Goal: Task Accomplishment & Management: Manage account settings

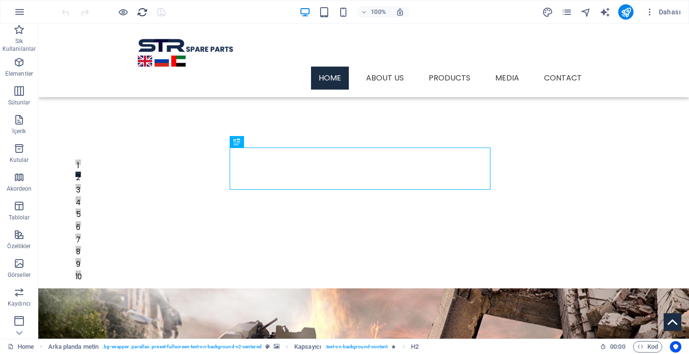
scroll to position [233, 0]
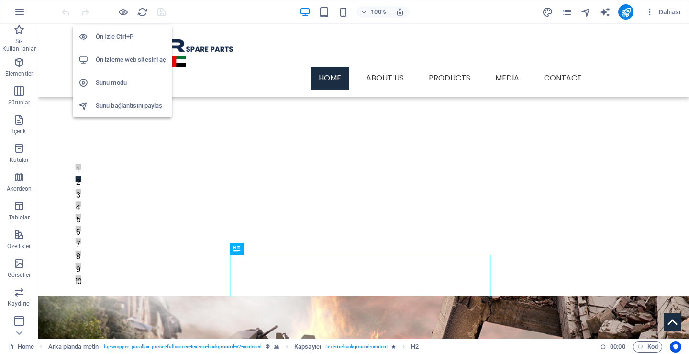
click at [122, 58] on h6 "Ön izleme web sitesini aç" at bounding box center [131, 59] width 70 height 11
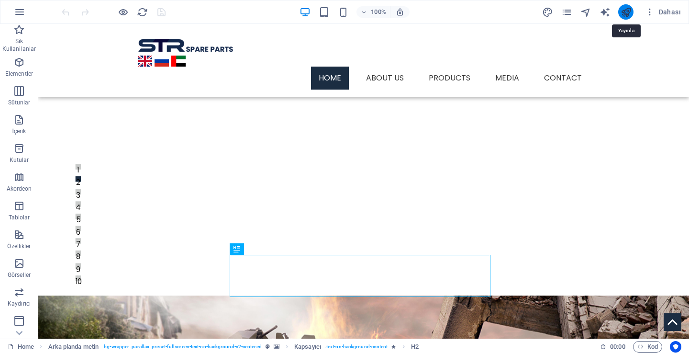
click at [628, 13] on icon "publish" at bounding box center [626, 12] width 11 height 11
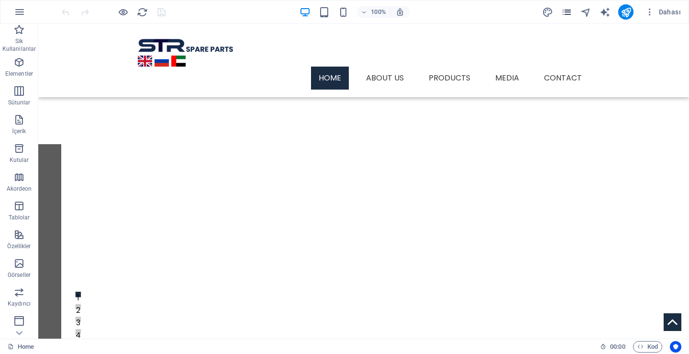
click at [565, 10] on icon "pages" at bounding box center [566, 12] width 11 height 11
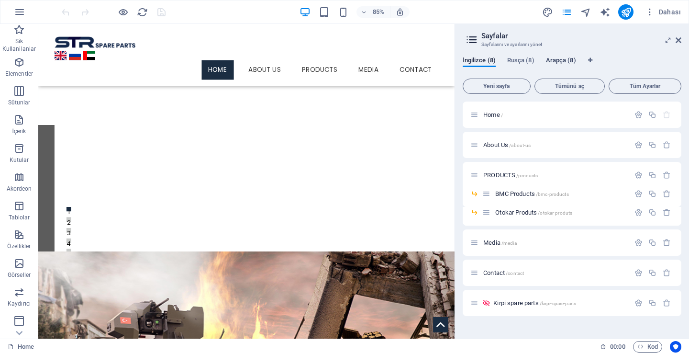
click at [574, 57] on span "Arapça (8)" at bounding box center [561, 61] width 30 height 13
click at [510, 111] on div "الصفحة الرئيسية /" at bounding box center [549, 114] width 159 height 11
click at [507, 114] on span "الصفحة الرئيسية /" at bounding box center [506, 114] width 47 height 7
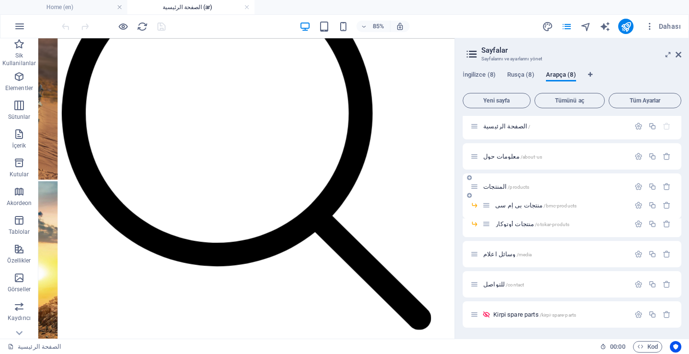
scroll to position [3, 0]
click at [506, 283] on span "/contact" at bounding box center [515, 283] width 18 height 5
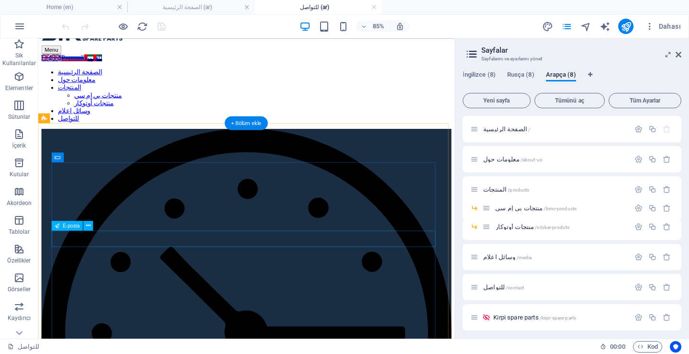
scroll to position [0, 0]
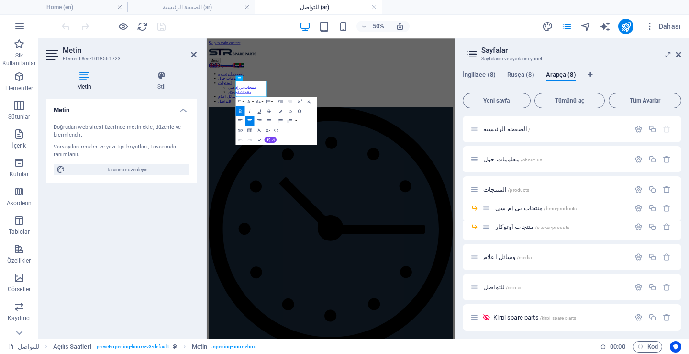
click at [475, 56] on icon at bounding box center [472, 53] width 14 height 13
click at [677, 54] on icon at bounding box center [679, 55] width 6 height 8
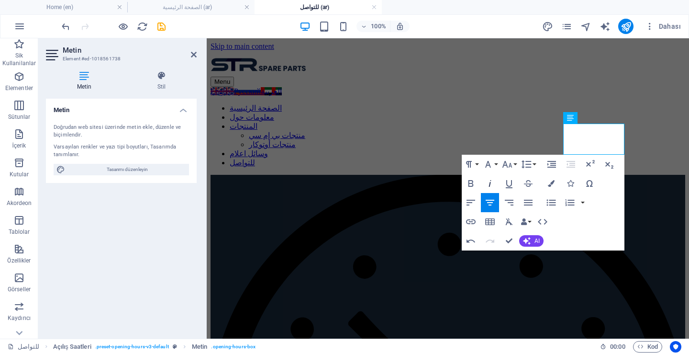
scroll to position [0, -5]
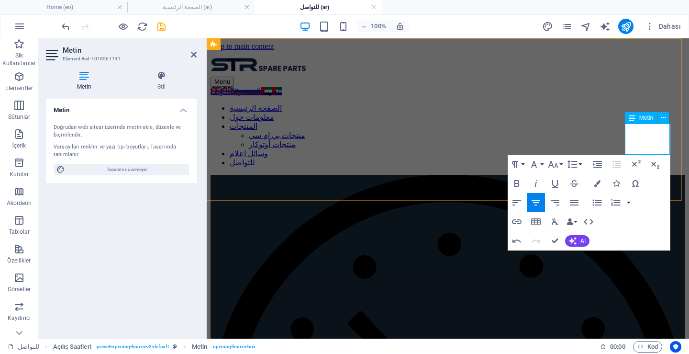
scroll to position [0, -4]
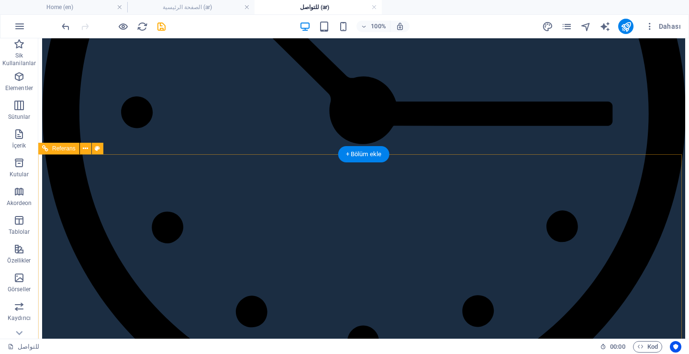
scroll to position [287, 0]
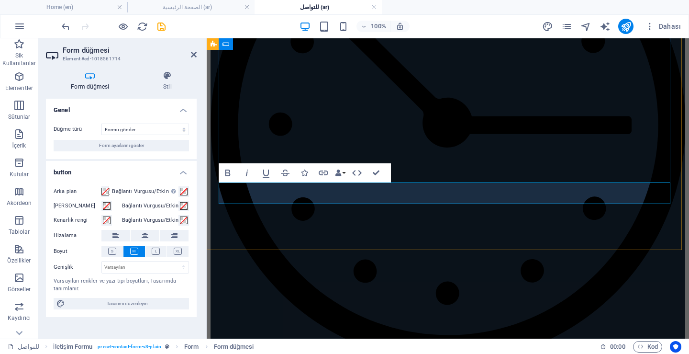
type button "Gönder"
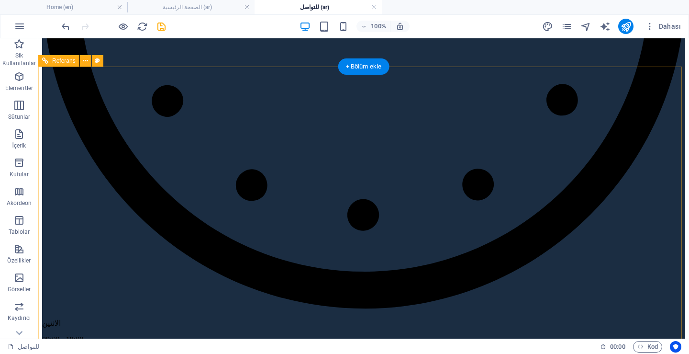
scroll to position [514, 0]
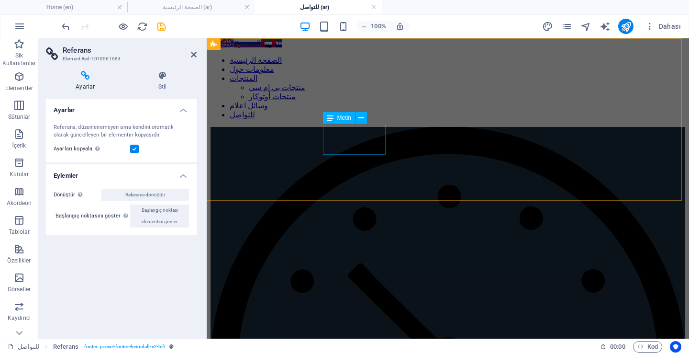
scroll to position [0, 0]
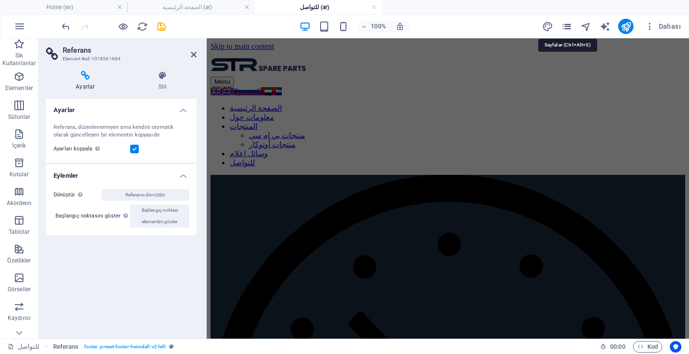
click at [562, 29] on icon "pages" at bounding box center [566, 26] width 11 height 11
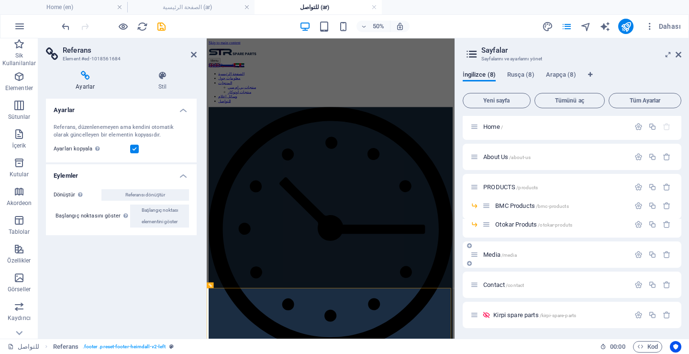
scroll to position [3, 0]
click at [498, 284] on span "Contact /contact" at bounding box center [503, 283] width 41 height 7
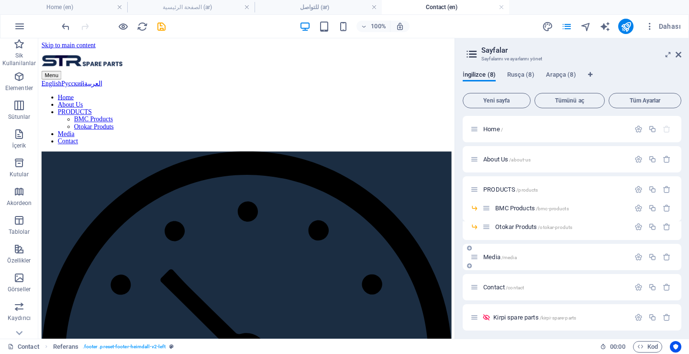
scroll to position [0, 0]
click at [564, 75] on span "Arapça (8)" at bounding box center [561, 75] width 30 height 13
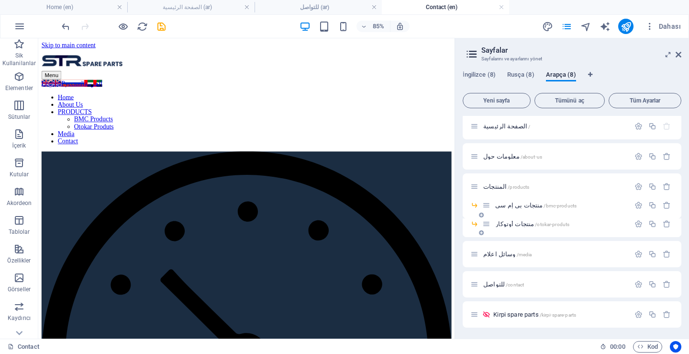
scroll to position [3, 0]
click at [494, 283] on span "للتواصل /contact" at bounding box center [503, 283] width 41 height 7
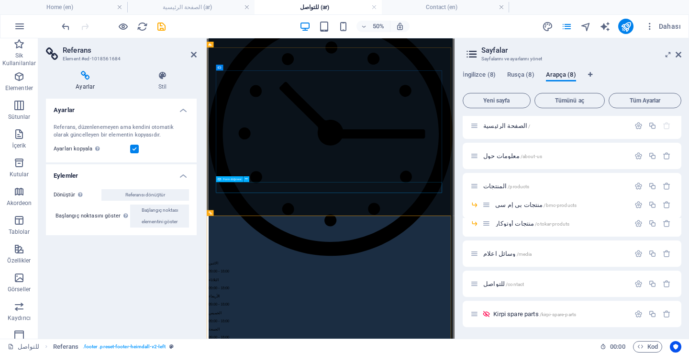
scroll to position [214, 0]
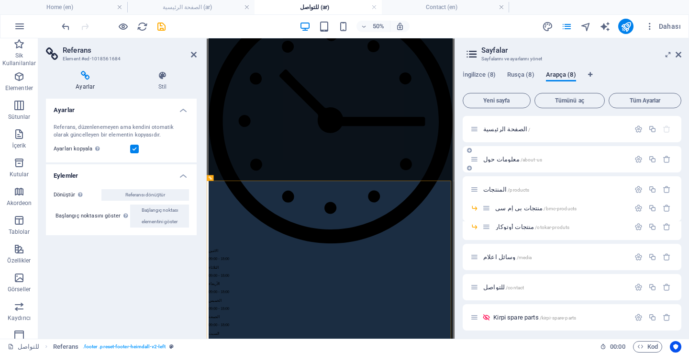
click at [509, 160] on span "معلومات حول /about-us" at bounding box center [512, 158] width 59 height 7
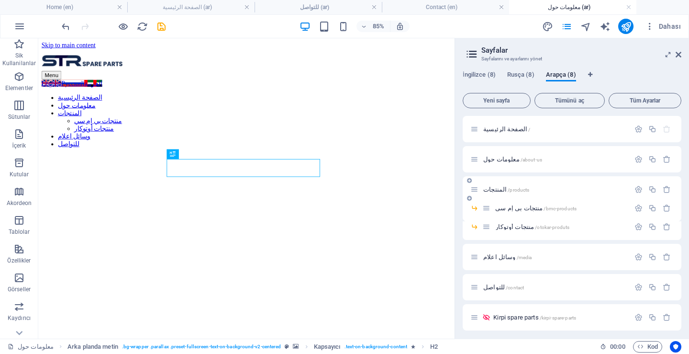
click at [495, 189] on span "المنتجات /products" at bounding box center [506, 189] width 46 height 7
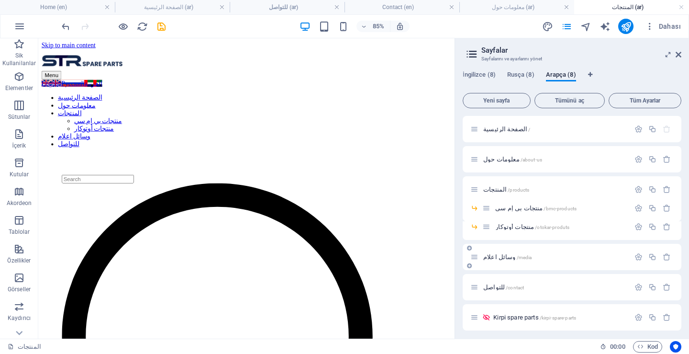
click at [500, 257] on span "وسائل اعلام /media" at bounding box center [507, 256] width 48 height 7
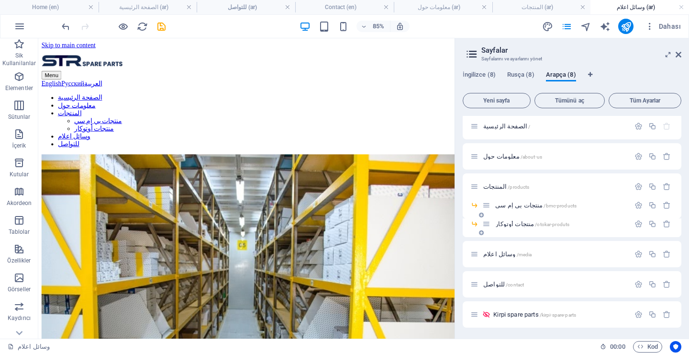
scroll to position [3, 0]
click at [513, 312] on span "Kirpi spare parts /kirpi-spare-parts" at bounding box center [534, 313] width 83 height 7
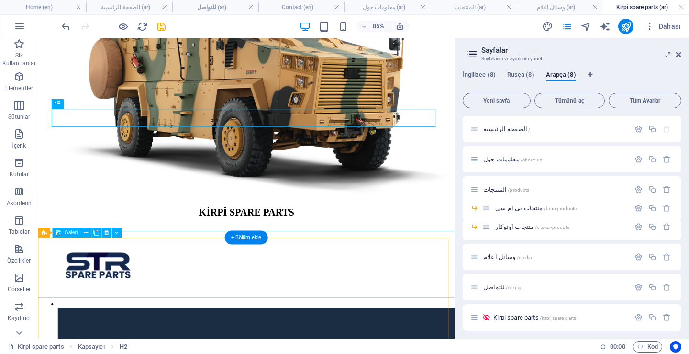
scroll to position [511, 0]
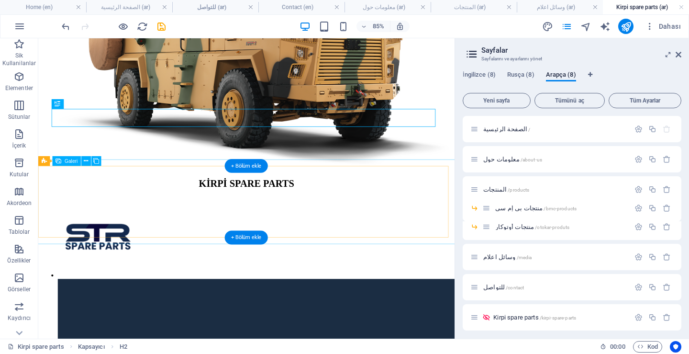
click at [101, 233] on li at bounding box center [252, 273] width 383 height 96
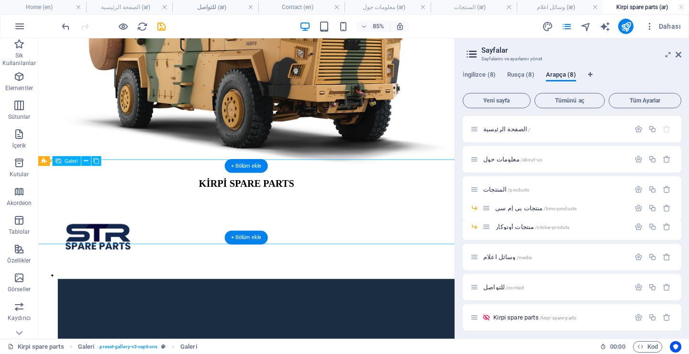
click at [101, 233] on li at bounding box center [252, 273] width 383 height 96
select select "4"
select select "px"
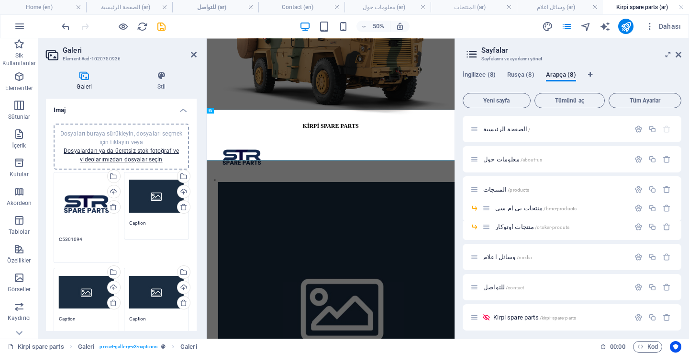
click at [77, 240] on textarea "C5301094" at bounding box center [86, 246] width 55 height 22
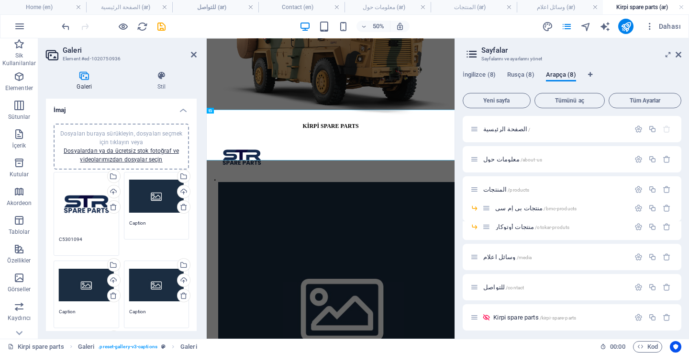
click at [156, 203] on div "Dosyaları buraya sürükleyin, dosyaları seçmek için tıklayın veya Dosyalardan ya…" at bounding box center [156, 196] width 55 height 38
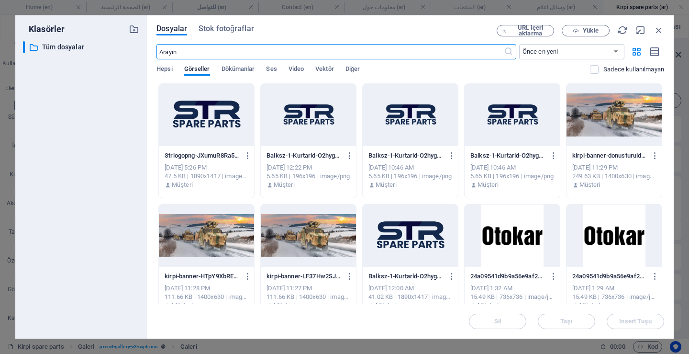
scroll to position [0, 0]
click at [223, 123] on div at bounding box center [206, 115] width 95 height 62
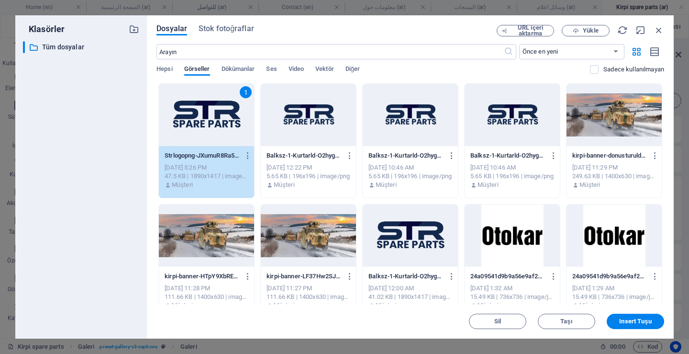
click at [223, 123] on div "1" at bounding box center [206, 115] width 95 height 62
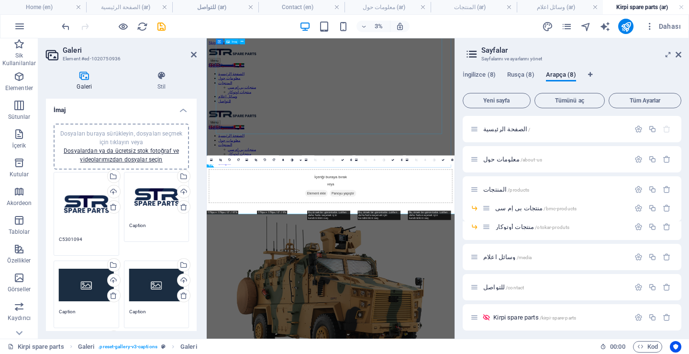
scroll to position [403, 0]
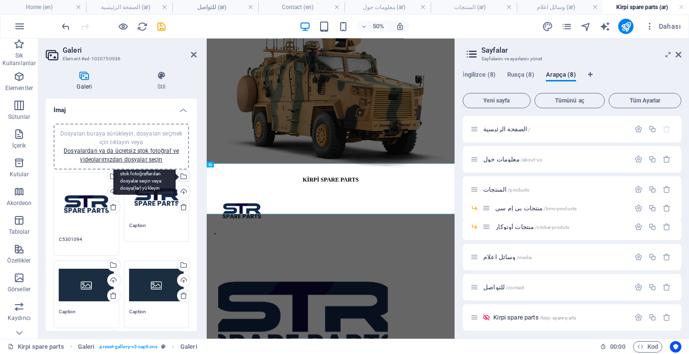
click at [184, 174] on div "Dosya yöneticisinden, stok fotoğraflardan dosyalar seçin veya dosya(lar) yükley…" at bounding box center [183, 177] width 14 height 14
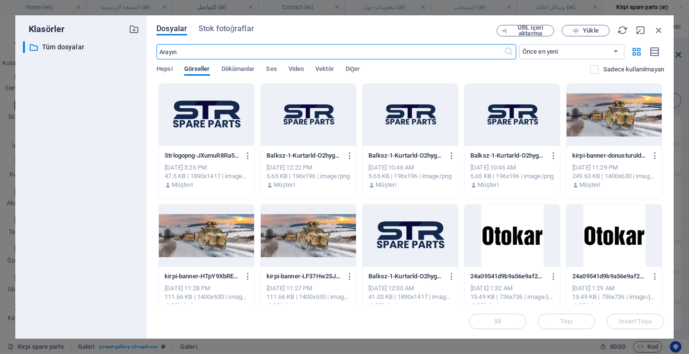
scroll to position [0, 0]
click at [315, 122] on div at bounding box center [308, 115] width 95 height 62
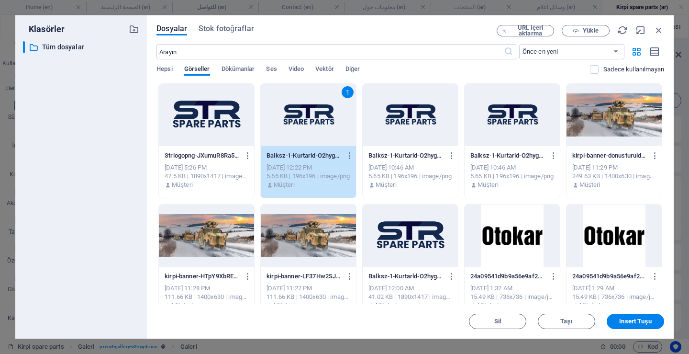
click at [315, 122] on div "1" at bounding box center [308, 115] width 95 height 62
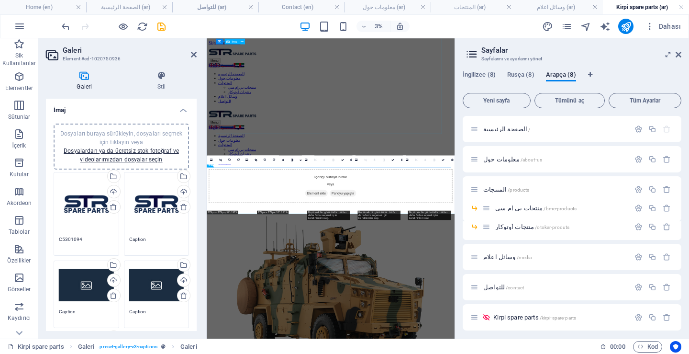
scroll to position [403, 0]
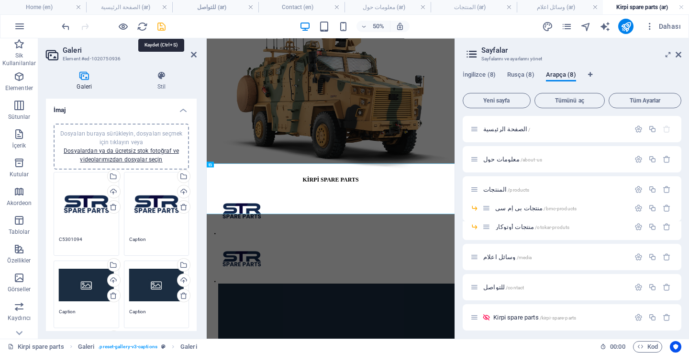
click at [162, 21] on icon "save" at bounding box center [161, 26] width 11 height 11
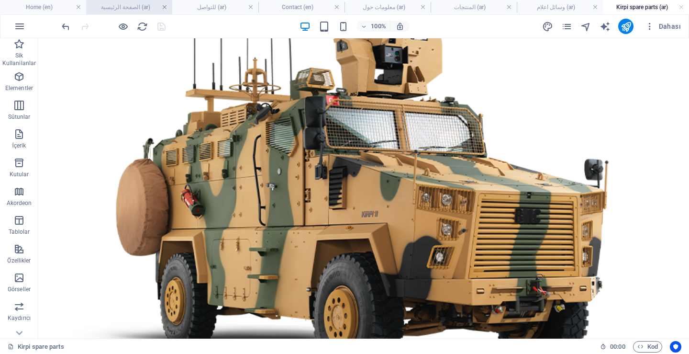
click at [165, 7] on link at bounding box center [165, 7] width 6 height 9
click at [188, 7] on link at bounding box center [189, 7] width 6 height 9
click at [218, 8] on h4 "Contact (en)" at bounding box center [172, 7] width 115 height 11
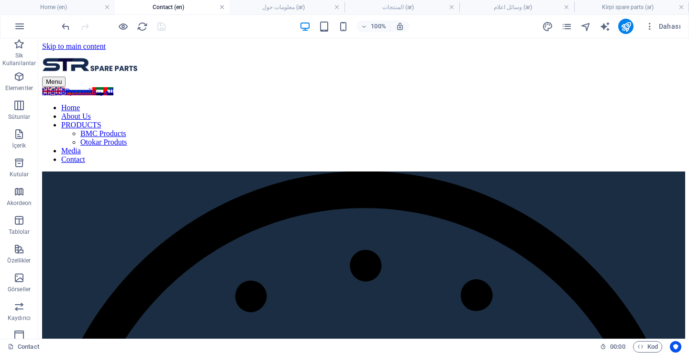
click at [222, 6] on link at bounding box center [222, 7] width 6 height 9
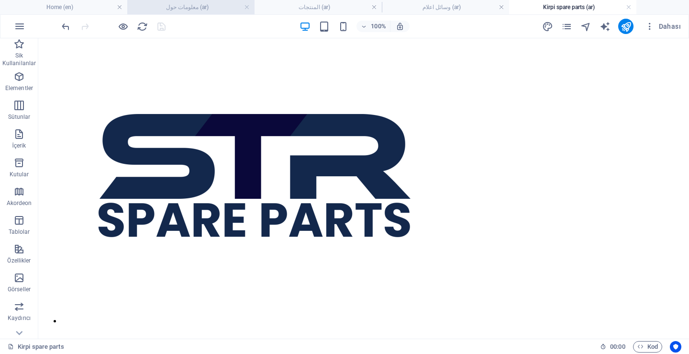
click at [244, 6] on h4 "معلومات حول (ar)" at bounding box center [190, 7] width 127 height 11
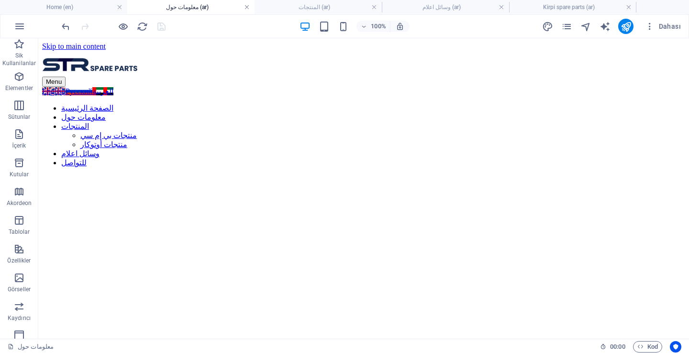
click at [249, 7] on link at bounding box center [247, 7] width 6 height 9
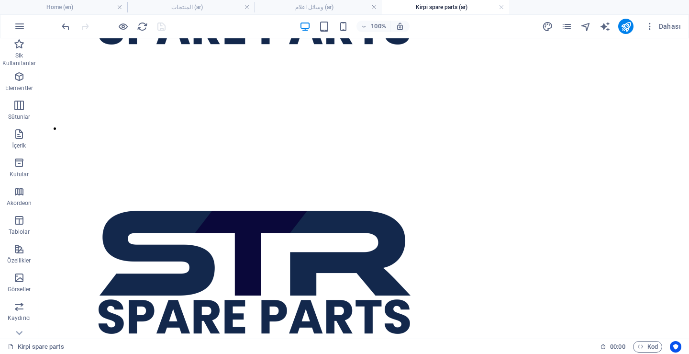
click at [249, 7] on link at bounding box center [247, 7] width 6 height 9
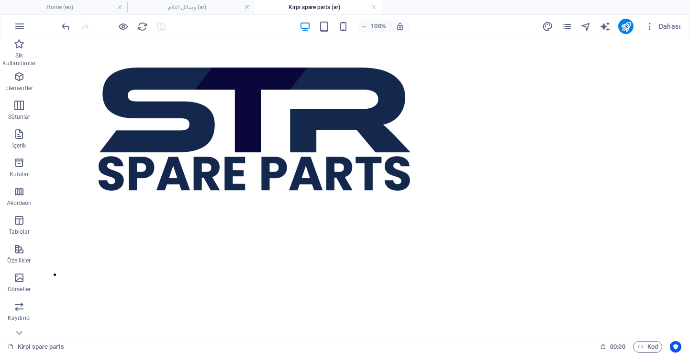
click at [249, 7] on link at bounding box center [247, 7] width 6 height 9
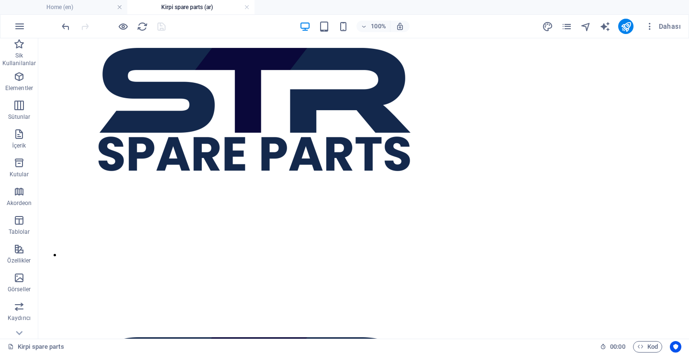
scroll to position [9722, 0]
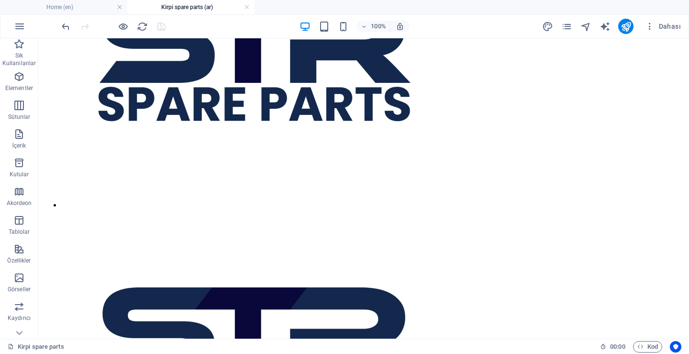
click at [249, 7] on link at bounding box center [247, 7] width 6 height 9
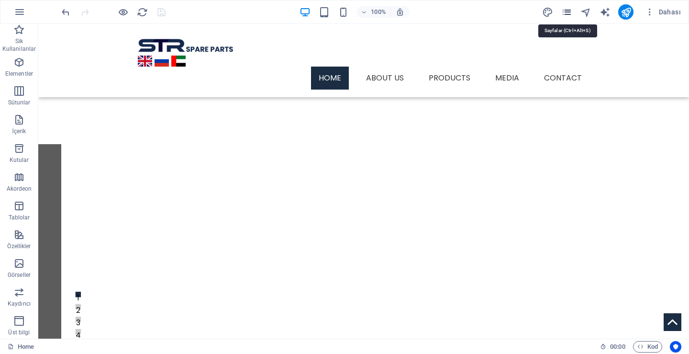
click at [564, 16] on icon "pages" at bounding box center [566, 12] width 11 height 11
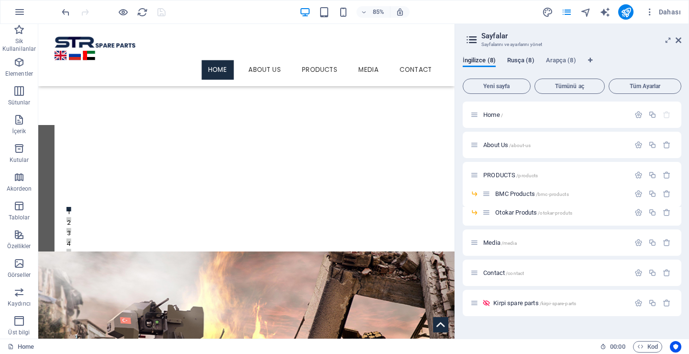
click at [522, 59] on span "Rusça (8)" at bounding box center [520, 61] width 27 height 13
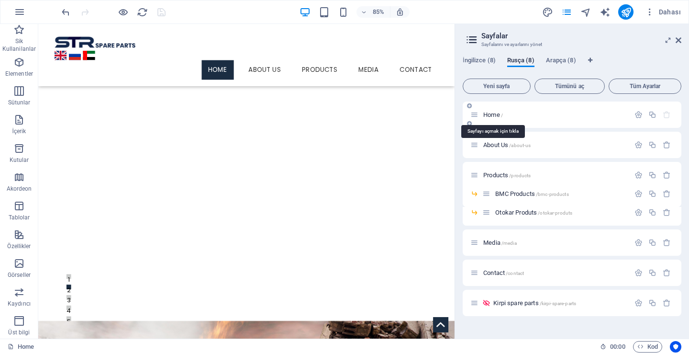
click at [496, 115] on span "Home /" at bounding box center [493, 114] width 20 height 7
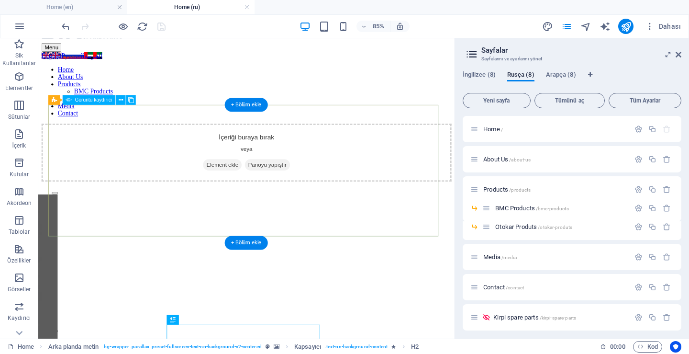
scroll to position [0, 0]
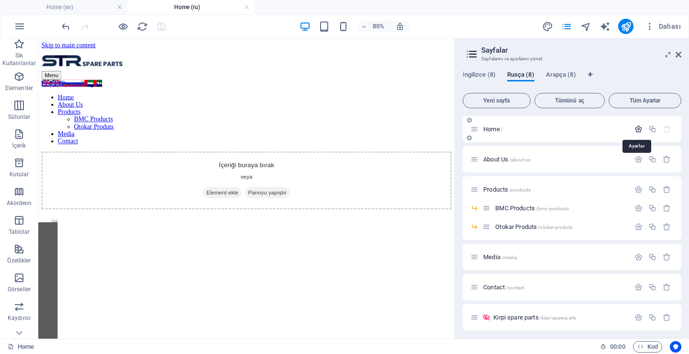
click at [634, 129] on icon "button" at bounding box center [638, 129] width 8 height 8
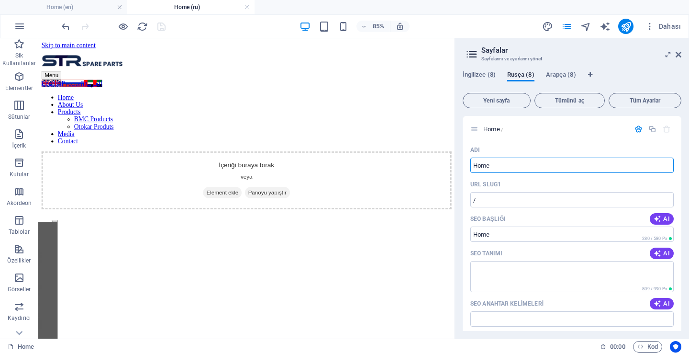
drag, startPoint x: 528, startPoint y: 200, endPoint x: 520, endPoint y: 176, distance: 25.3
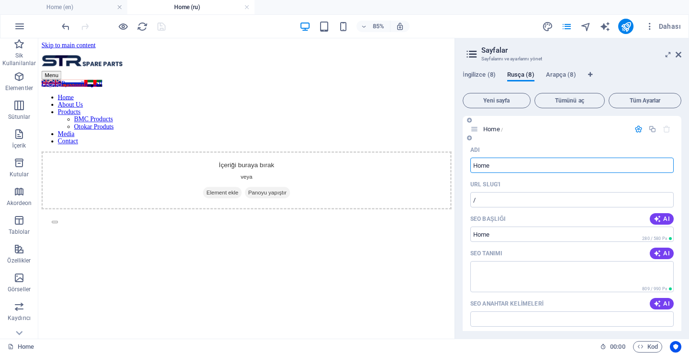
click at [500, 164] on input "Home" at bounding box center [571, 164] width 203 height 15
paste input "ГЛАВНАЯ СТРАНИЦА"
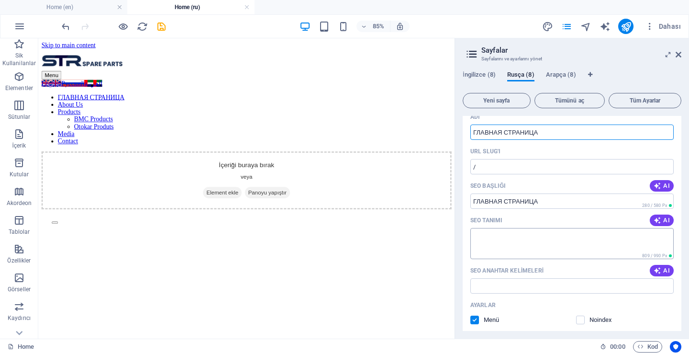
scroll to position [96, 0]
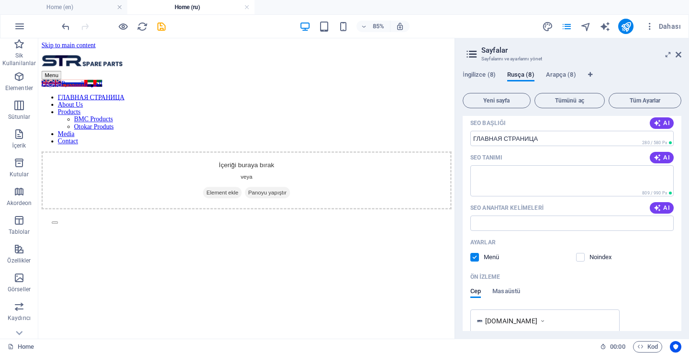
type input "ГЛАВНАЯ СТРАНИЦА"
click at [656, 163] on div "SEO Tanımı AI" at bounding box center [571, 157] width 203 height 15
click at [656, 159] on icon "button" at bounding box center [658, 158] width 8 height 8
type textarea "Надежные запчасти для боевых автомобилей от STR Spare Parts. Высокое качество, …"
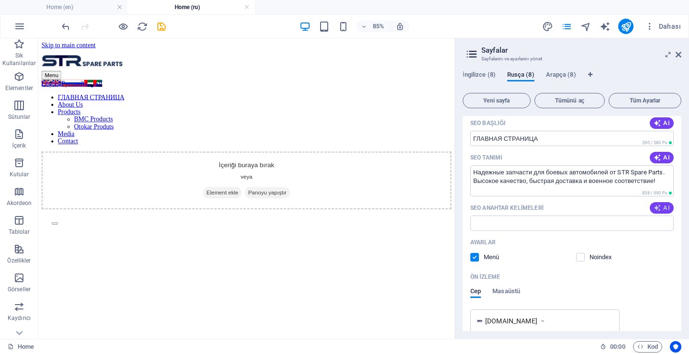
click at [668, 205] on button "AI" at bounding box center [662, 207] width 24 height 11
type input "запчасти для военной техники, надежные запасные части, запчасти для бронетехник…"
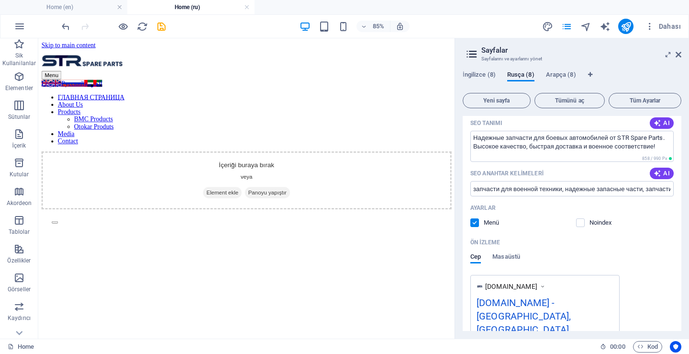
scroll to position [144, 0]
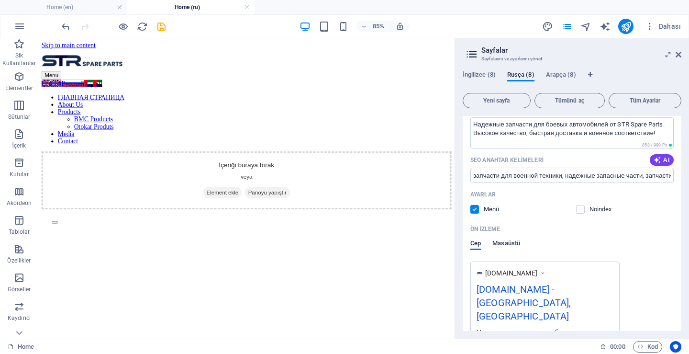
click at [507, 244] on span "Masaüstü" at bounding box center [506, 243] width 28 height 13
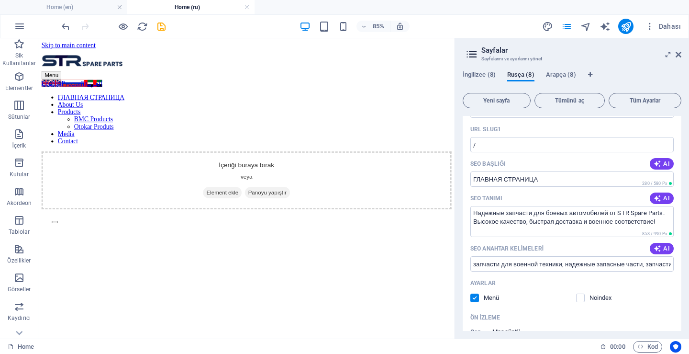
scroll to position [0, 0]
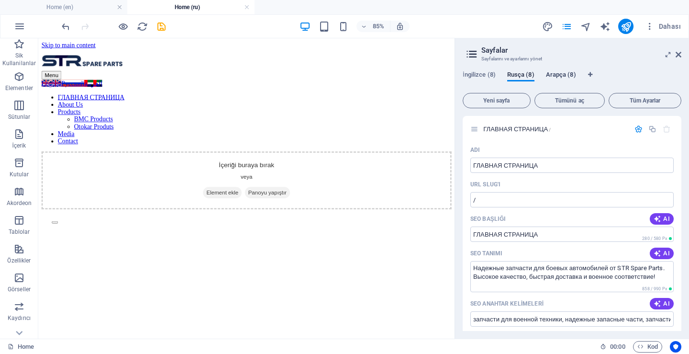
click at [553, 74] on span "Arapça (8)" at bounding box center [561, 75] width 30 height 13
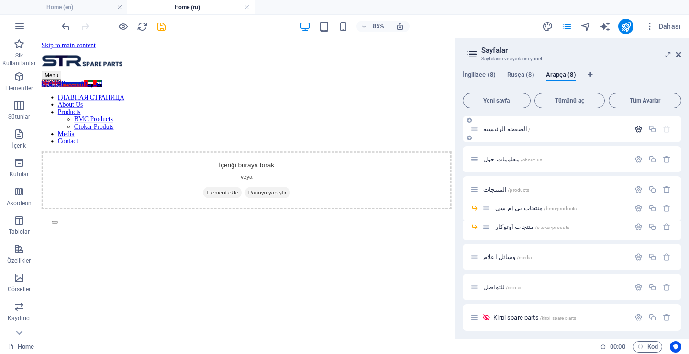
click at [634, 126] on icon "button" at bounding box center [638, 129] width 8 height 8
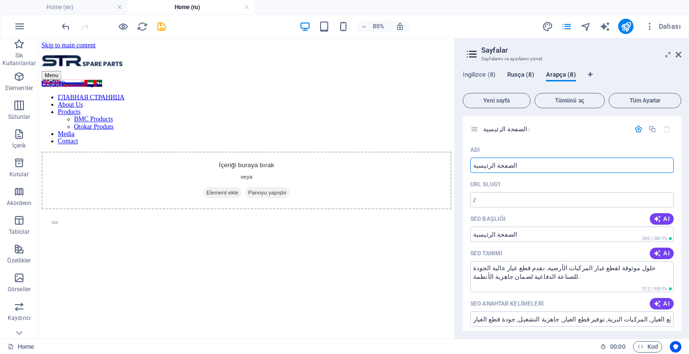
click at [514, 77] on span "Rusça (8)" at bounding box center [520, 75] width 27 height 13
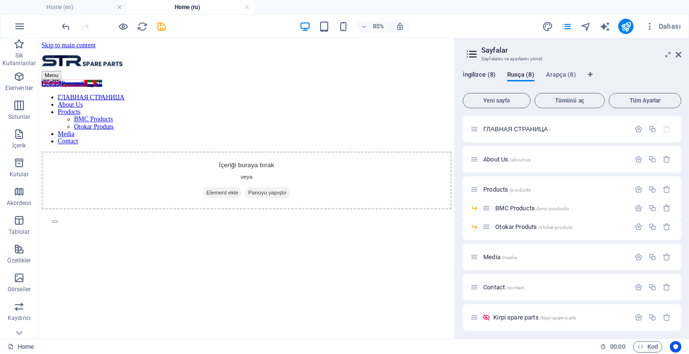
click at [480, 73] on span "İngilizce (8)" at bounding box center [479, 75] width 33 height 13
click at [637, 126] on icon "button" at bounding box center [638, 129] width 8 height 8
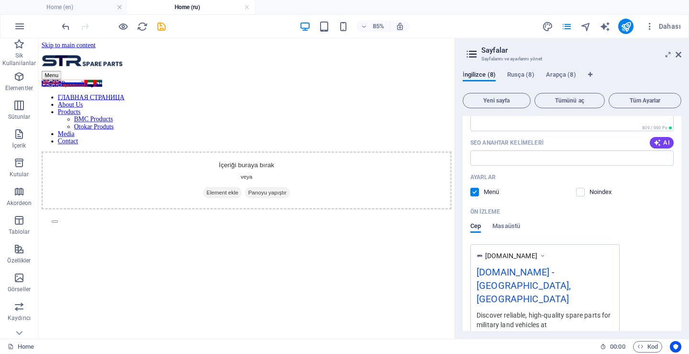
scroll to position [96, 0]
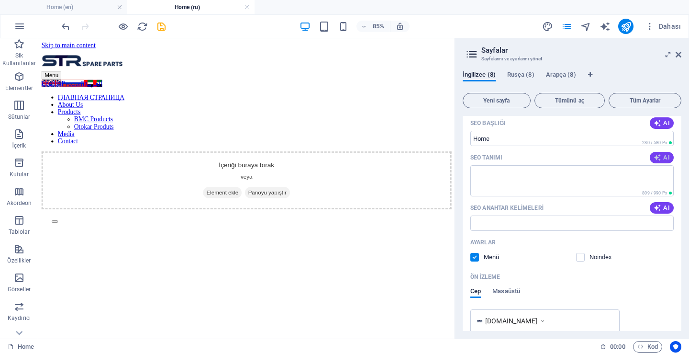
click at [660, 156] on span "AI" at bounding box center [662, 158] width 16 height 8
type textarea "Discover STR Spare Parts: Your trusted partner for high-quality, timely, and re…"
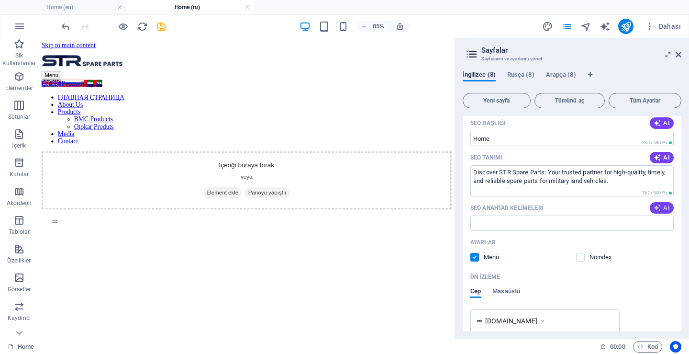
click at [662, 206] on span "AI" at bounding box center [662, 208] width 16 height 8
type input "military spare parts, defense vehicle solutions, armored vehicle parts, tactica…"
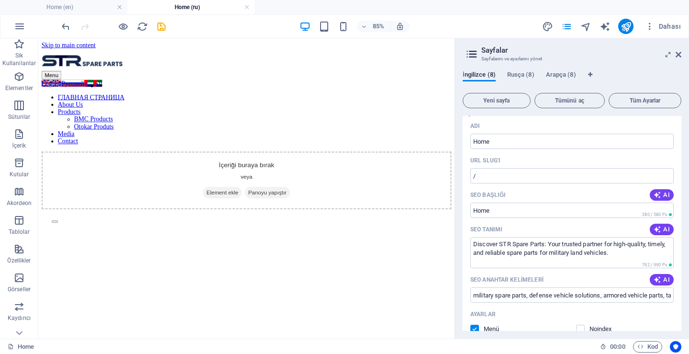
scroll to position [0, 0]
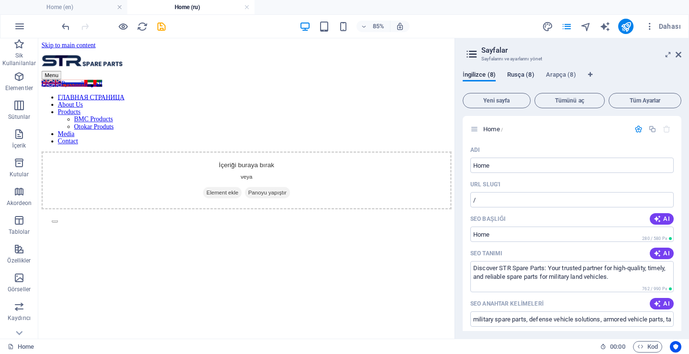
click at [522, 76] on span "Rusça (8)" at bounding box center [520, 75] width 27 height 13
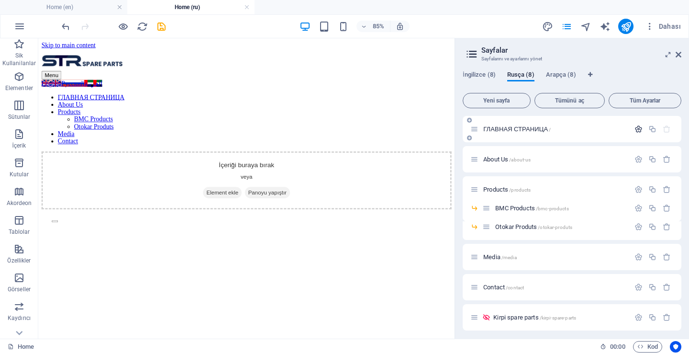
click at [635, 128] on icon "button" at bounding box center [638, 129] width 8 height 8
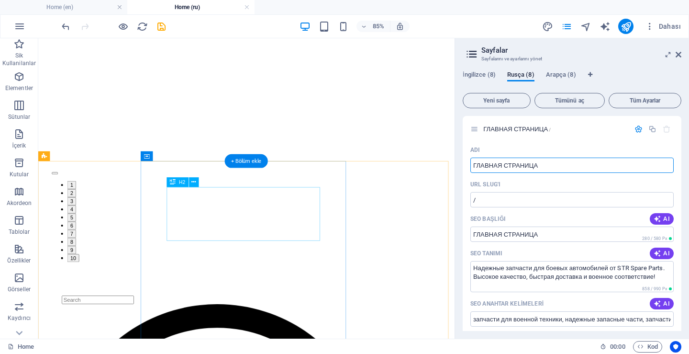
scroll to position [287, 0]
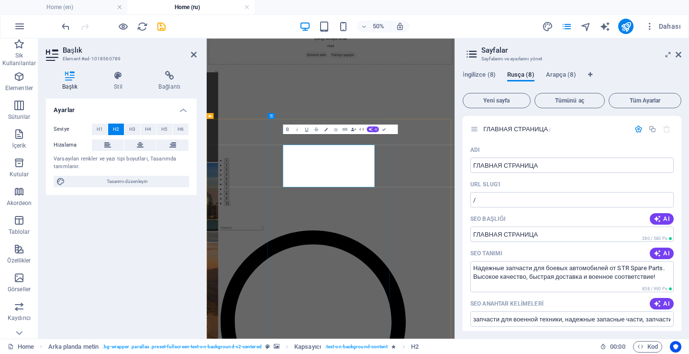
scroll to position [124, 0]
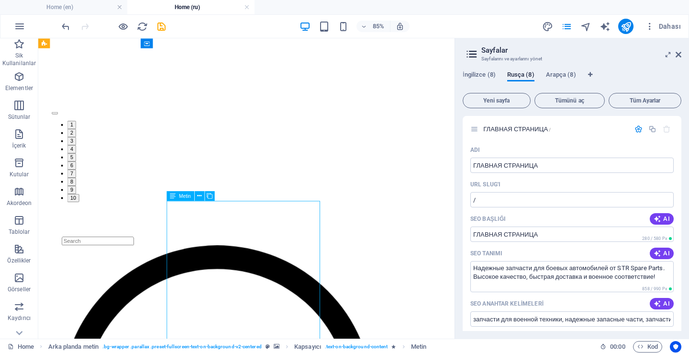
scroll to position [367, 0]
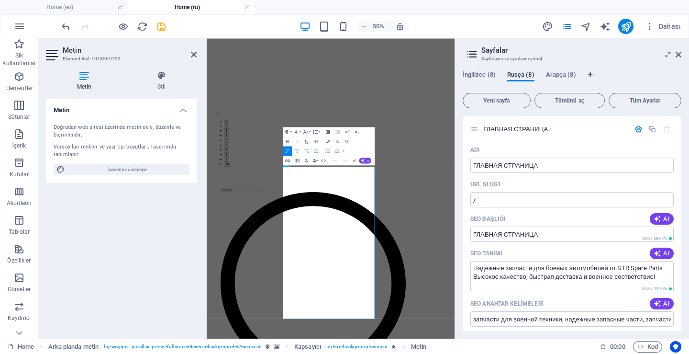
click at [179, 208] on div "Metin Doğrudan web sitesi üzerinde metin ekle, düzenle ve biçimlendir. Varsayıl…" at bounding box center [121, 215] width 151 height 232
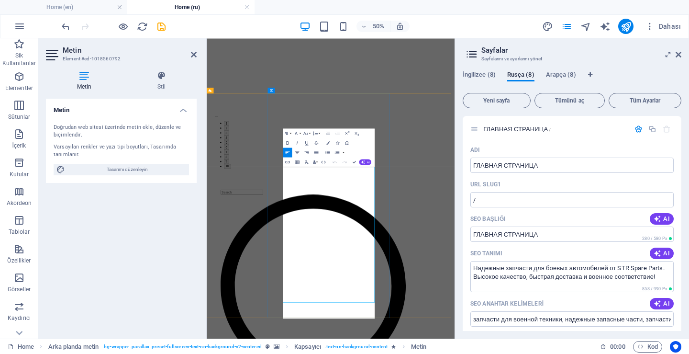
scroll to position [341, 0]
copy div "STR Spare Parts is a trusted and professional solution partner specializing in …"
click at [362, 162] on icon "button" at bounding box center [363, 162] width 4 height 4
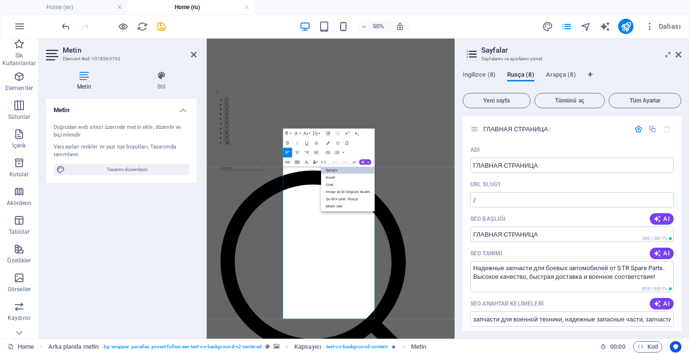
click at [358, 168] on link "Geliştir" at bounding box center [348, 169] width 54 height 7
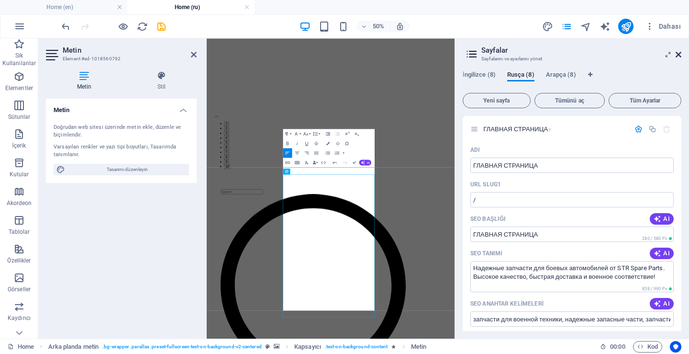
scroll to position [277, 0]
drag, startPoint x: 678, startPoint y: 52, endPoint x: 464, endPoint y: 20, distance: 216.8
click at [678, 52] on icon at bounding box center [679, 55] width 6 height 8
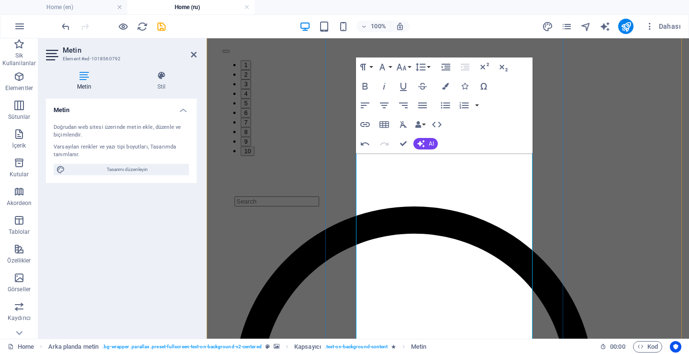
scroll to position [429, 0]
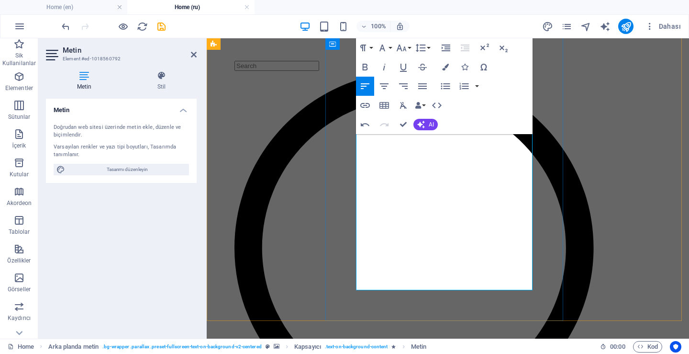
scroll to position [525, 0]
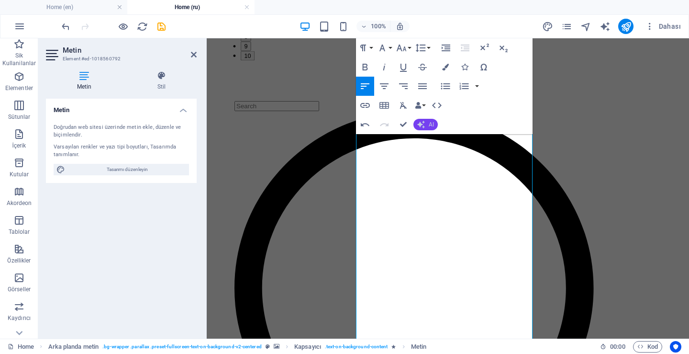
click at [430, 130] on button "AI" at bounding box center [425, 124] width 24 height 11
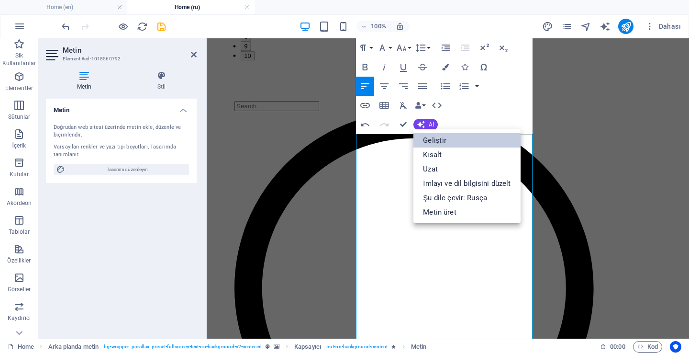
click at [434, 143] on link "Geliştir" at bounding box center [466, 140] width 107 height 14
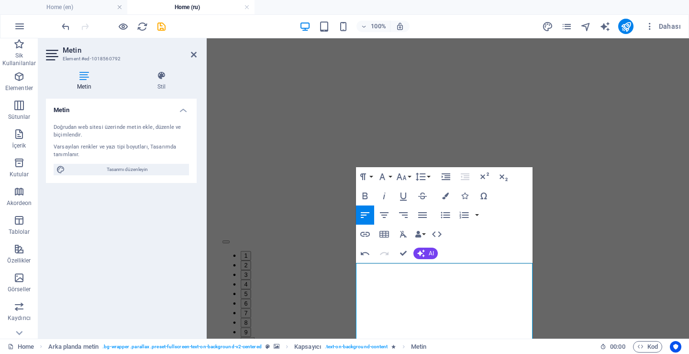
scroll to position [238, 0]
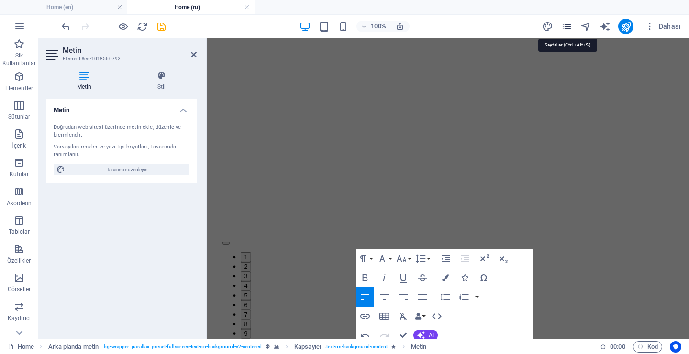
click at [565, 27] on icon "pages" at bounding box center [566, 26] width 11 height 11
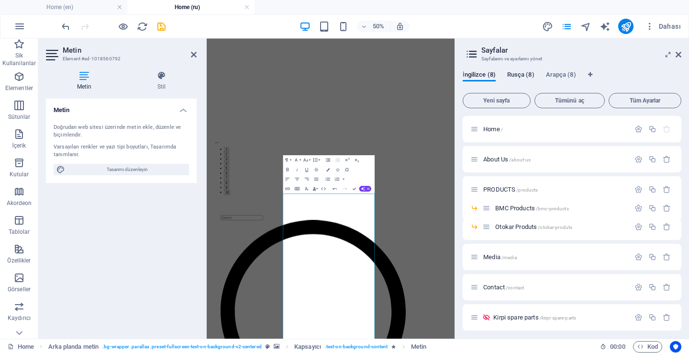
click at [518, 72] on span "Rusça (8)" at bounding box center [520, 75] width 27 height 13
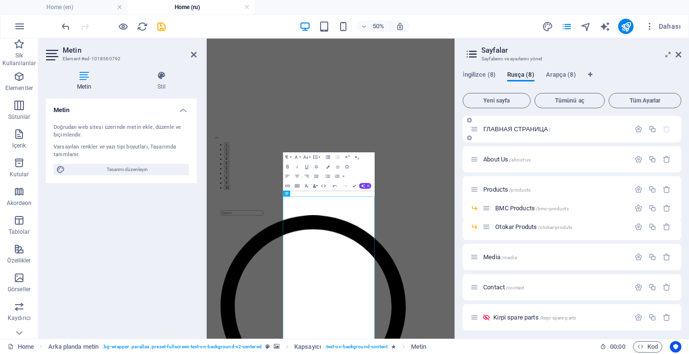
click at [507, 127] on span "ГЛАВНАЯ СТРАНИЦА /" at bounding box center [516, 128] width 67 height 7
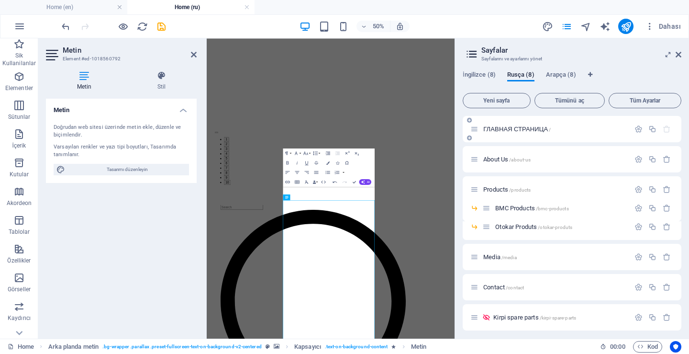
scroll to position [222, 0]
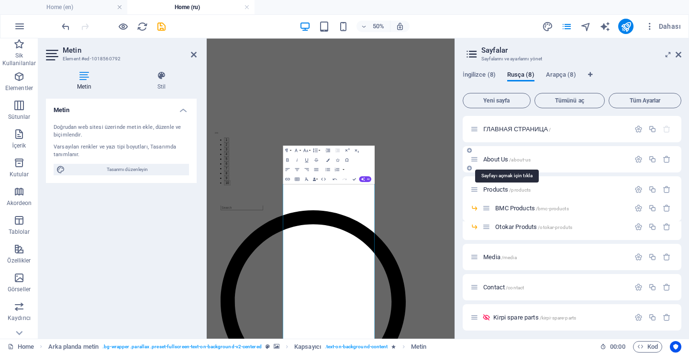
click at [493, 157] on span "About Us /about-us" at bounding box center [506, 158] width 47 height 7
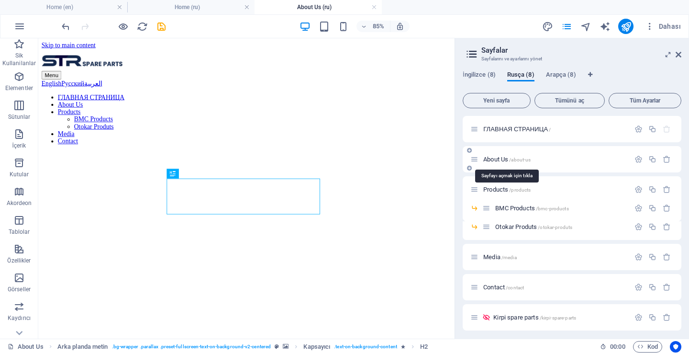
scroll to position [0, 0]
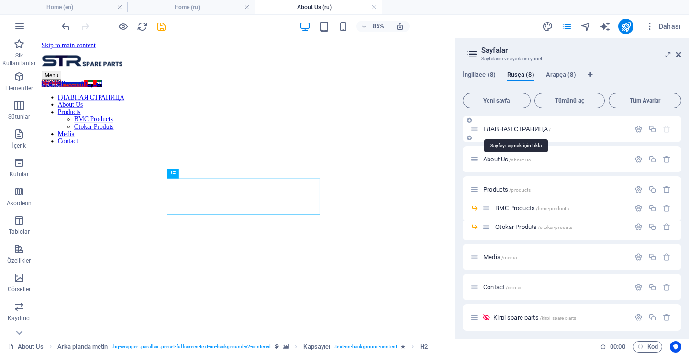
click at [504, 128] on span "ГЛАВНАЯ СТРАНИЦА /" at bounding box center [516, 128] width 67 height 7
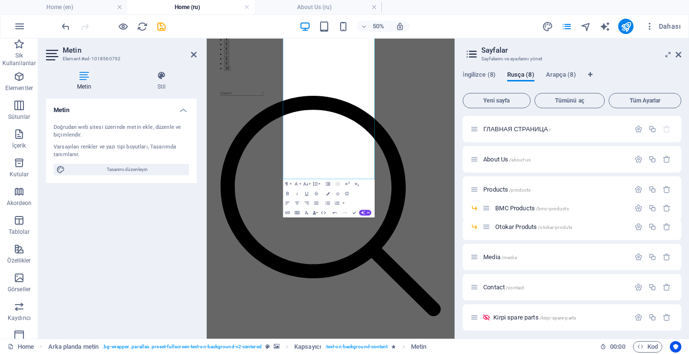
scroll to position [364, 0]
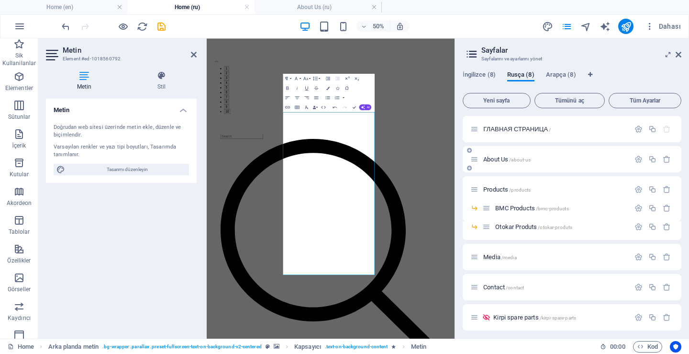
click at [491, 161] on span "About Us /about-us" at bounding box center [506, 158] width 47 height 7
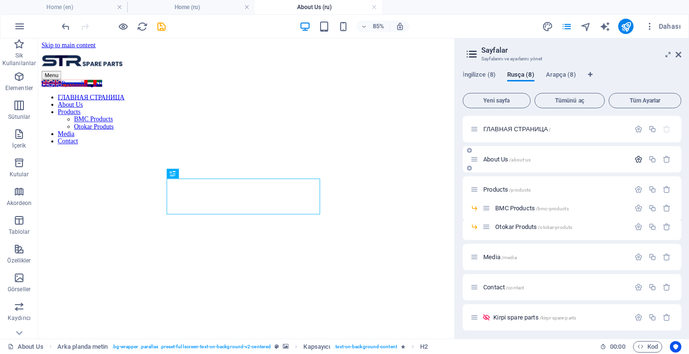
click at [635, 158] on icon "button" at bounding box center [638, 159] width 8 height 8
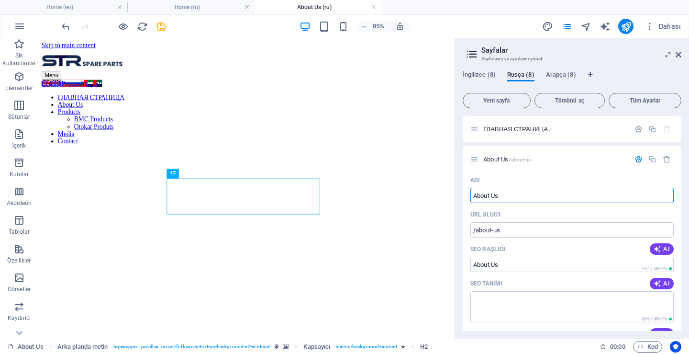
drag, startPoint x: 546, startPoint y: 231, endPoint x: 522, endPoint y: 216, distance: 28.6
click at [511, 195] on input "About Us" at bounding box center [571, 195] width 203 height 15
drag, startPoint x: 513, startPoint y: 196, endPoint x: 460, endPoint y: 193, distance: 53.2
click at [460, 193] on div "İngilizce (8) Rusça (8) Arapça (8) Yeni sayfa Tümünü aç Tüm Ayarlar ГЛАВНАЯ СТР…" at bounding box center [572, 200] width 234 height 275
paste input "ПРОФИЛЬ КОМПАНИИ"
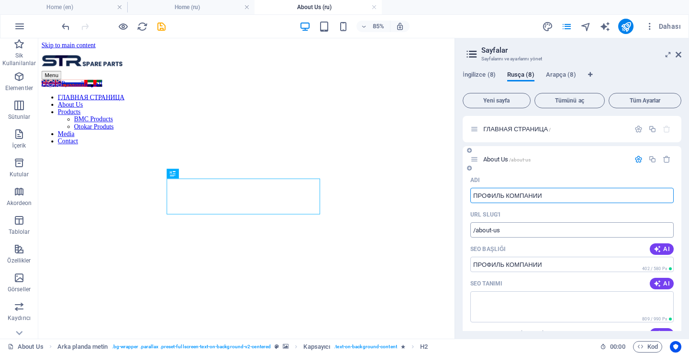
type input "ПРОФИЛЬ КОМПАНИИ"
type input "/"
type input "ПРОФИЛЬ КОМПАНИИ"
click at [531, 232] on input "/" at bounding box center [571, 229] width 203 height 15
type input "/about-us"
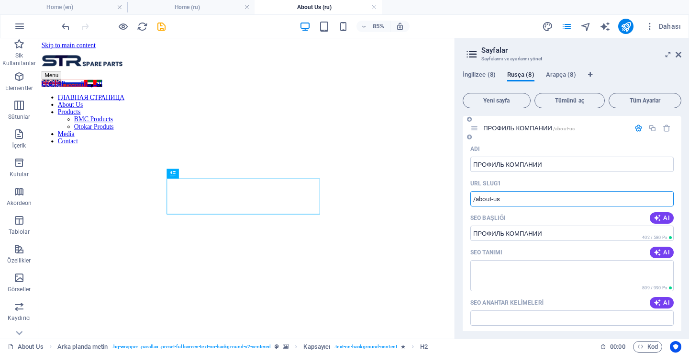
scroll to position [48, 0]
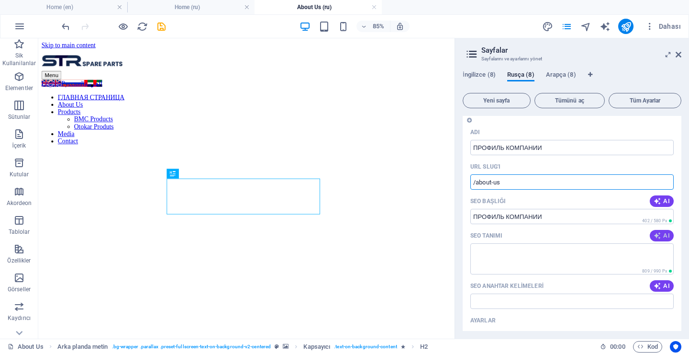
click at [655, 231] on button "AI" at bounding box center [662, 235] width 24 height 11
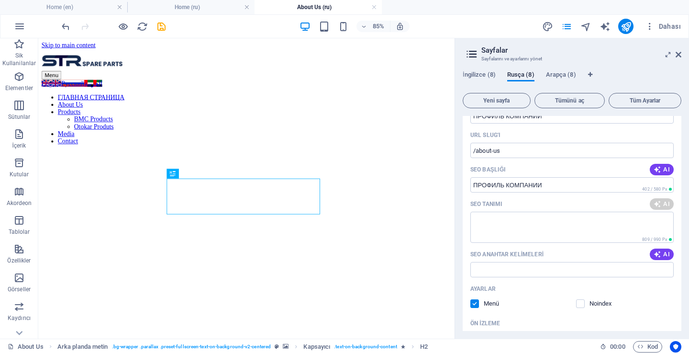
scroll to position [96, 0]
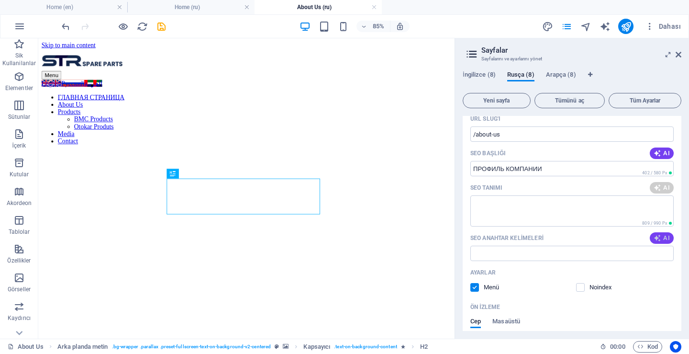
click at [655, 241] on icon "button" at bounding box center [658, 238] width 8 height 8
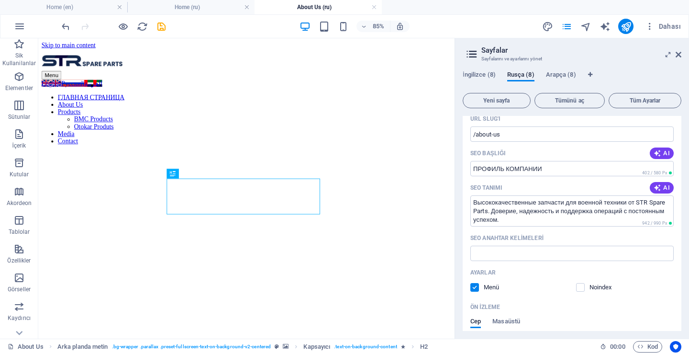
type textarea "Высококачественные запчасти для военной техники от STR Spare Parts. Доверие, на…"
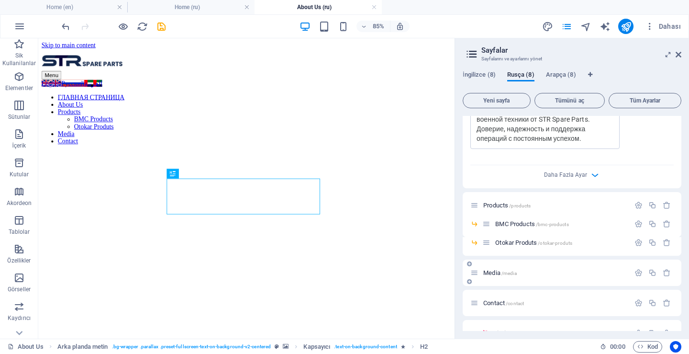
type input "запчасти для военной техники, надежные запчасти, оборонная промышленность, комп…"
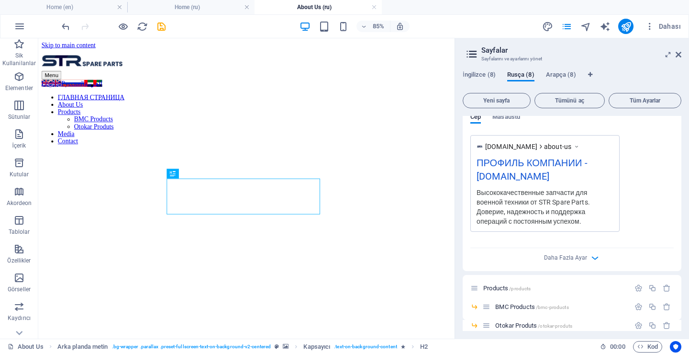
scroll to position [163, 0]
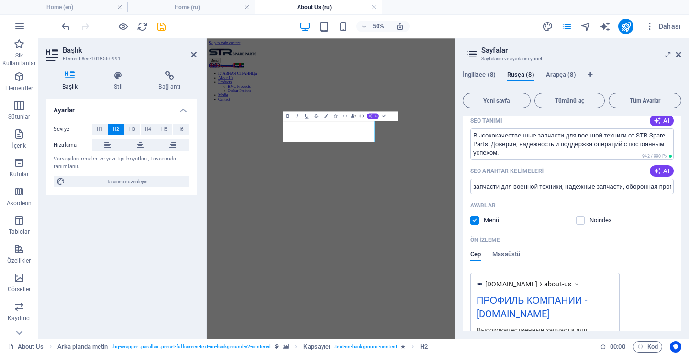
click at [373, 116] on button "AI" at bounding box center [373, 116] width 12 height 6
click at [347, 126] on link "Geliştir" at bounding box center [352, 123] width 54 height 7
click at [370, 116] on icon "button" at bounding box center [371, 116] width 4 height 4
click at [339, 123] on link "Geliştir" at bounding box center [352, 123] width 54 height 7
drag, startPoint x: 680, startPoint y: 54, endPoint x: 462, endPoint y: 21, distance: 220.6
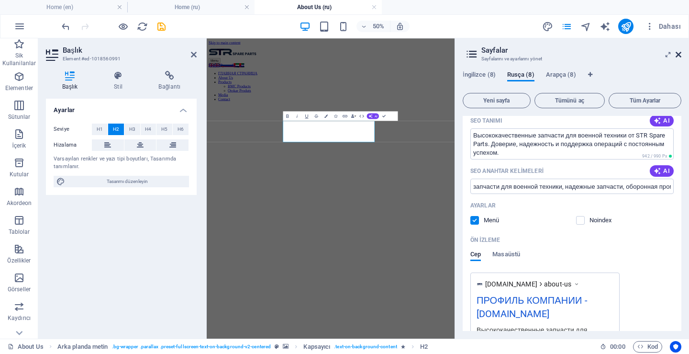
click at [680, 54] on icon at bounding box center [679, 55] width 6 height 8
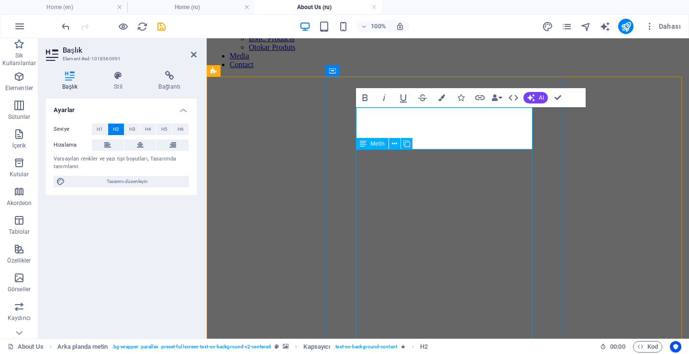
scroll to position [96, 0]
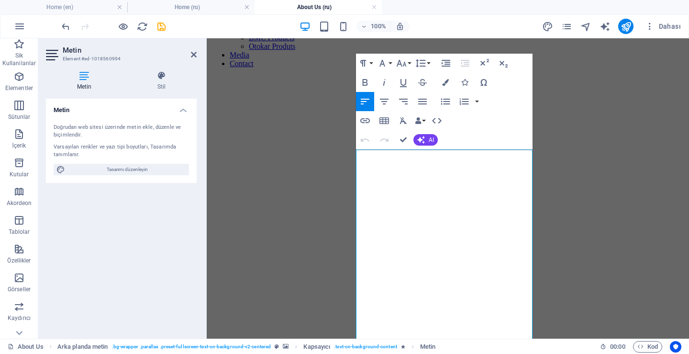
click at [237, 128] on figure at bounding box center [448, 128] width 475 height 0
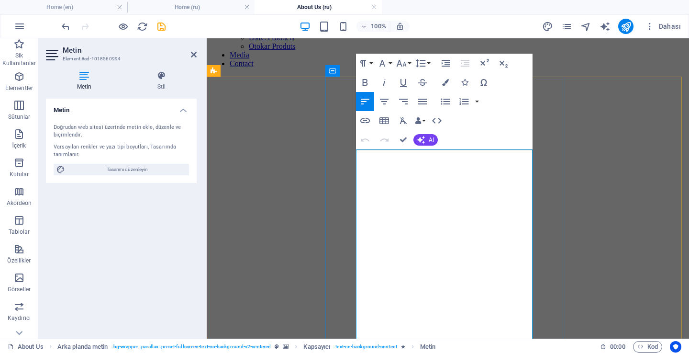
click at [428, 139] on button "AI" at bounding box center [425, 139] width 24 height 11
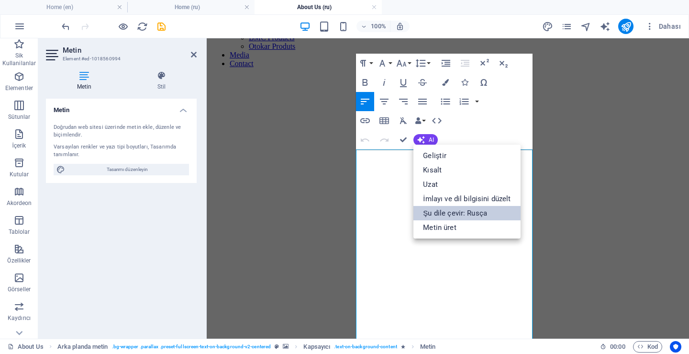
click at [455, 212] on link "Şu dile çevir: Rusça" at bounding box center [466, 213] width 107 height 14
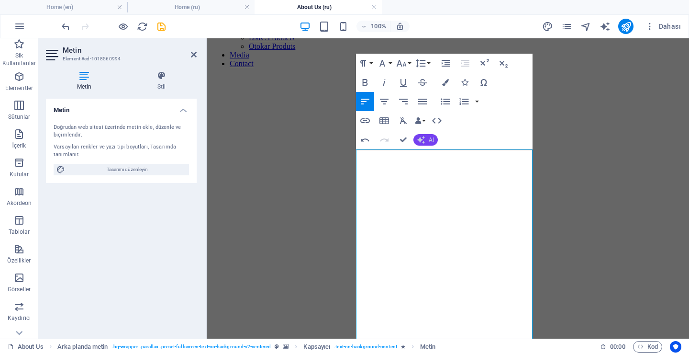
click at [424, 140] on icon "button" at bounding box center [421, 140] width 8 height 8
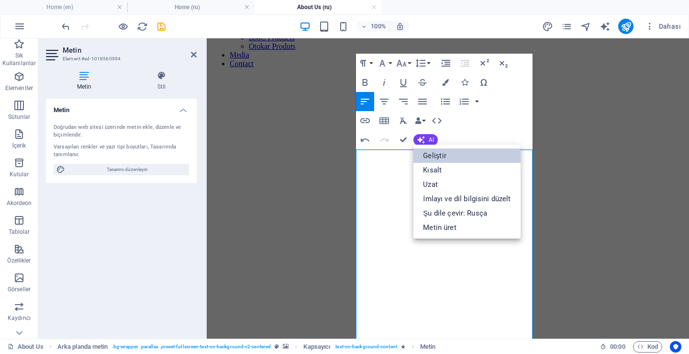
click at [434, 154] on link "Geliştir" at bounding box center [466, 155] width 107 height 14
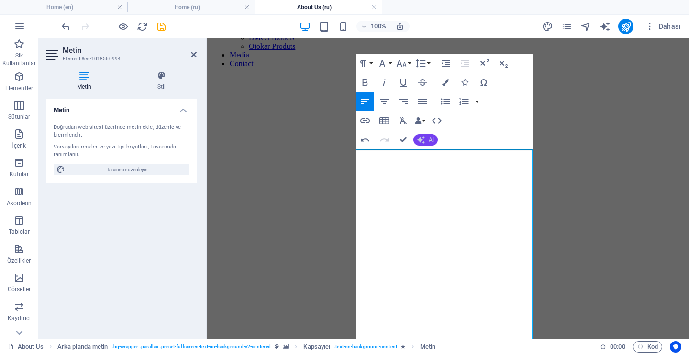
click at [435, 143] on button "AI" at bounding box center [425, 139] width 24 height 11
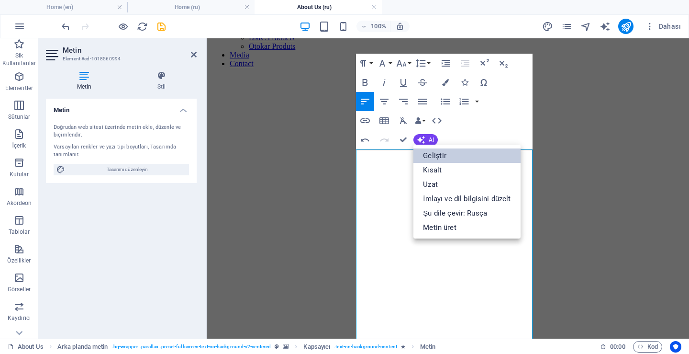
click at [433, 155] on link "Geliştir" at bounding box center [466, 155] width 107 height 14
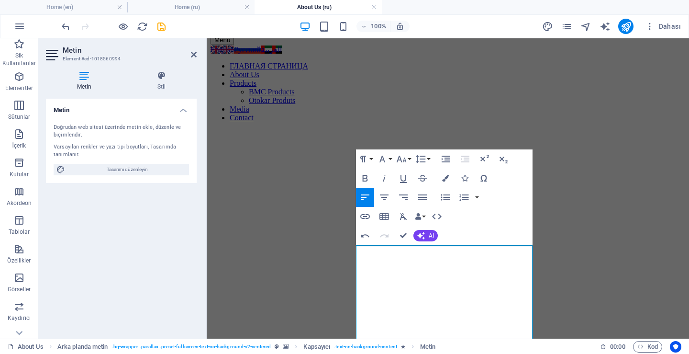
scroll to position [0, 0]
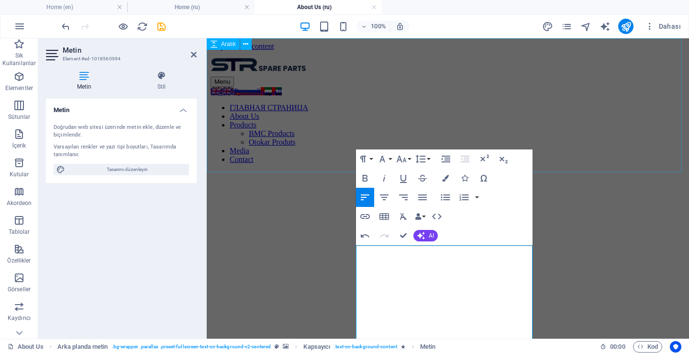
click at [585, 171] on div at bounding box center [448, 207] width 475 height 72
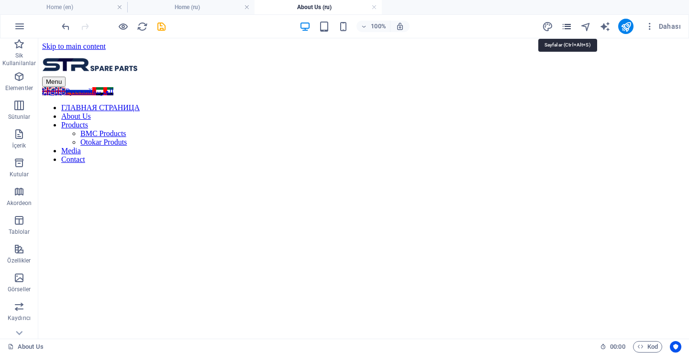
click at [567, 29] on icon "pages" at bounding box center [566, 26] width 11 height 11
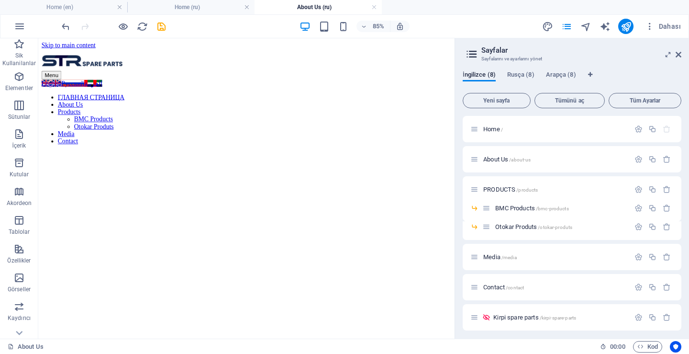
click at [520, 70] on div "İngilizce (8) Rusça (8) Arapça (8) Yeni sayfa Tümünü aç Tüm Ayarlar Home / Abou…" at bounding box center [572, 200] width 234 height 275
click at [523, 74] on span "Rusça (8)" at bounding box center [520, 75] width 27 height 13
click at [483, 67] on div "İngilizce (8) Rusça (8) Arapça (8) Yeni sayfa Tümünü aç Tüm Ayarlar ГЛАВНАЯ СТР…" at bounding box center [572, 200] width 234 height 275
click at [482, 69] on div "İngilizce (8) Rusça (8) Arapça (8) Yeni sayfa Tümünü aç Tüm Ayarlar ГЛАВНАЯ СТР…" at bounding box center [572, 200] width 234 height 275
click at [481, 71] on span "İngilizce (8)" at bounding box center [479, 75] width 33 height 13
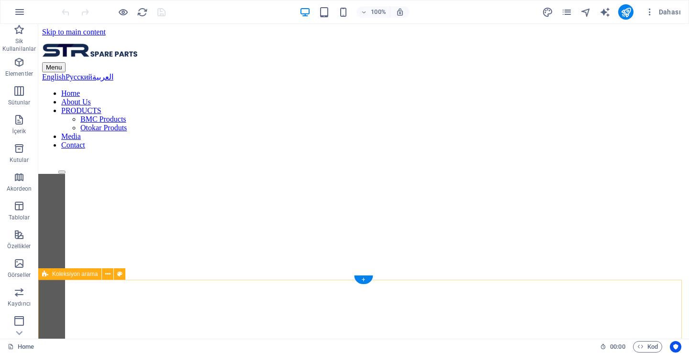
scroll to position [220, 0]
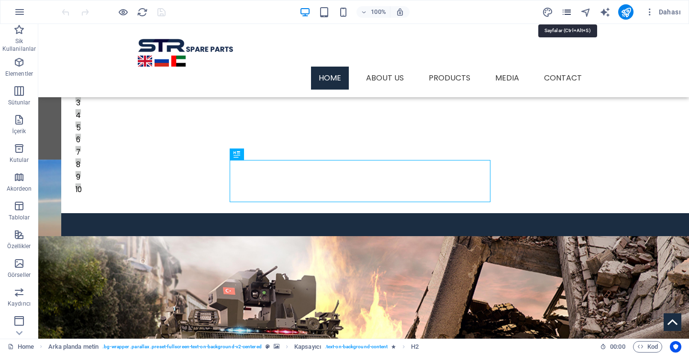
click at [568, 10] on icon "pages" at bounding box center [566, 12] width 11 height 11
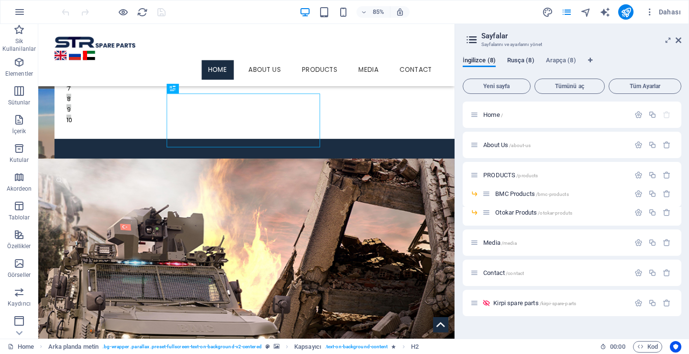
click at [518, 62] on span "Rusça (8)" at bounding box center [520, 61] width 27 height 13
click at [559, 59] on span "Arapça (8)" at bounding box center [561, 61] width 30 height 13
click at [529, 59] on span "Rusça (8)" at bounding box center [520, 61] width 27 height 13
click at [638, 113] on icon "button" at bounding box center [638, 115] width 8 height 8
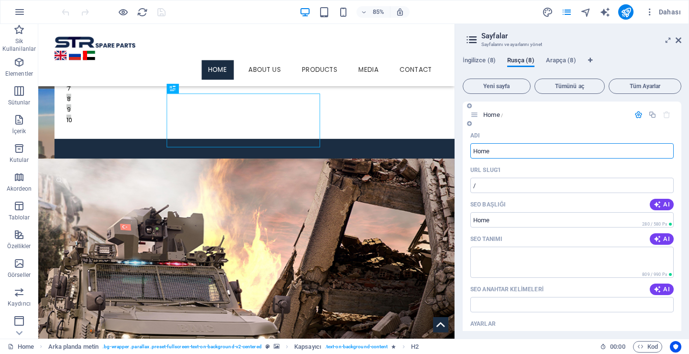
click at [511, 149] on input "Home" at bounding box center [571, 150] width 203 height 15
click at [259, 67] on nav "Home About Us PRODUCTS BMC Products Otokar Produts Media Contact" at bounding box center [283, 78] width 452 height 23
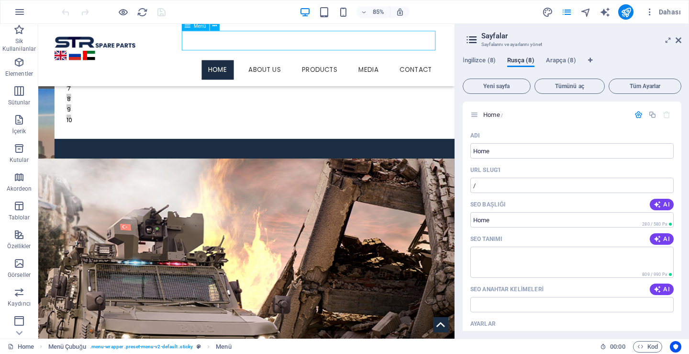
click at [259, 67] on nav "Home About Us PRODUCTS BMC Products Otokar Produts Media Contact" at bounding box center [283, 78] width 452 height 23
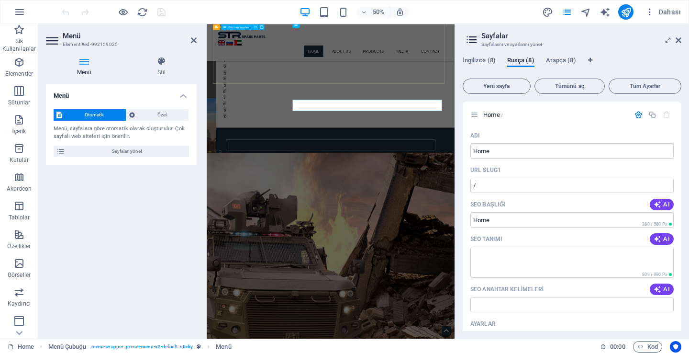
scroll to position [222, 0]
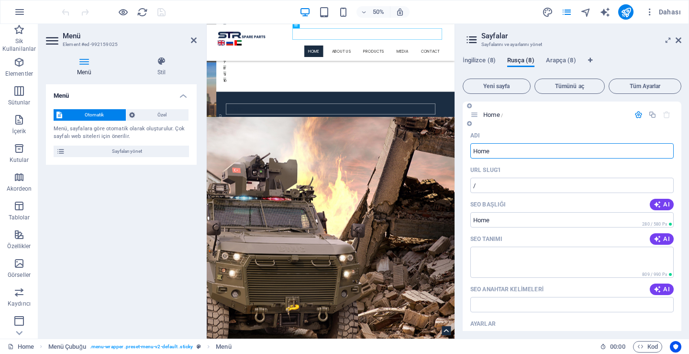
paste input "ГЛАВНАЯ СТРАНИЦА"
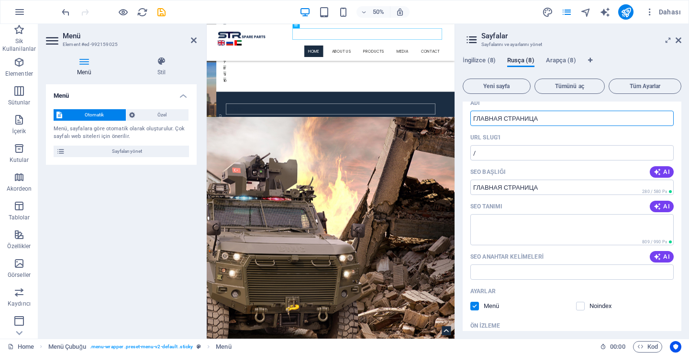
scroll to position [48, 0]
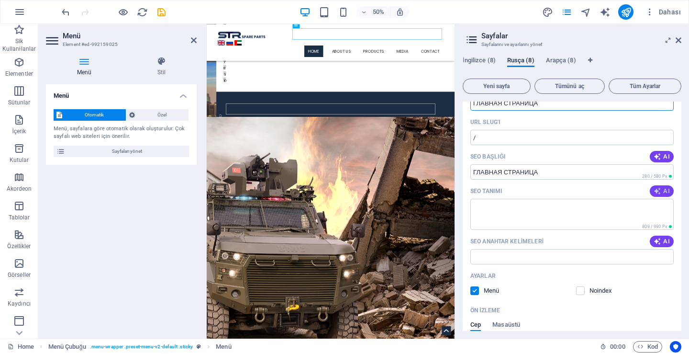
type input "ГЛАВНАЯ СТРАНИЦА"
click at [663, 193] on span "AI" at bounding box center [662, 191] width 16 height 8
click at [660, 242] on span "AI" at bounding box center [662, 241] width 16 height 8
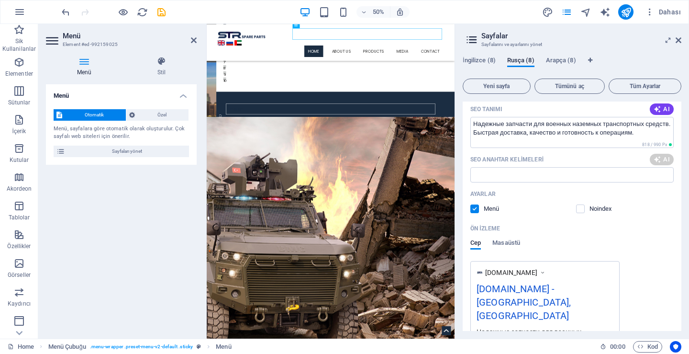
scroll to position [0, 0]
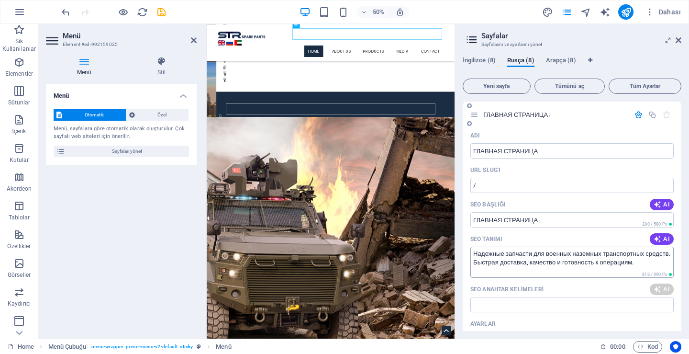
type textarea "Надежные запчасти для военных наземных транспортных средств. Быстрая доставка, …"
type input "Запчасти для военной техники, запчасти для бронированных автомобилей, надежные …"
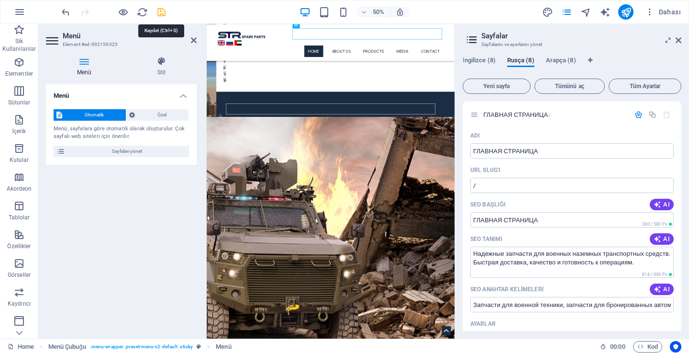
click at [163, 13] on icon "save" at bounding box center [161, 12] width 11 height 11
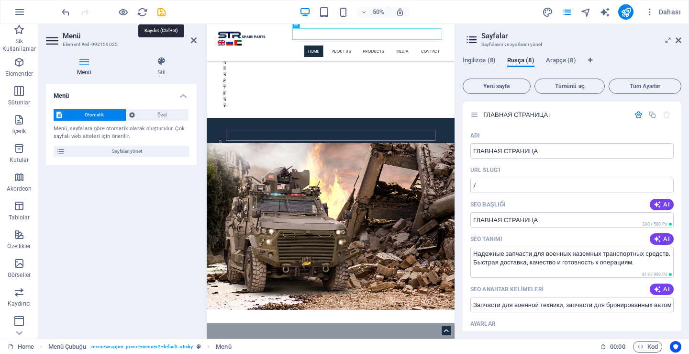
scroll to position [274, 0]
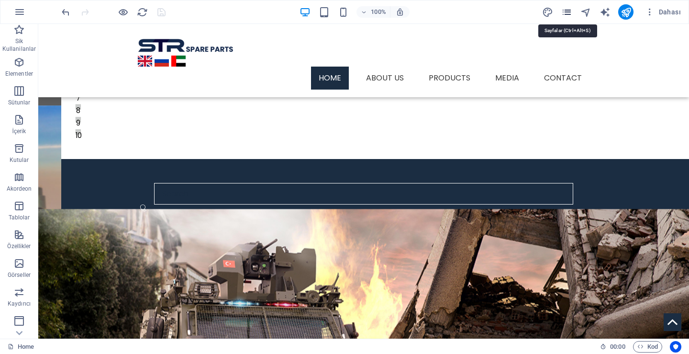
click at [563, 11] on icon "pages" at bounding box center [566, 12] width 11 height 11
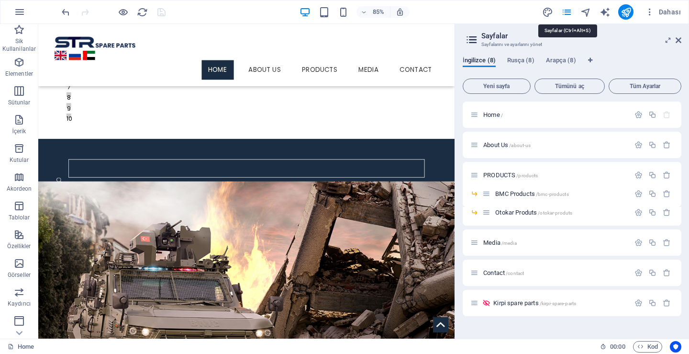
scroll to position [220, 0]
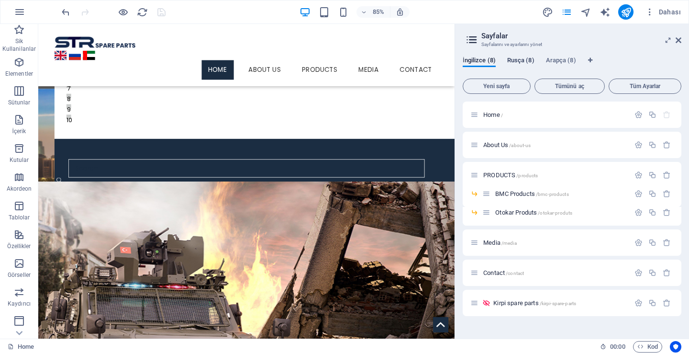
click at [522, 60] on span "Rusça (8)" at bounding box center [520, 61] width 27 height 13
click at [500, 115] on span "ГЛАВНАЯ СТРАНИЦА /" at bounding box center [516, 114] width 67 height 7
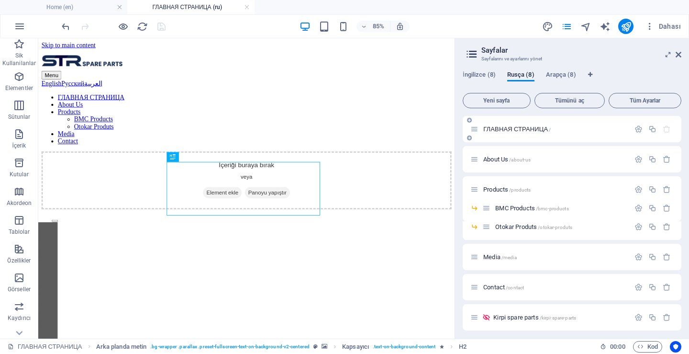
scroll to position [247, 0]
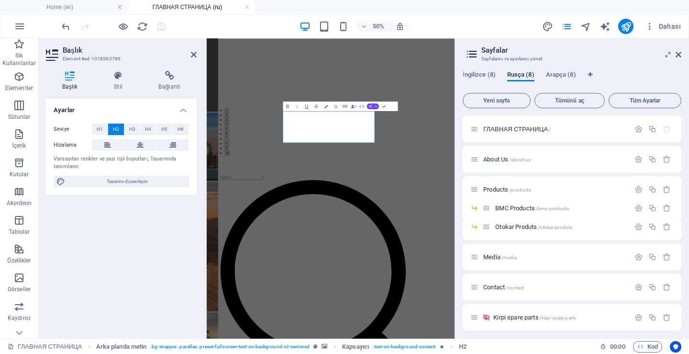
click at [376, 107] on span "AI" at bounding box center [376, 106] width 3 height 3
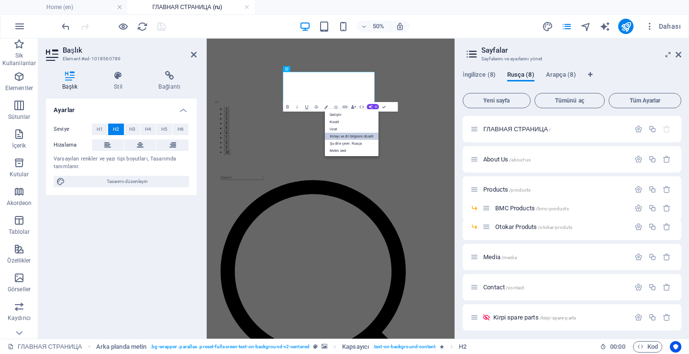
scroll to position [332, 0]
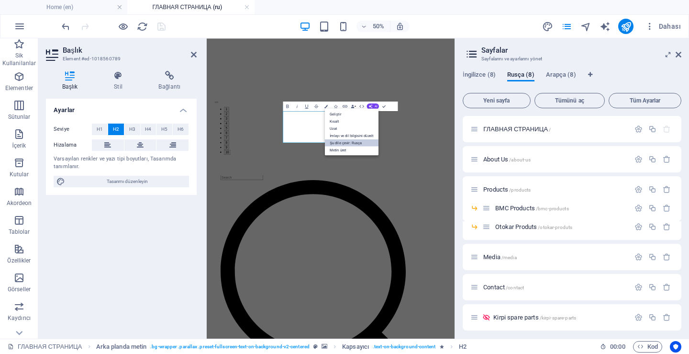
click at [351, 143] on link "Şu dile çevir: Rusça" at bounding box center [352, 142] width 54 height 7
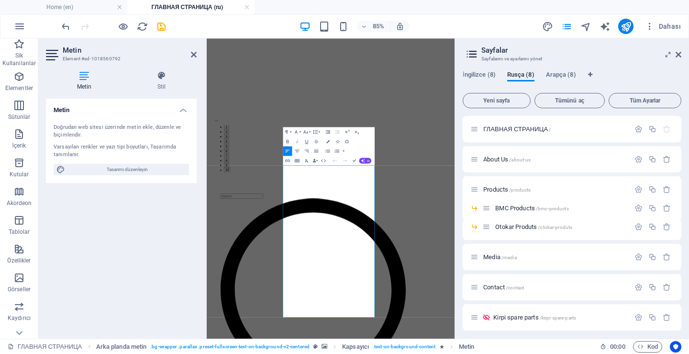
scroll to position [323, 0]
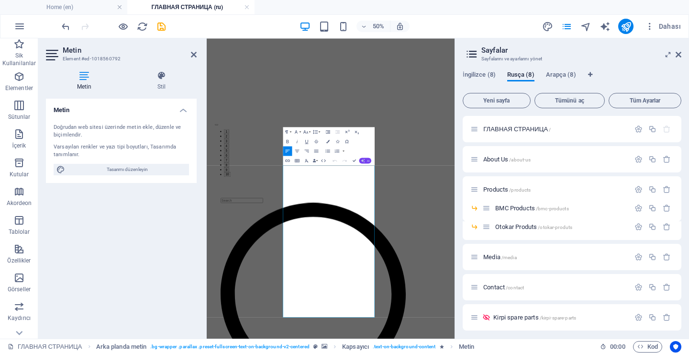
click at [362, 159] on icon "button" at bounding box center [363, 160] width 4 height 4
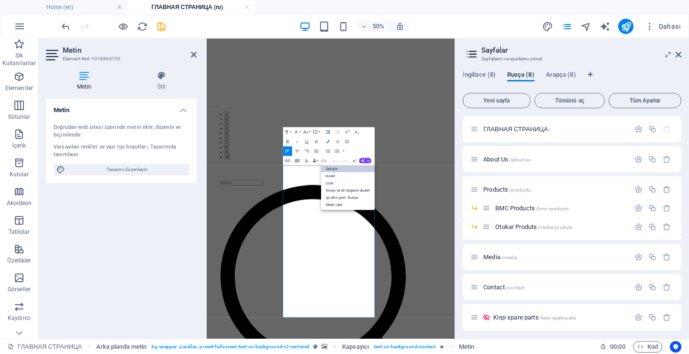
click at [351, 170] on link "Geliştir" at bounding box center [348, 168] width 54 height 7
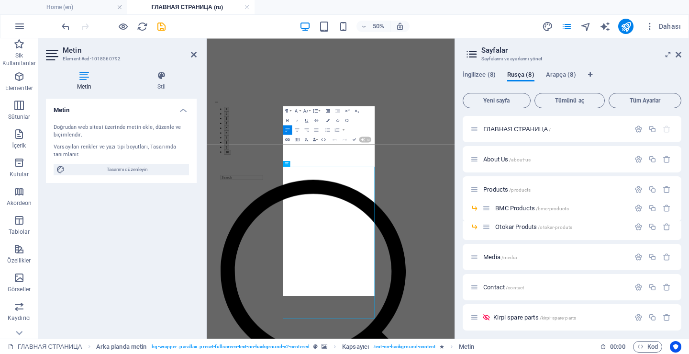
scroll to position [318, 0]
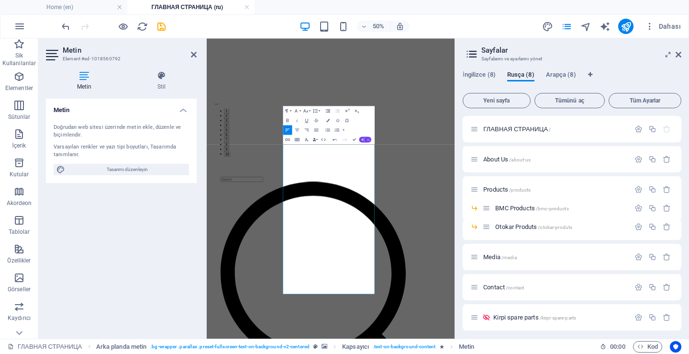
click at [364, 137] on button "AI" at bounding box center [365, 139] width 12 height 6
drag, startPoint x: 349, startPoint y: 175, endPoint x: 300, endPoint y: 283, distance: 119.1
click at [349, 175] on link "Şu dile çevir: Rusça" at bounding box center [348, 175] width 54 height 7
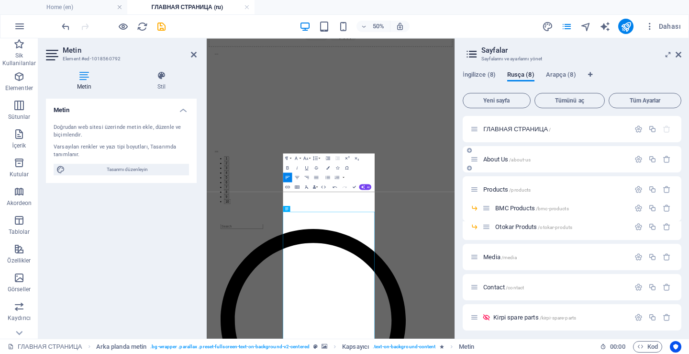
scroll to position [184, 0]
click at [161, 29] on icon "save" at bounding box center [161, 26] width 11 height 11
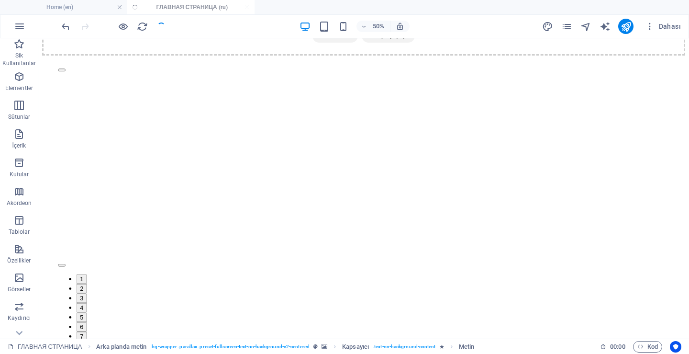
scroll to position [503, 0]
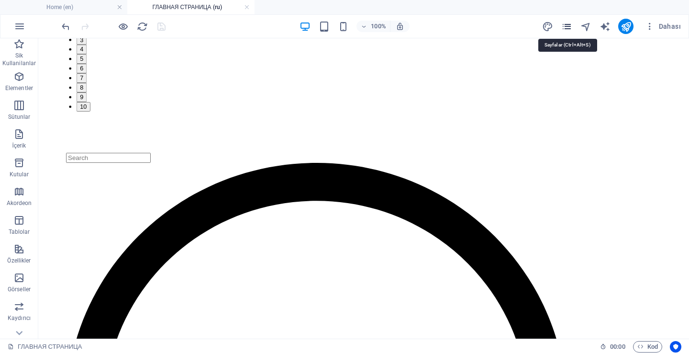
click at [568, 23] on icon "pages" at bounding box center [566, 26] width 11 height 11
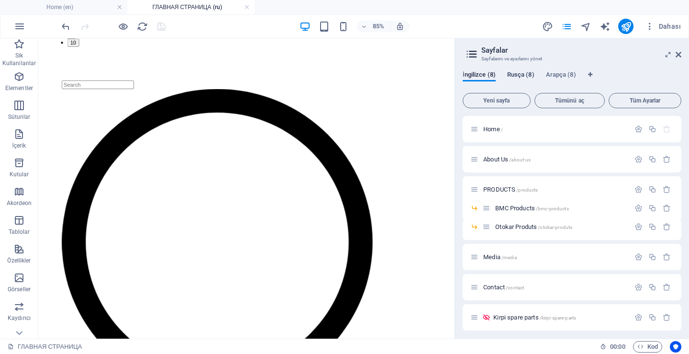
click at [526, 75] on span "Rusça (8)" at bounding box center [520, 75] width 27 height 13
click at [482, 73] on span "İngilizce (8)" at bounding box center [479, 75] width 33 height 13
click at [494, 128] on span "Home /" at bounding box center [493, 128] width 20 height 7
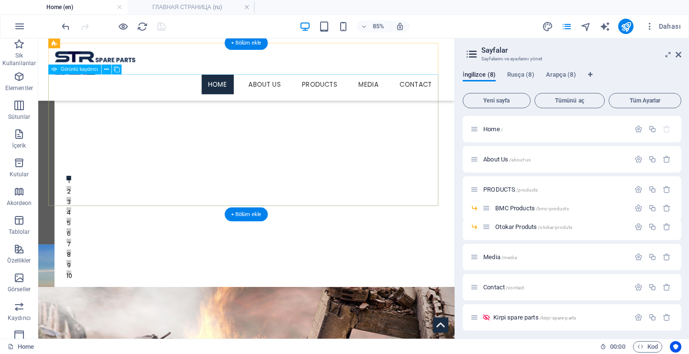
scroll to position [0, 0]
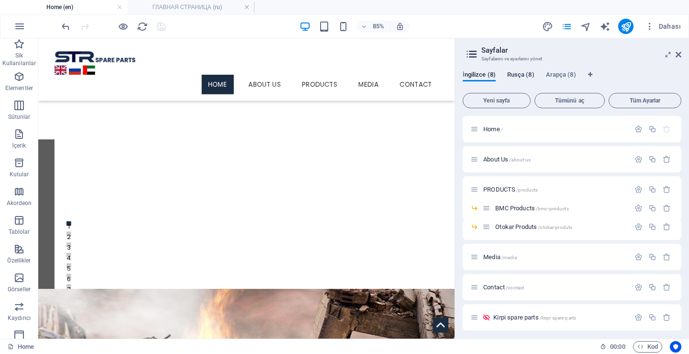
click at [519, 72] on span "Rusça (8)" at bounding box center [520, 75] width 27 height 13
click at [499, 156] on span "About Us /about-us" at bounding box center [506, 158] width 47 height 7
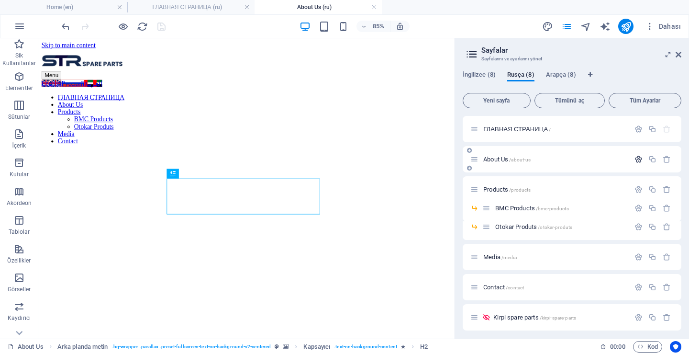
click at [634, 161] on icon "button" at bounding box center [638, 159] width 8 height 8
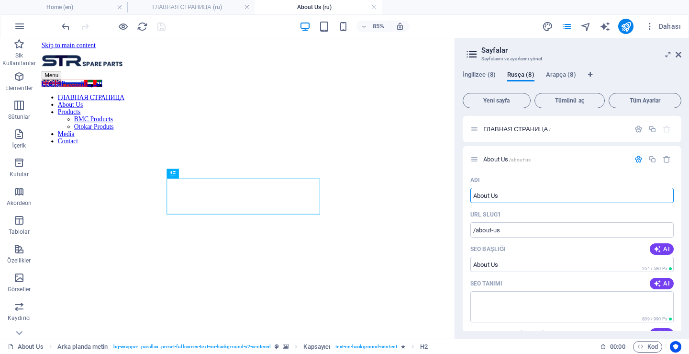
drag, startPoint x: 552, startPoint y: 234, endPoint x: 519, endPoint y: 218, distance: 36.8
click at [515, 194] on input "About Us" at bounding box center [571, 195] width 203 height 15
paste input "ПРОФИЛЬ КОМПАНИИ"
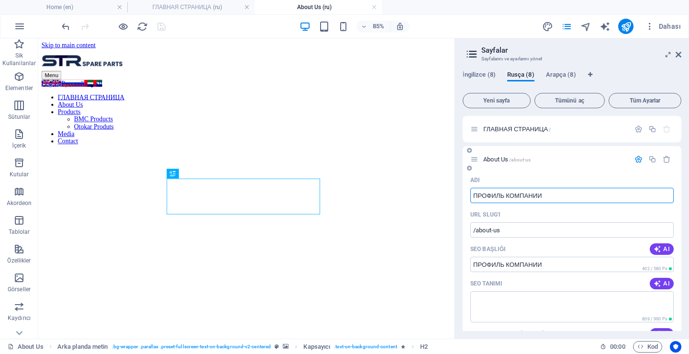
type input "ПРОФИЛЬ КОМПАНИИ"
type input "/"
type input "ПРОФИЛЬ КОМПАНИИ"
click at [516, 233] on input "/" at bounding box center [571, 229] width 203 height 15
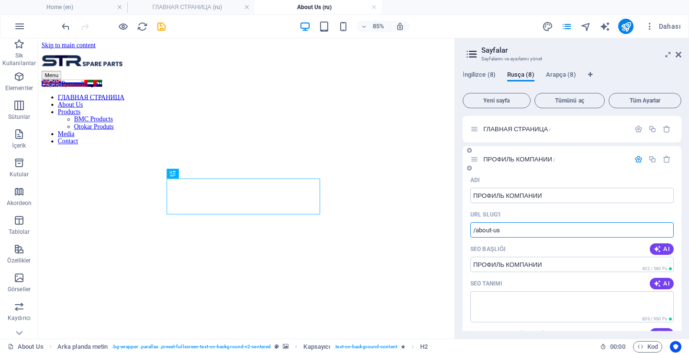
type input "/about-us"
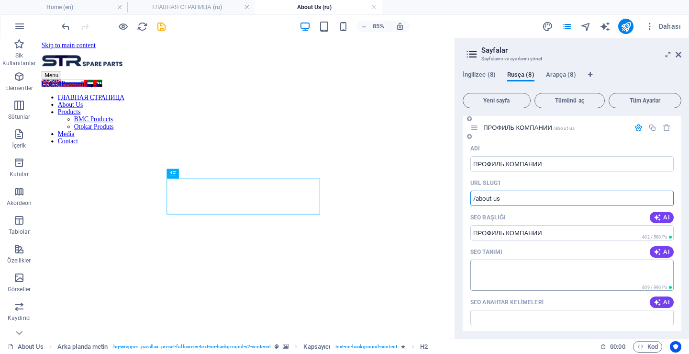
scroll to position [48, 0]
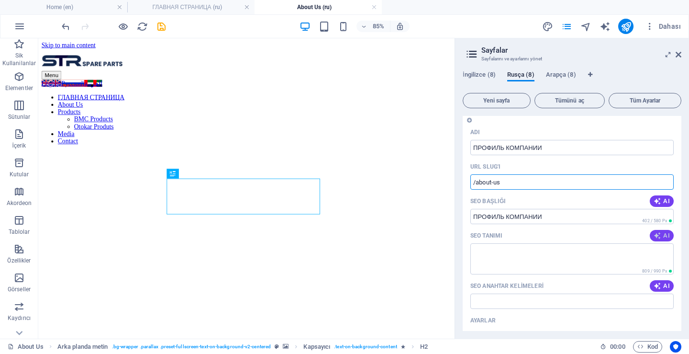
click at [657, 236] on icon "button" at bounding box center [658, 236] width 8 height 8
click at [659, 279] on div "SEO Anahtar Kelimeleri AI" at bounding box center [571, 285] width 203 height 15
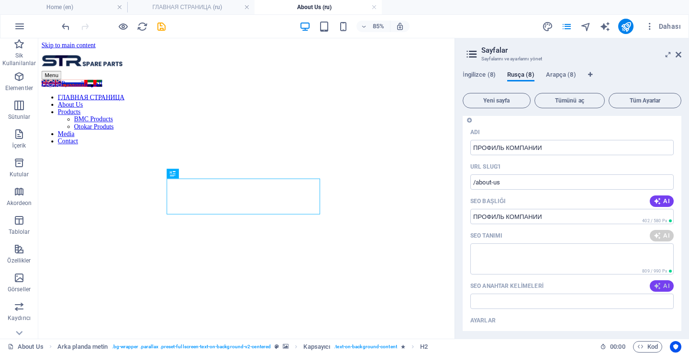
click at [659, 283] on icon "button" at bounding box center [658, 286] width 8 height 8
type input "запасные части для военной техники, детали для бронетехники, компоненты для так…"
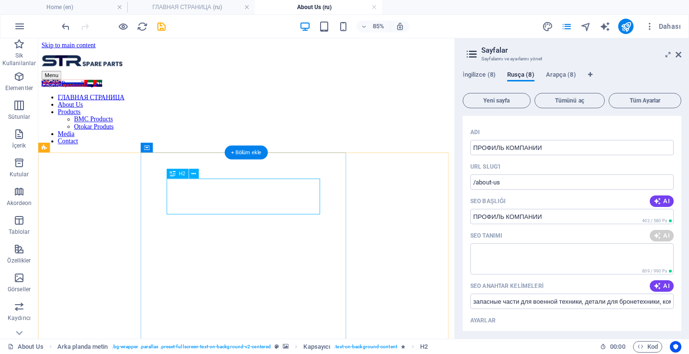
type textarea "Мы предоставляем высококачественные запчасти для наземных военных транспортных …"
type input "запасные части для военной техники, детали для бронетехники, компоненты для так…"
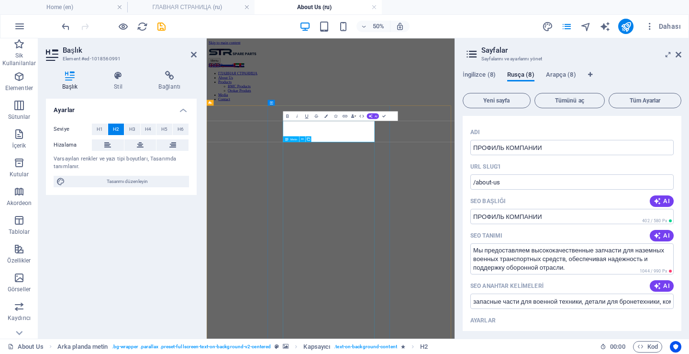
drag, startPoint x: 433, startPoint y: 290, endPoint x: 536, endPoint y: 185, distance: 147.2
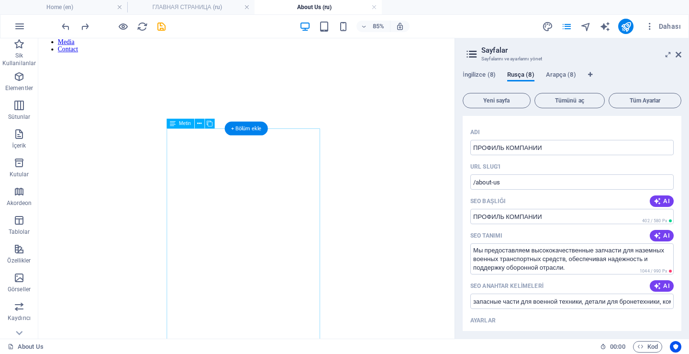
scroll to position [0, 0]
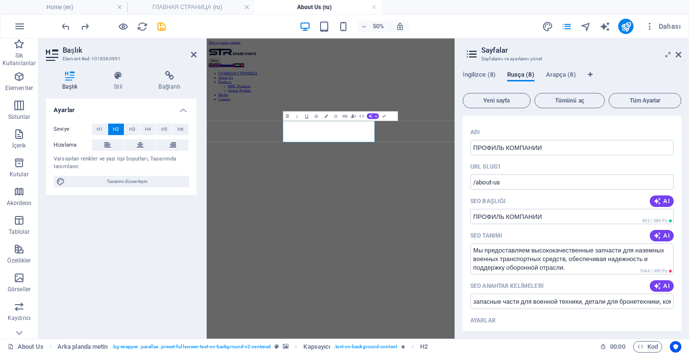
click at [217, 176] on figure at bounding box center [455, 176] width 488 height 0
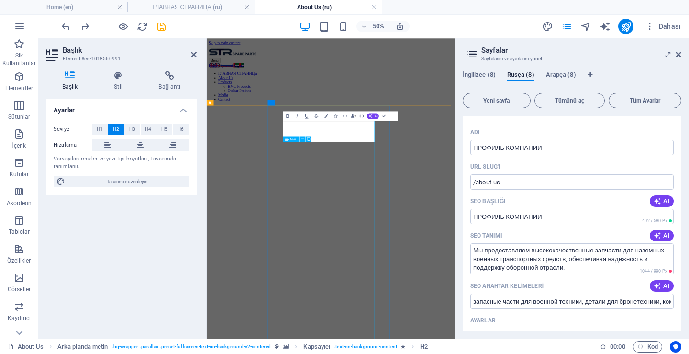
drag, startPoint x: 432, startPoint y: 322, endPoint x: 536, endPoint y: 205, distance: 157.2
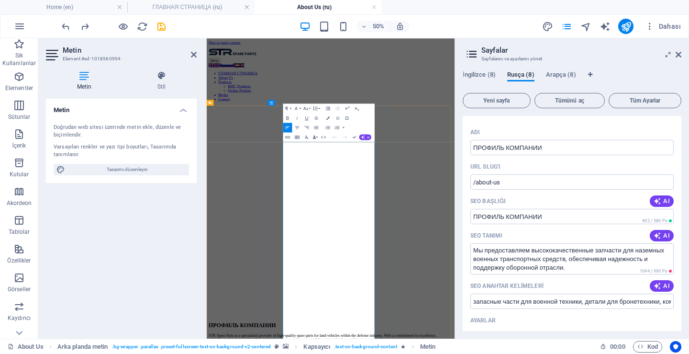
click at [366, 138] on button "AI" at bounding box center [365, 137] width 12 height 6
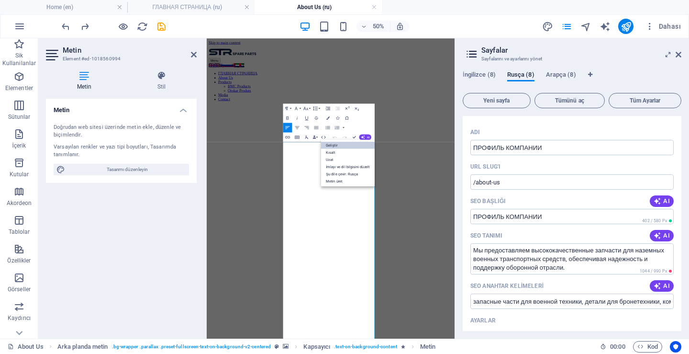
click at [353, 145] on link "Geliştir" at bounding box center [348, 144] width 54 height 7
click at [369, 137] on span "AI" at bounding box center [368, 136] width 3 height 3
click at [350, 173] on link "Şu dile çevir: Rusça" at bounding box center [348, 173] width 54 height 7
click at [159, 22] on icon "save" at bounding box center [161, 26] width 11 height 11
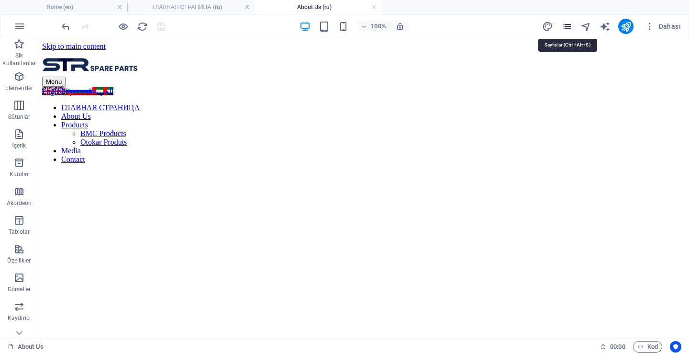
click at [570, 28] on icon "pages" at bounding box center [566, 26] width 11 height 11
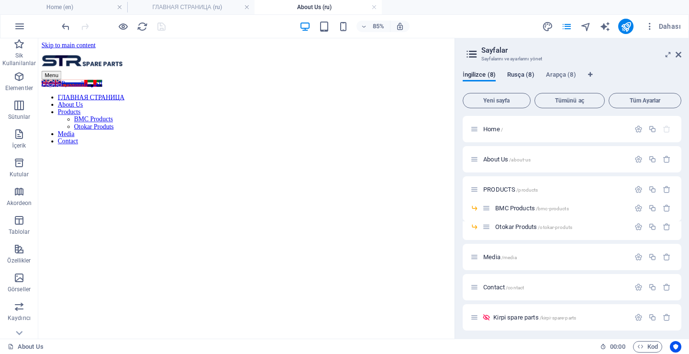
click at [521, 72] on span "Rusça (8)" at bounding box center [520, 75] width 27 height 13
click at [502, 158] on span "ПРОФИЛЬ КОМПАНИИ /about-us" at bounding box center [528, 158] width 91 height 7
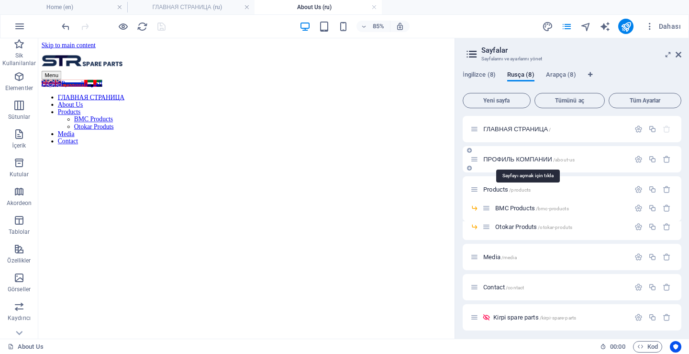
click at [502, 158] on span "ПРОФИЛЬ КОМПАНИИ /about-us" at bounding box center [528, 158] width 91 height 7
click at [518, 156] on span "ПРОФИЛЬ КОМПАНИИ /about-us" at bounding box center [528, 158] width 91 height 7
click at [513, 123] on div "ГЛАВНАЯ СТРАНИЦА /" at bounding box center [572, 129] width 219 height 26
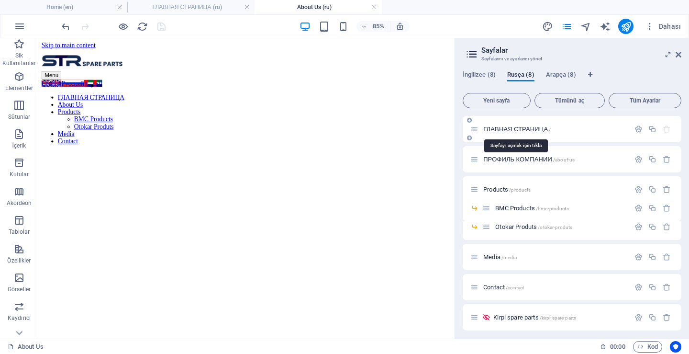
click at [514, 128] on span "ГЛАВНАЯ СТРАНИЦА /" at bounding box center [516, 128] width 67 height 7
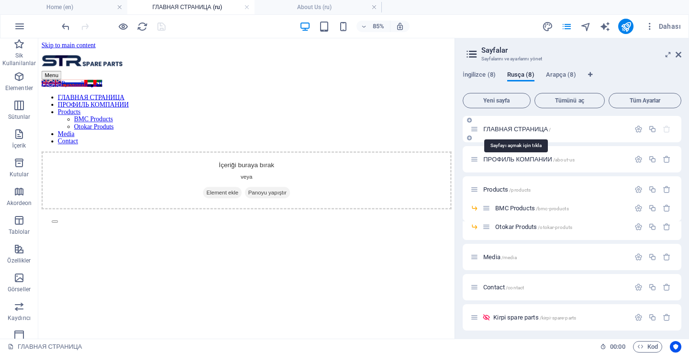
scroll to position [502, 0]
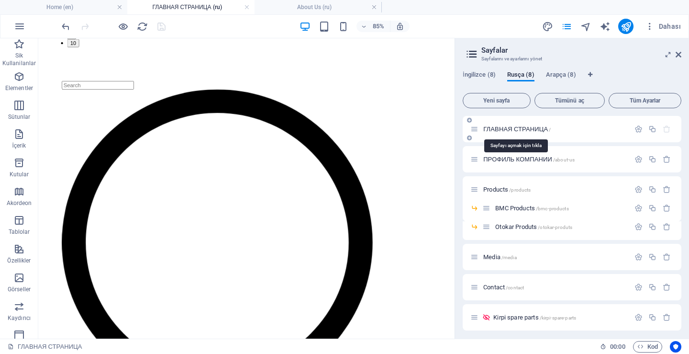
click at [514, 128] on span "ГЛАВНАЯ СТРАНИЦА /" at bounding box center [516, 128] width 67 height 7
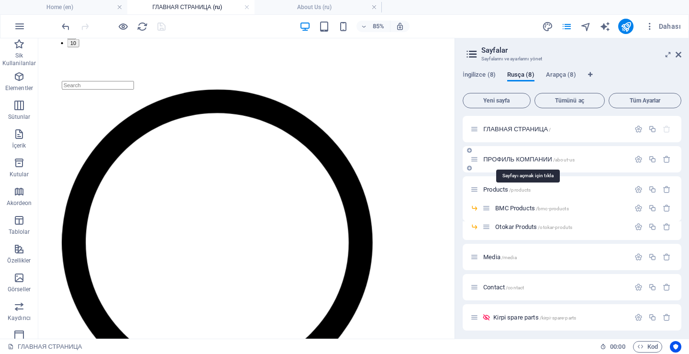
click at [508, 156] on span "ПРОФИЛЬ КОМПАНИИ /about-us" at bounding box center [528, 158] width 91 height 7
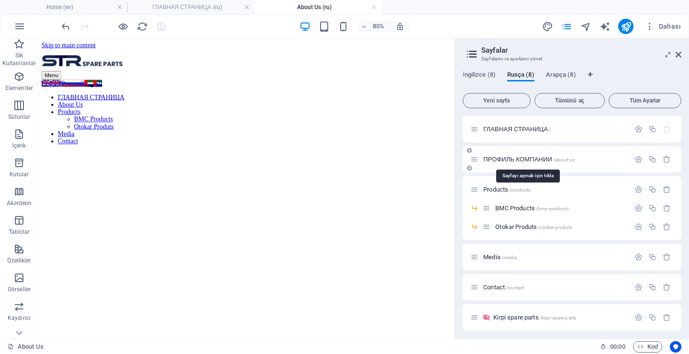
scroll to position [0, 0]
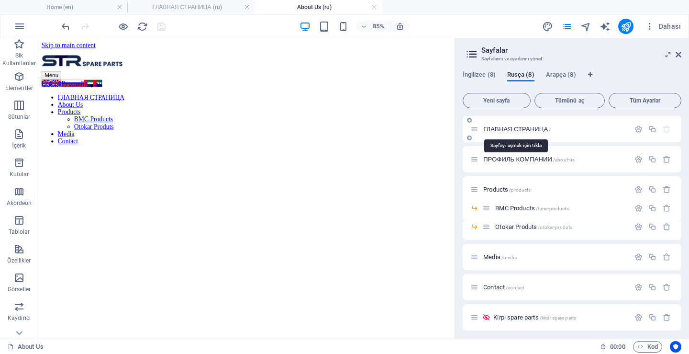
click at [512, 129] on span "ГЛАВНАЯ СТРАНИЦА /" at bounding box center [516, 128] width 67 height 7
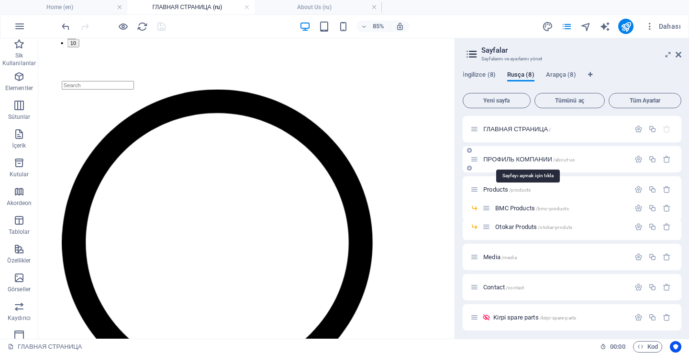
click at [512, 159] on span "ПРОФИЛЬ КОМПАНИИ /about-us" at bounding box center [528, 158] width 91 height 7
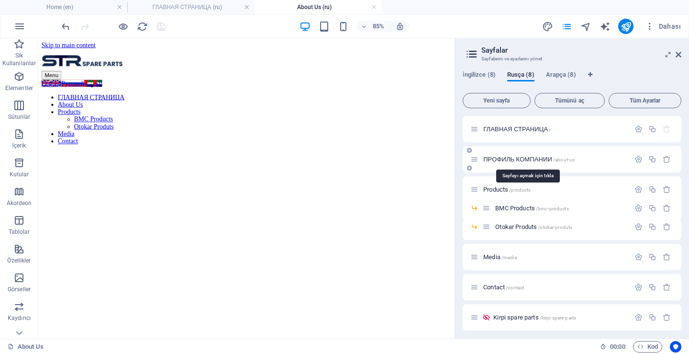
scroll to position [0, 0]
click at [615, 28] on div "Dahası" at bounding box center [613, 26] width 143 height 15
click at [627, 28] on icon "publish" at bounding box center [626, 26] width 11 height 11
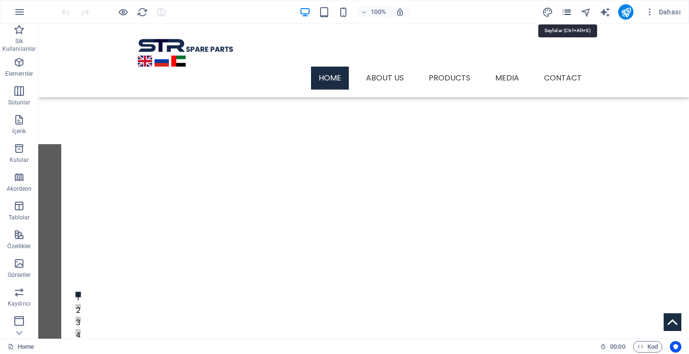
click at [568, 11] on icon "pages" at bounding box center [566, 12] width 11 height 11
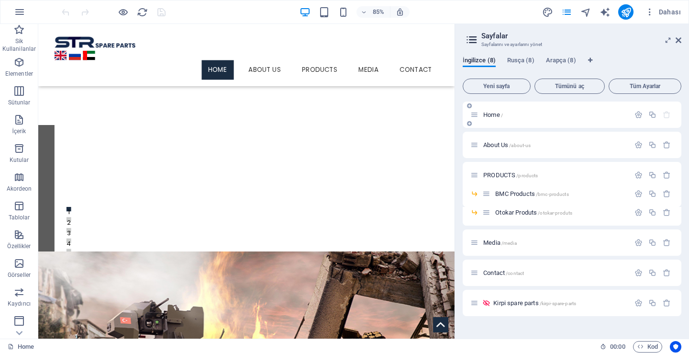
click at [493, 114] on span "Home /" at bounding box center [493, 114] width 20 height 7
click at [506, 143] on span "About Us /about-us" at bounding box center [506, 144] width 47 height 7
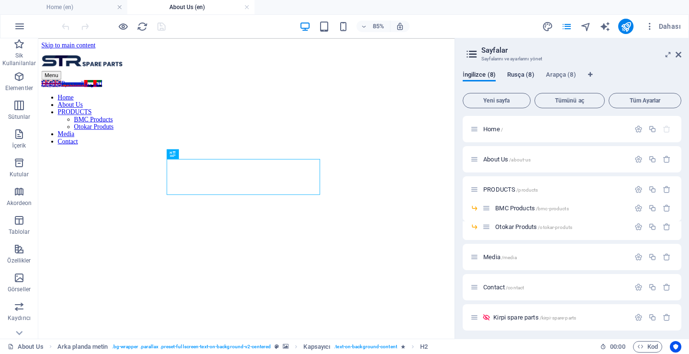
click at [513, 76] on span "Rusça (8)" at bounding box center [520, 75] width 27 height 13
click at [510, 133] on div "ГЛАВНАЯ СТРАНИЦА /" at bounding box center [549, 128] width 159 height 11
click at [511, 129] on span "ГЛАВНАЯ СТРАНИЦА /" at bounding box center [516, 128] width 67 height 7
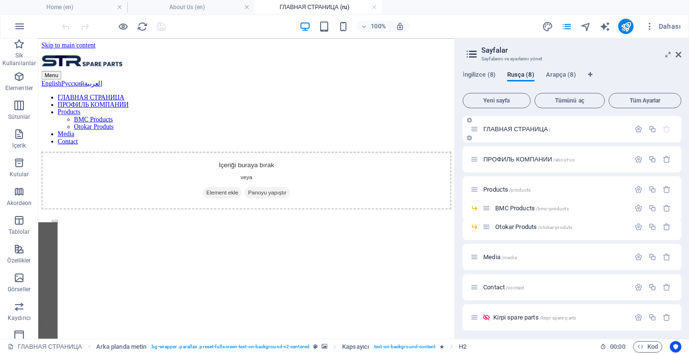
scroll to position [247, 0]
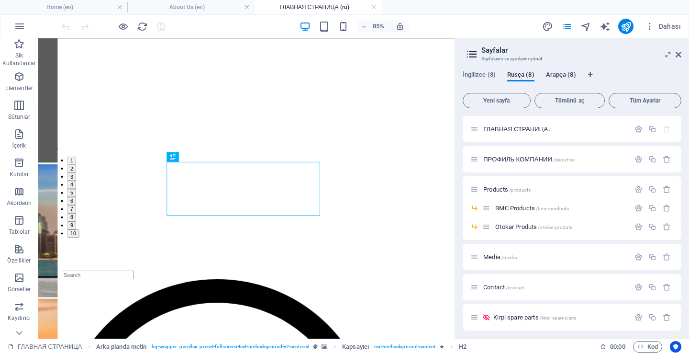
click at [553, 76] on span "Arapça (8)" at bounding box center [561, 75] width 30 height 13
click at [530, 73] on span "Rusça (8)" at bounding box center [520, 75] width 27 height 13
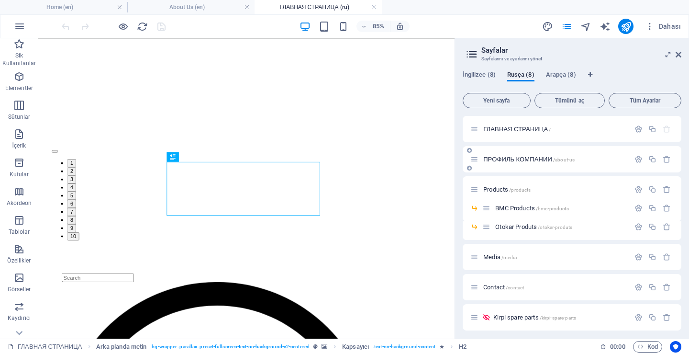
scroll to position [255, 0]
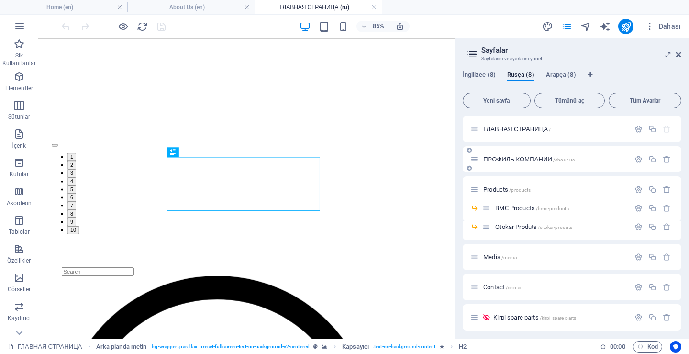
click at [515, 158] on span "ПРОФИЛЬ КОМПАНИИ /about-us" at bounding box center [528, 158] width 91 height 7
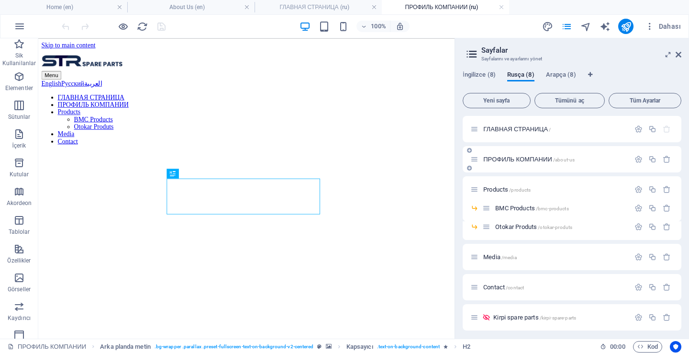
scroll to position [0, 0]
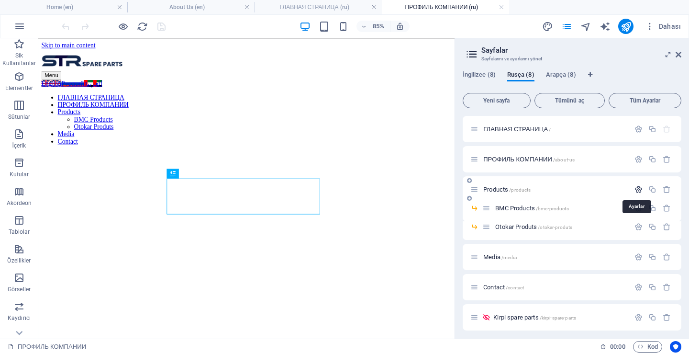
click at [635, 190] on icon "button" at bounding box center [638, 189] width 8 height 8
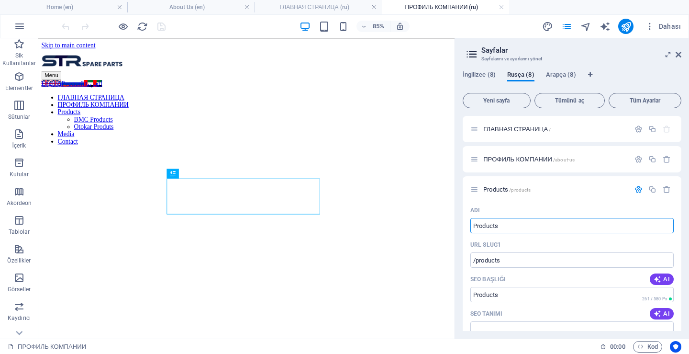
drag, startPoint x: 499, startPoint y: 226, endPoint x: 460, endPoint y: 225, distance: 38.8
click at [460, 225] on div "İngilizce (8) Rusça (8) Arapça (8) Yeni sayfa Tümünü aç Tüm Ayarlar ГЛАВНАЯ СТР…" at bounding box center [572, 200] width 234 height 275
paste input "ПРОДУКЦИЯ"
type input "ПРОДУКЦИЯ"
type input "/"
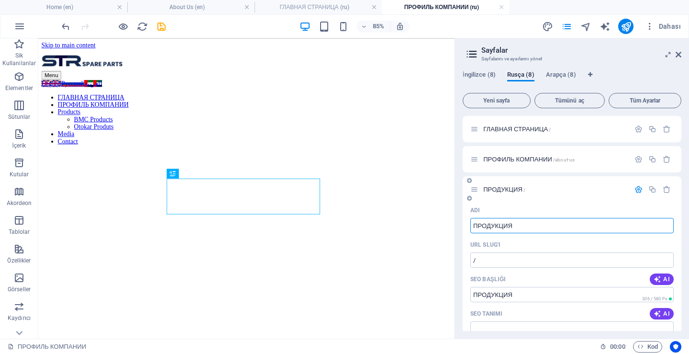
type input "ПРОДУКЦИЯ"
click at [506, 255] on input "/" at bounding box center [571, 259] width 203 height 15
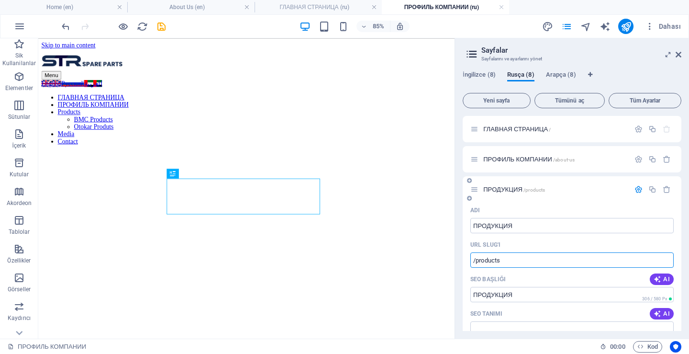
type input "/products"
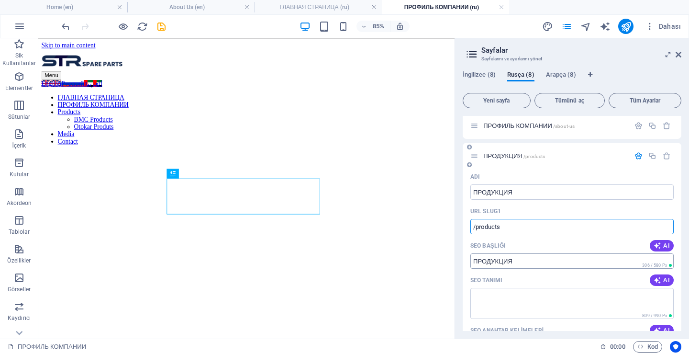
scroll to position [48, 0]
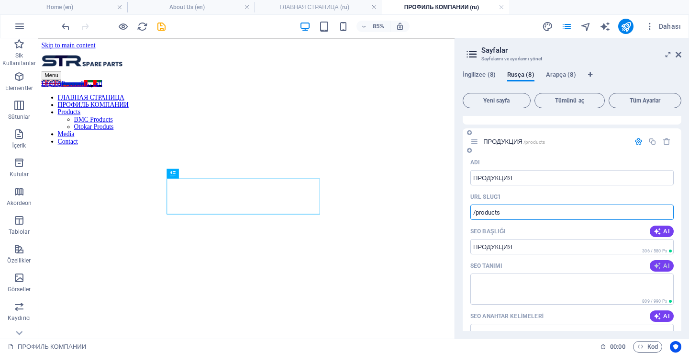
click at [655, 268] on icon "button" at bounding box center [658, 266] width 8 height 8
click at [654, 315] on icon "button" at bounding box center [658, 316] width 8 height 8
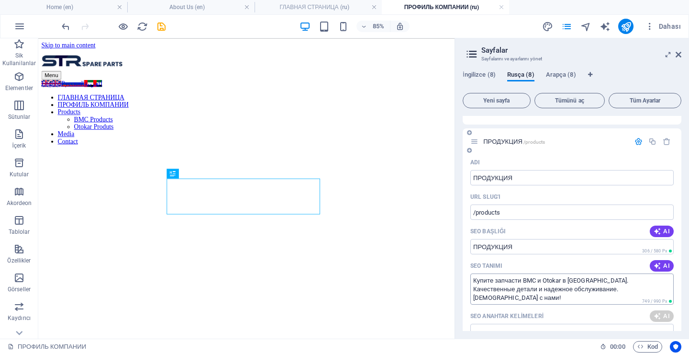
type textarea "Купите запчасти BMC и Otokar в Стамбуле. Качественные детали и надежное обслужи…"
type input "BMC запчасти, запчасти Otokar, запчасти для грузовиков, запасные части Istanbul…"
click at [502, 143] on span "ПРОДУКЦИЯ /products" at bounding box center [514, 141] width 62 height 7
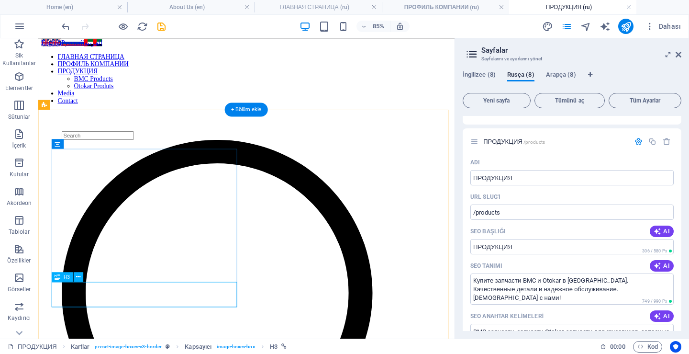
scroll to position [51, 0]
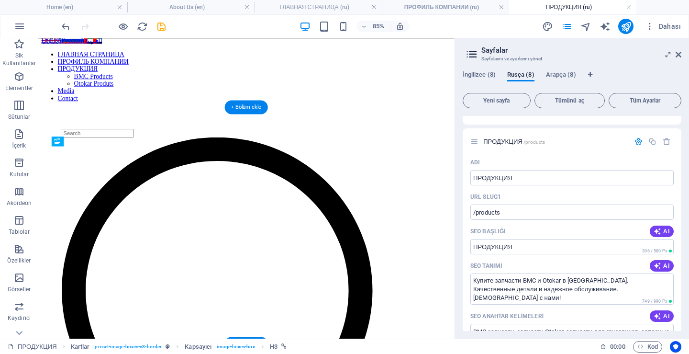
drag, startPoint x: 226, startPoint y: 340, endPoint x: 143, endPoint y: 311, distance: 87.6
drag, startPoint x: 192, startPoint y: 168, endPoint x: 189, endPoint y: 281, distance: 113.0
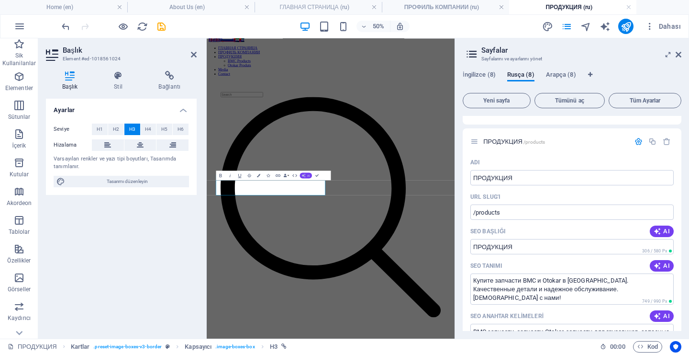
click at [308, 176] on span "AI" at bounding box center [308, 175] width 3 height 3
drag, startPoint x: 299, startPoint y: 211, endPoint x: 184, endPoint y: 345, distance: 177.2
click at [299, 211] on link "Şu dile çevir: Rusça" at bounding box center [285, 211] width 54 height 7
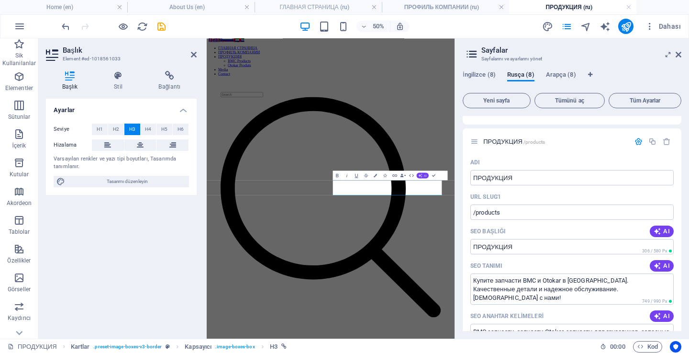
click at [425, 175] on span "AI" at bounding box center [425, 175] width 3 height 3
click at [401, 212] on link "Şu dile çevir: Rusça" at bounding box center [402, 211] width 54 height 7
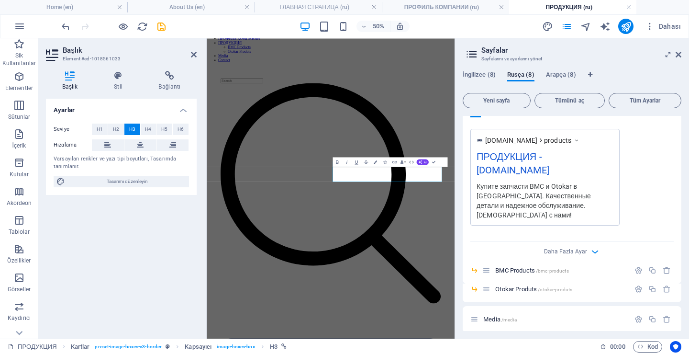
scroll to position [383, 0]
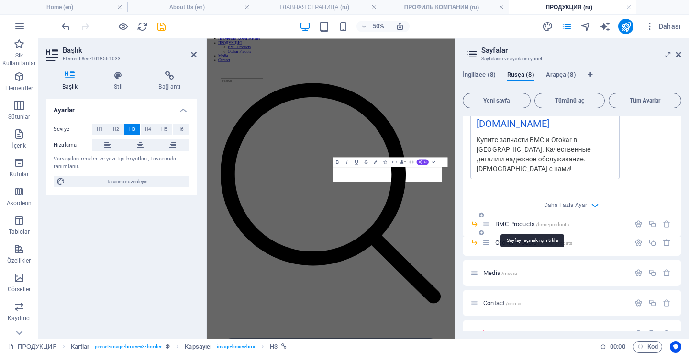
click at [510, 225] on span "BMC Products /bmc-products" at bounding box center [531, 223] width 73 height 7
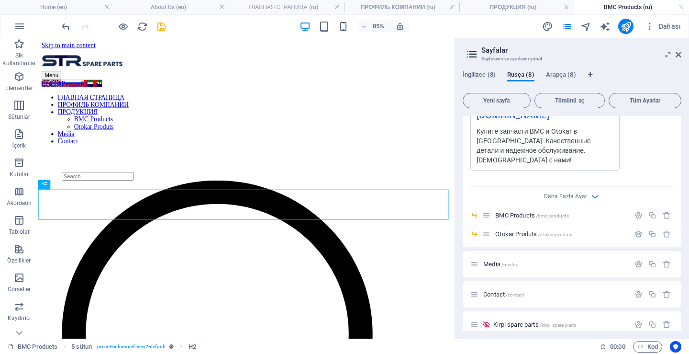
scroll to position [402, 0]
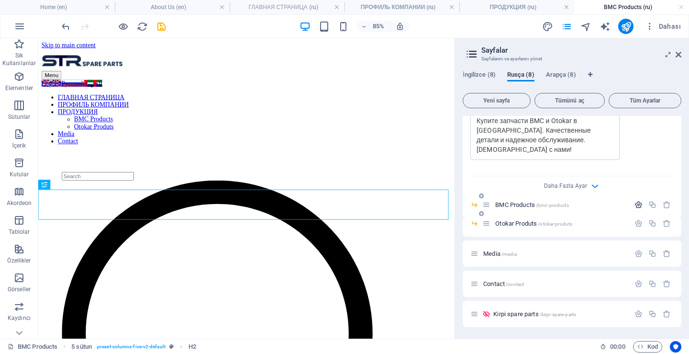
click at [637, 205] on icon "button" at bounding box center [638, 204] width 8 height 8
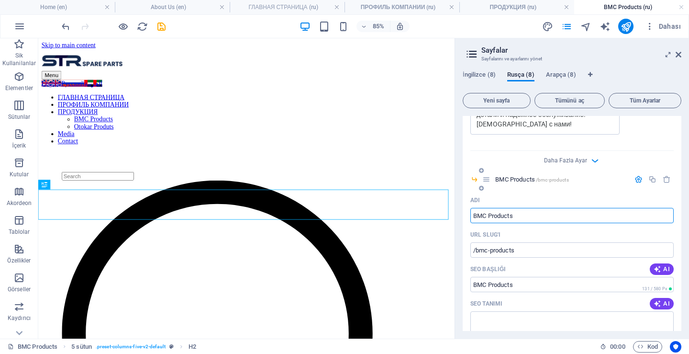
scroll to position [450, 0]
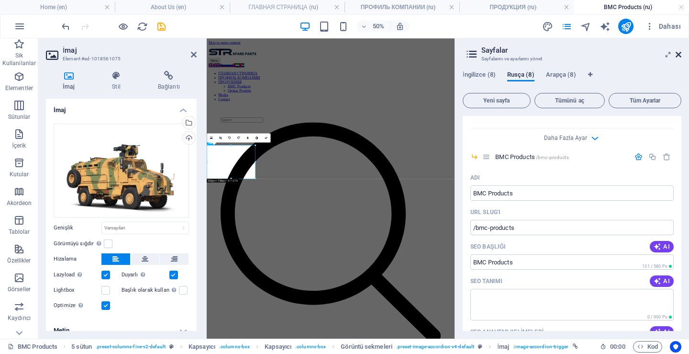
click at [679, 56] on icon at bounding box center [679, 55] width 6 height 8
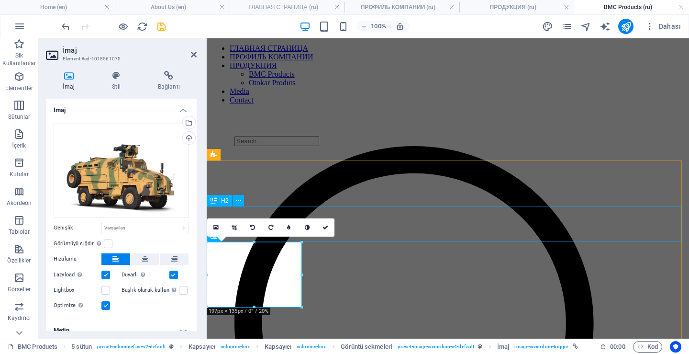
scroll to position [144, 0]
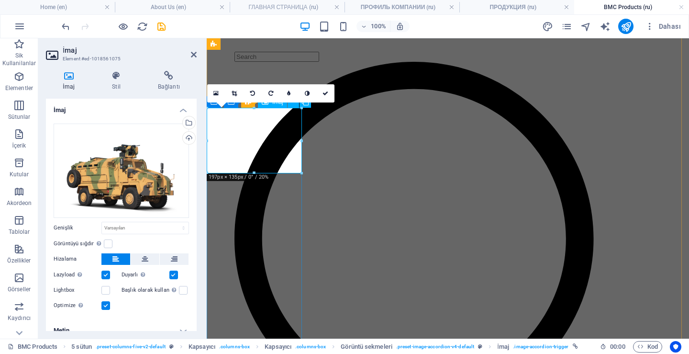
click at [568, 26] on icon "pages" at bounding box center [566, 26] width 11 height 11
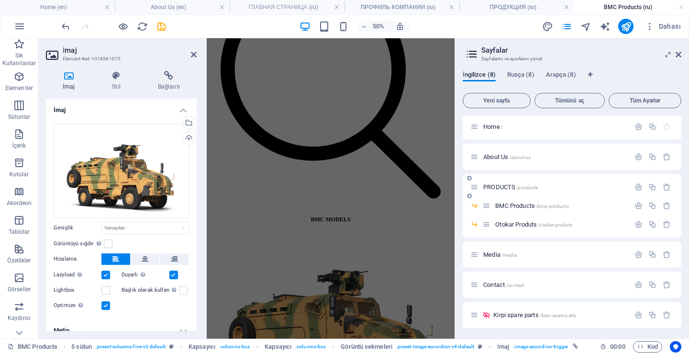
scroll to position [3, 0]
click at [521, 206] on span "BMC Products /bmc-products" at bounding box center [531, 204] width 73 height 7
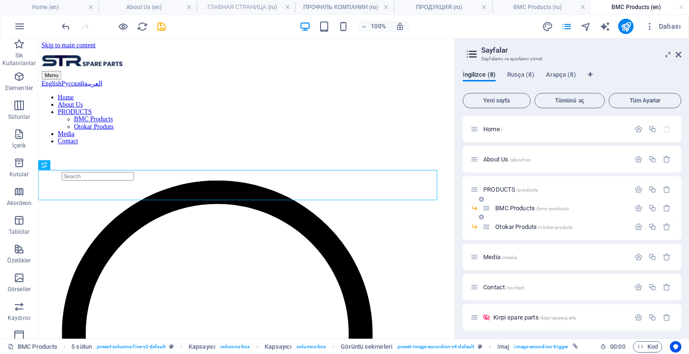
scroll to position [0, 0]
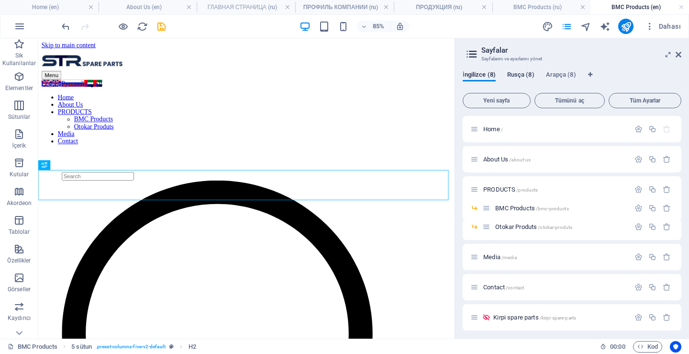
click at [521, 74] on span "Rusça (8)" at bounding box center [520, 75] width 27 height 13
click at [518, 207] on span "BMC Products /bmc-products" at bounding box center [531, 207] width 73 height 7
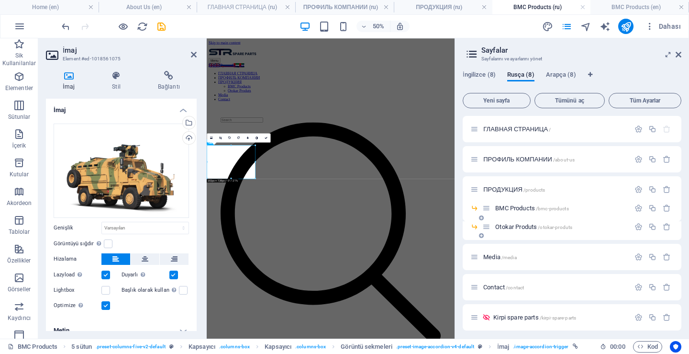
click at [520, 225] on span "Otokar Produts /otokar-produts" at bounding box center [533, 226] width 77 height 7
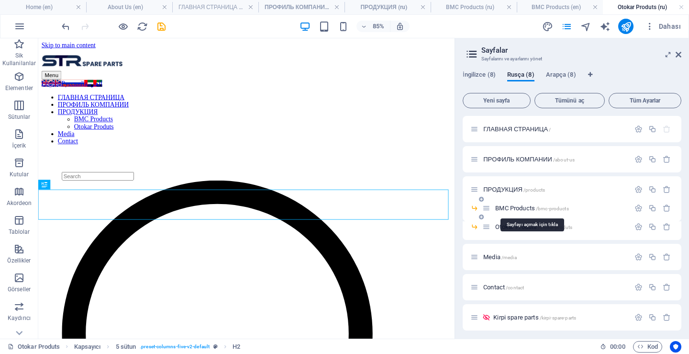
click at [514, 205] on span "BMC Products /bmc-products" at bounding box center [531, 207] width 73 height 7
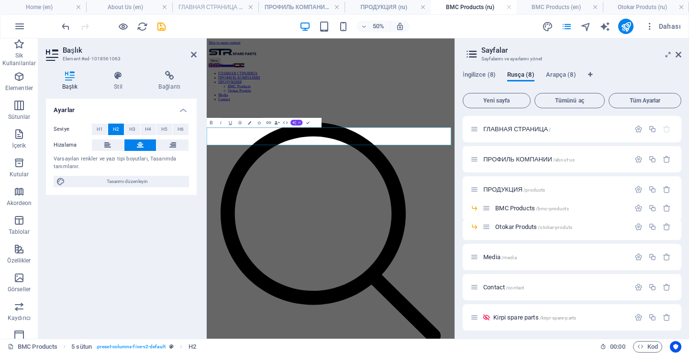
click at [299, 122] on span "AI" at bounding box center [299, 122] width 3 height 3
click at [279, 158] on link "Şu dile çevir: Rusça" at bounding box center [276, 158] width 54 height 7
click at [515, 225] on span "Otokar Produts /otokar-produts" at bounding box center [533, 226] width 77 height 7
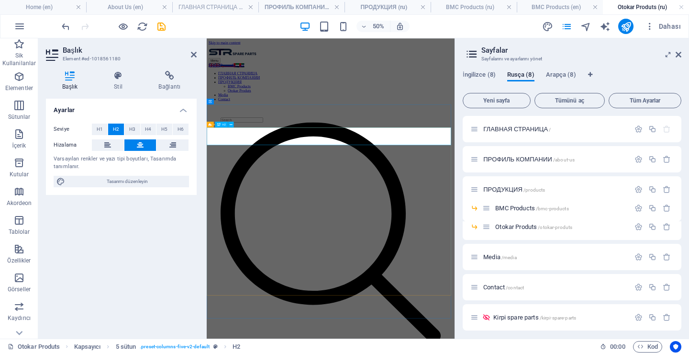
drag, startPoint x: 471, startPoint y: 226, endPoint x: 450, endPoint y: 226, distance: 21.1
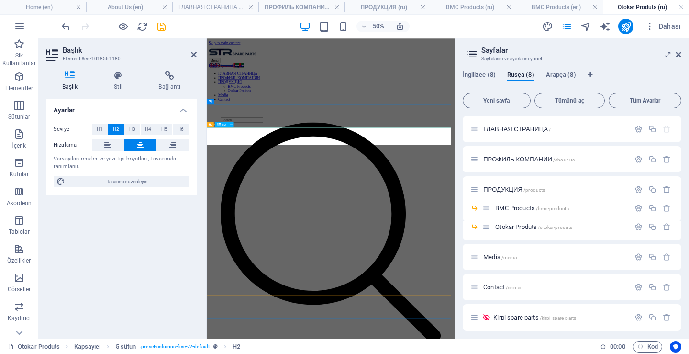
click at [570, 26] on icon "pages" at bounding box center [566, 26] width 11 height 11
click at [529, 208] on span "BMC Products /bmc-products" at bounding box center [531, 207] width 73 height 7
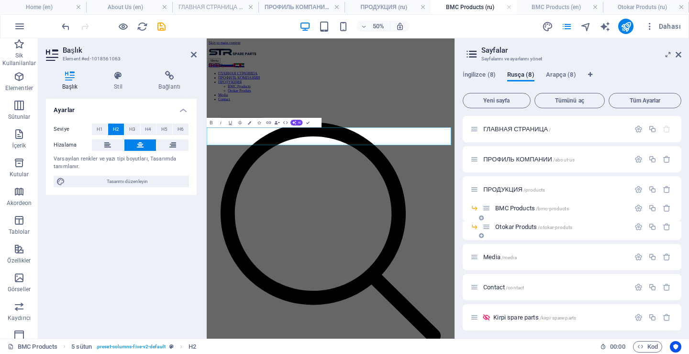
click at [521, 224] on span "Otokar Produts /otokar-produts" at bounding box center [533, 226] width 77 height 7
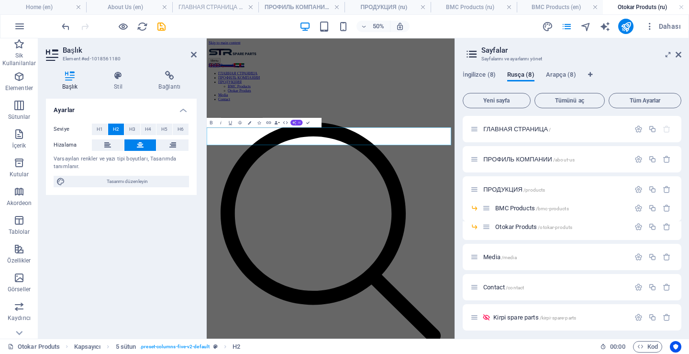
click at [300, 122] on span "AI" at bounding box center [299, 122] width 3 height 3
click at [284, 157] on link "Şu dile çevir: Rusça" at bounding box center [276, 158] width 54 height 7
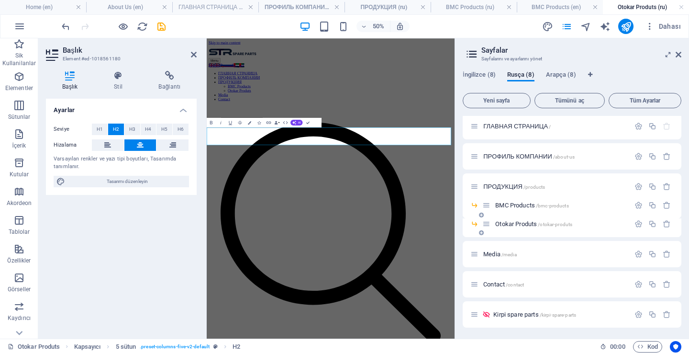
scroll to position [3, 0]
click at [512, 204] on span "BMC Products /bmc-products" at bounding box center [531, 204] width 73 height 7
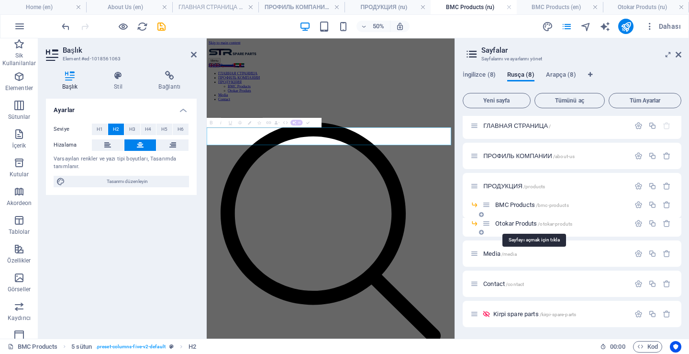
click at [515, 222] on span "Otokar Produts /otokar-produts" at bounding box center [533, 223] width 77 height 7
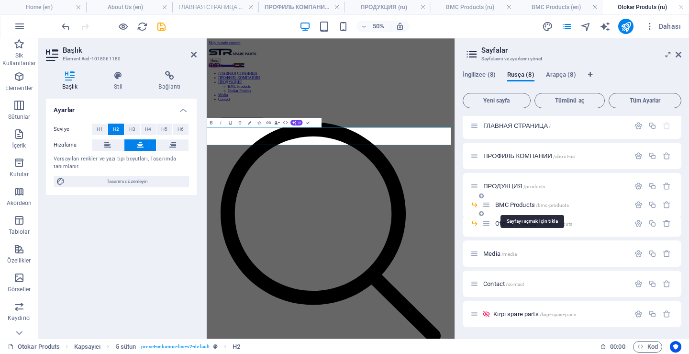
click at [520, 205] on span "BMC Products /bmc-products" at bounding box center [531, 204] width 73 height 7
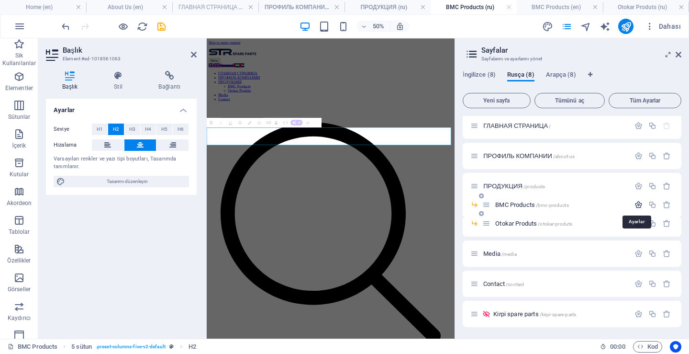
click at [636, 207] on icon "button" at bounding box center [638, 204] width 8 height 8
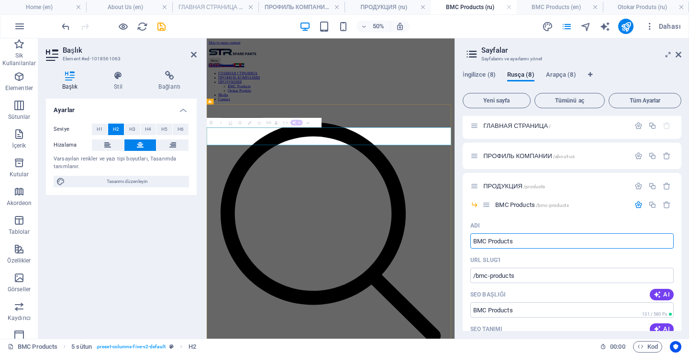
copy span "МОДЕЛИ BMC"
drag, startPoint x: 527, startPoint y: 244, endPoint x: 473, endPoint y: 240, distance: 54.2
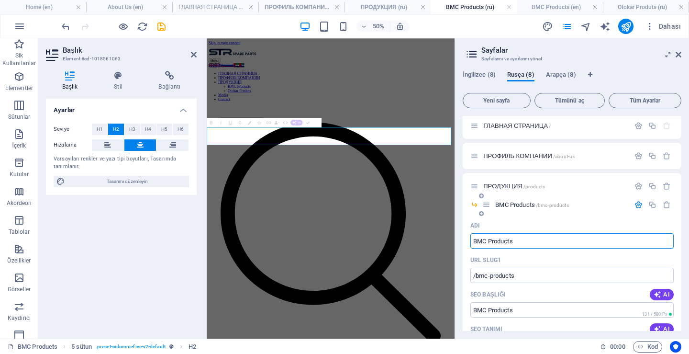
click at [473, 240] on input "BMC Products" at bounding box center [571, 240] width 203 height 15
type input "МОДЕЛИ BMC"
type input "/bmc"
type input "МОДЕЛИ BMC"
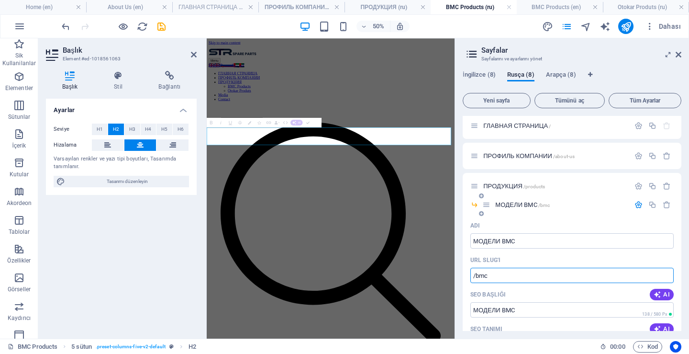
click at [522, 273] on input "/bmc" at bounding box center [571, 274] width 203 height 15
type input "/bmc-products"
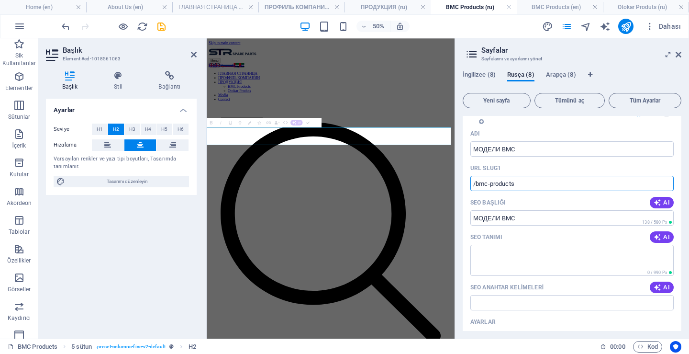
scroll to position [99, 0]
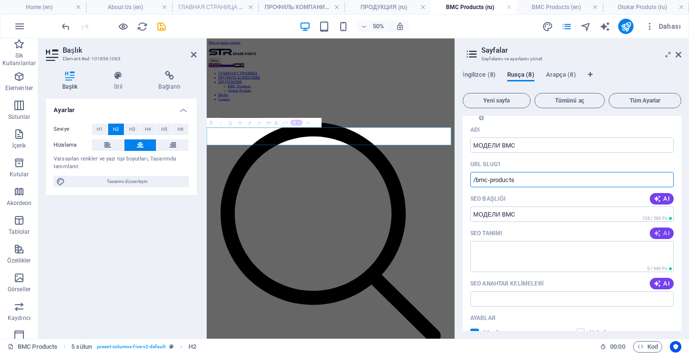
click at [660, 232] on span "AI" at bounding box center [662, 233] width 16 height 8
click at [662, 282] on span "AI" at bounding box center [662, 283] width 16 height 8
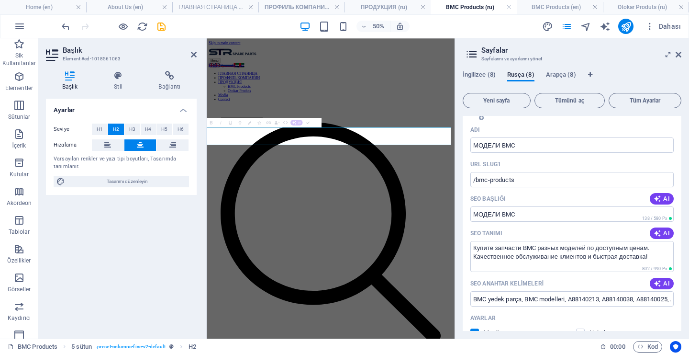
type textarea "Купите запчасти BMC разных моделей по доступным ценам. Качественное обслуживани…"
type input "BMC yedek parça, BMC modelleri, A88140213, A88140038, A88140025, A75650088"
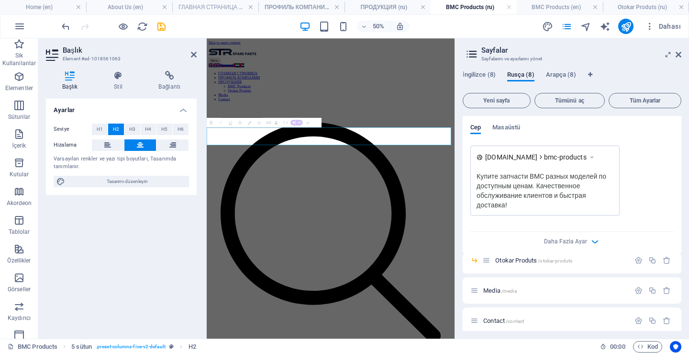
scroll to position [375, 0]
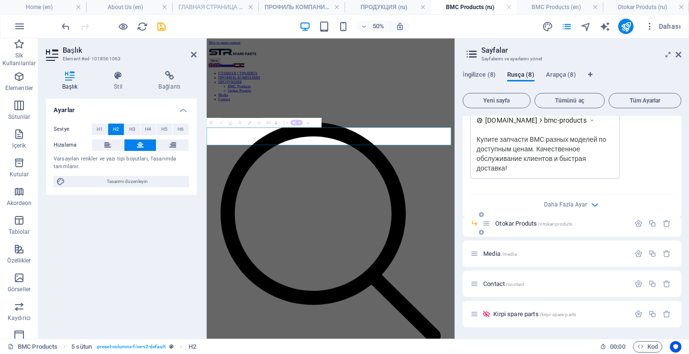
click at [523, 223] on span "Otokar Produts /otokar-produts" at bounding box center [533, 223] width 77 height 7
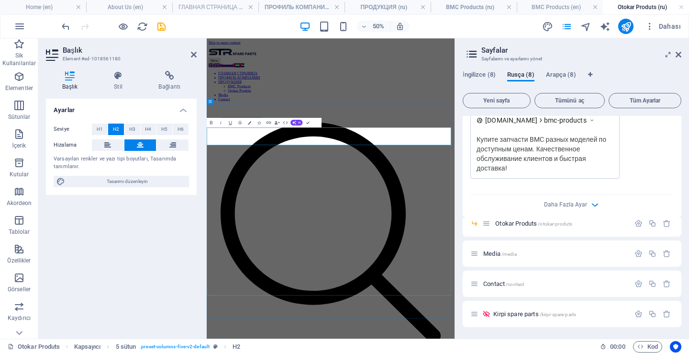
copy span "ОТОКАР МОДЕЛИ"
click at [634, 224] on icon "button" at bounding box center [638, 223] width 8 height 8
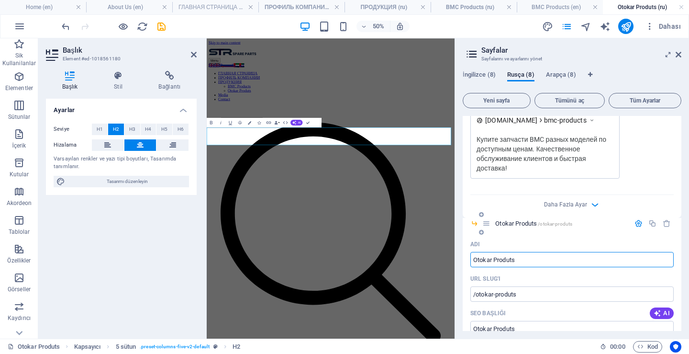
drag, startPoint x: 535, startPoint y: 257, endPoint x: 490, endPoint y: 257, distance: 44.5
click at [490, 257] on input "Otokar Produts" at bounding box center [571, 259] width 203 height 15
click at [525, 257] on input "Otokar Produts" at bounding box center [571, 259] width 203 height 15
click at [527, 258] on input "Otokar Produts" at bounding box center [571, 259] width 203 height 15
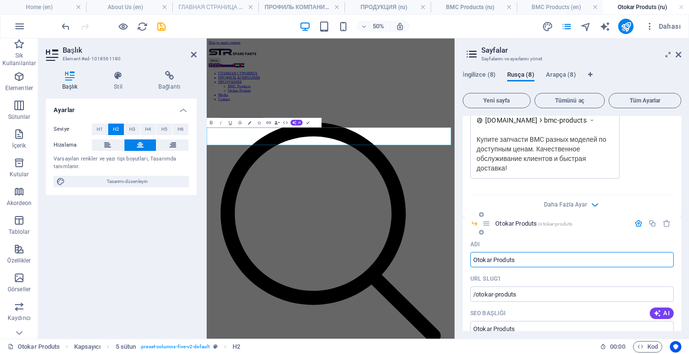
click at [527, 258] on input "Otokar Produts" at bounding box center [571, 259] width 203 height 15
type input "ОТОКАР МОДЕЛИ"
type input "/"
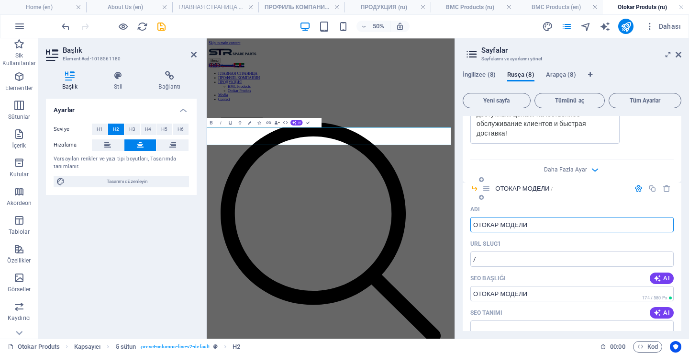
scroll to position [423, 0]
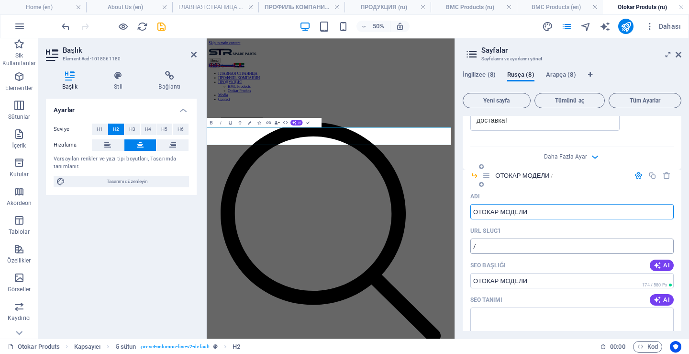
type input "ОТОКАР МОДЕЛИ"
click at [516, 249] on input "/" at bounding box center [571, 245] width 203 height 15
type input "/otokar-produts"
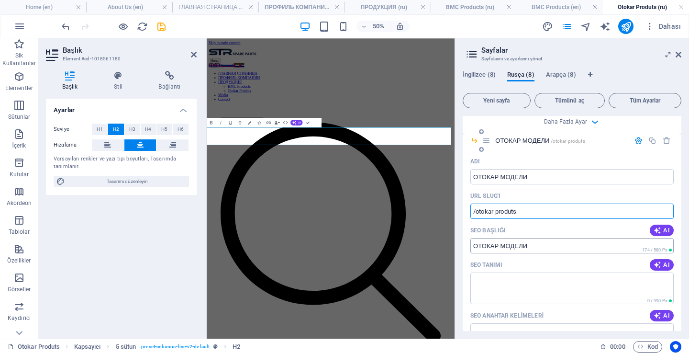
scroll to position [471, 0]
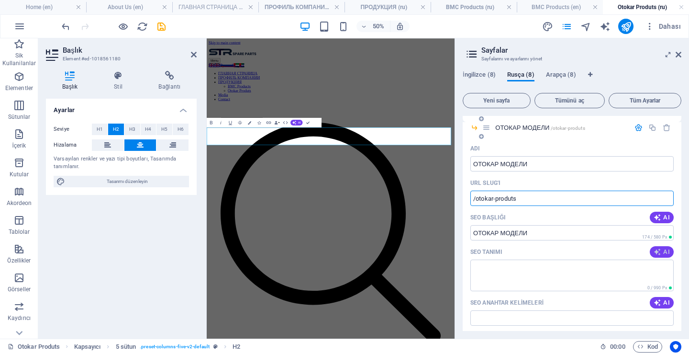
click at [654, 251] on icon "button" at bounding box center [658, 252] width 8 height 8
click at [658, 301] on icon "button" at bounding box center [658, 303] width 8 height 8
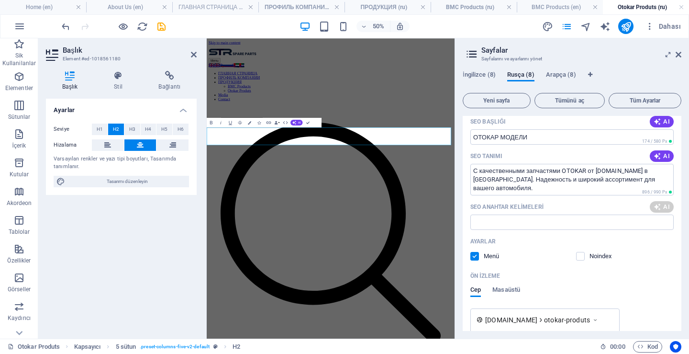
scroll to position [709, 0]
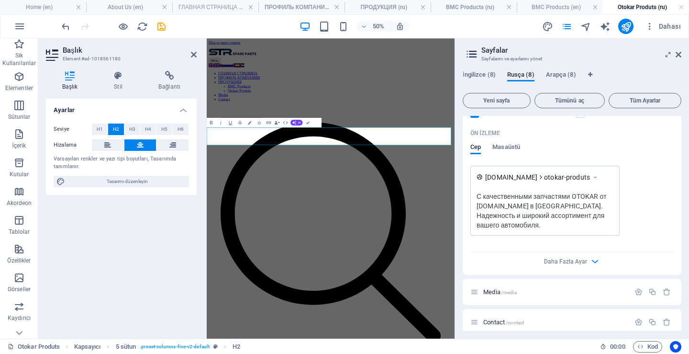
type textarea "С качественными запчастями OTOKAR от strspareparts.com в Стамбуле. Надежность и…"
type input "ОТОКАР ЗАПЧАСТИ, ОТОКАР МОДЕЛИ, запасные части ОТОКАР, ОТОКАР в Турции, Истанбу…"
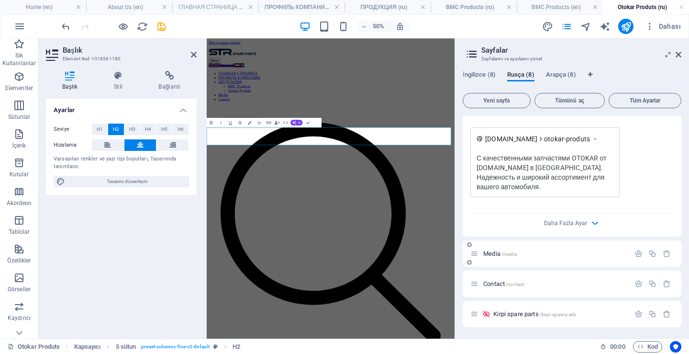
click at [492, 254] on span "Media /media" at bounding box center [499, 253] width 33 height 7
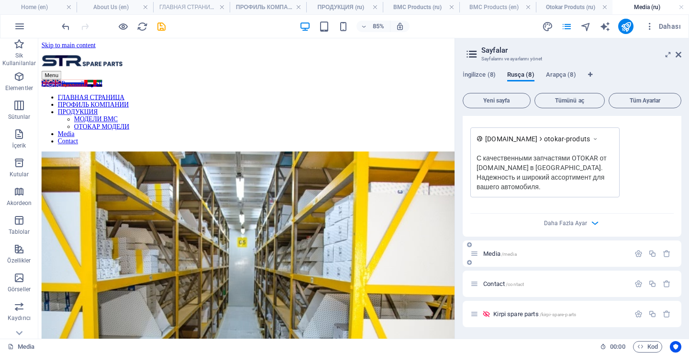
click at [492, 253] on span "Media /media" at bounding box center [499, 253] width 33 height 7
click at [638, 255] on icon "button" at bounding box center [638, 253] width 8 height 8
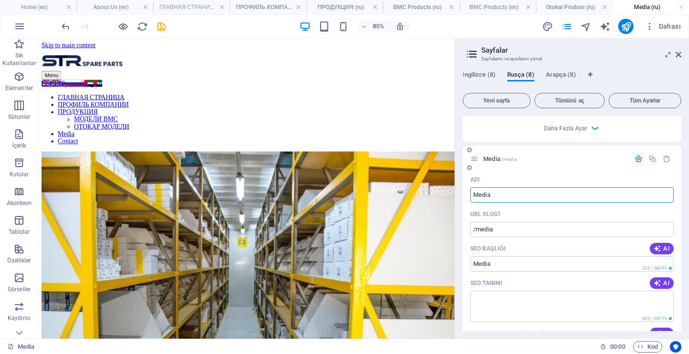
scroll to position [843, 0]
drag, startPoint x: 496, startPoint y: 194, endPoint x: 456, endPoint y: 189, distance: 40.1
click at [456, 189] on aside "Sayfalar Sayfalarını ve ayarlarını yönet İngilizce (8) Rusça (8) Arapça (8) Yen…" at bounding box center [572, 188] width 234 height 300
type input "МЕДИА"
type input "/"
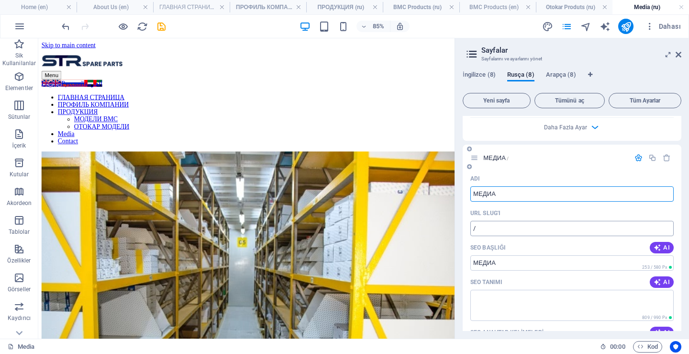
type input "МЕДИА"
click at [515, 234] on input "/" at bounding box center [571, 228] width 203 height 15
type input "/media"
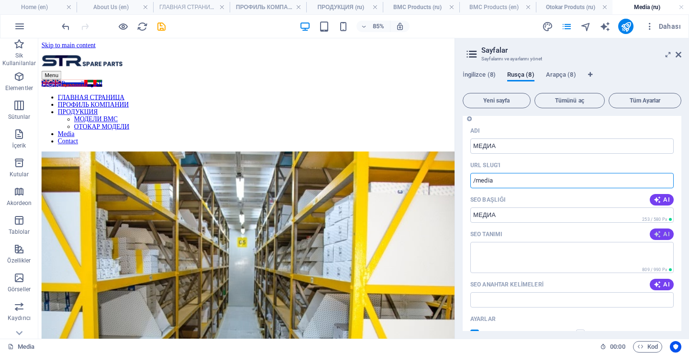
click at [661, 231] on span "AI" at bounding box center [662, 234] width 16 height 8
click at [656, 286] on icon "button" at bounding box center [658, 284] width 8 height 8
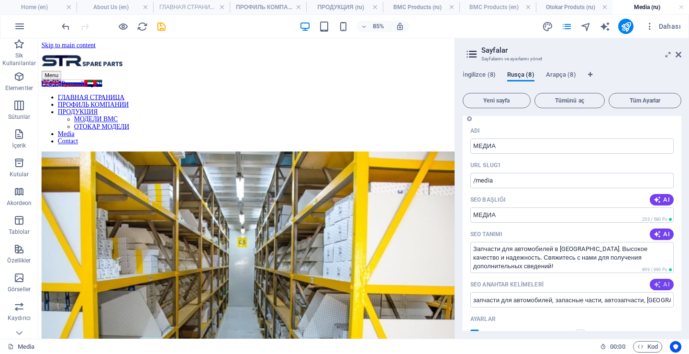
type textarea "Запчасти для автомобилей в Стамбуле. Высокое качество и надежность. Свяжитесь с…"
type input "запчасти для автомобилей, запасные части, автозапчасти, Истанбул, автосервис, о…"
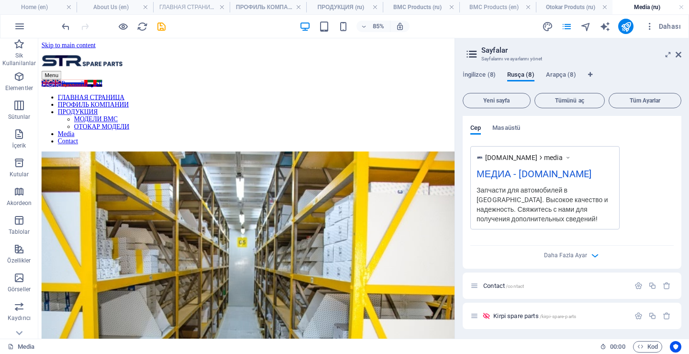
scroll to position [1132, 0]
click at [499, 283] on span "Contact /contact" at bounding box center [503, 283] width 41 height 7
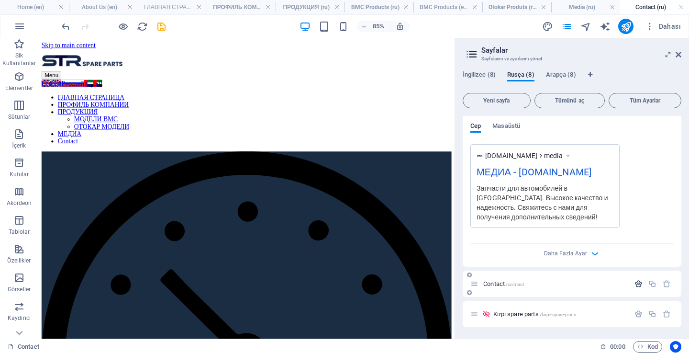
click at [636, 283] on icon "button" at bounding box center [638, 283] width 8 height 8
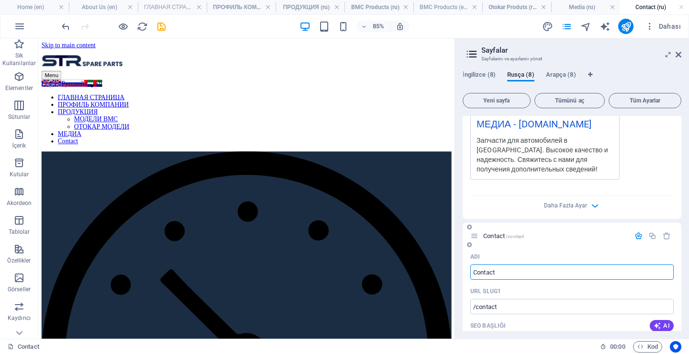
click at [513, 268] on input "Contact" at bounding box center [571, 271] width 203 height 15
paste input "КОНТАКТ"
type input "КОНТАКТ"
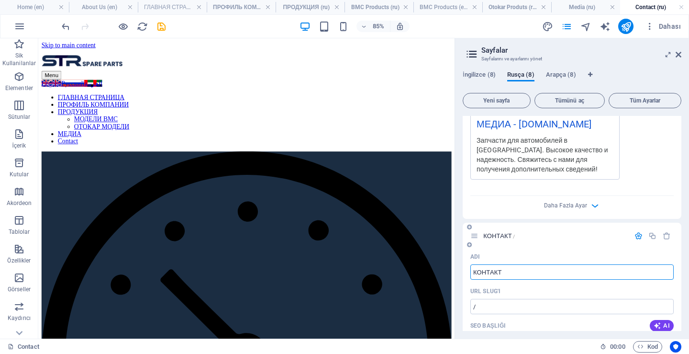
type input "/"
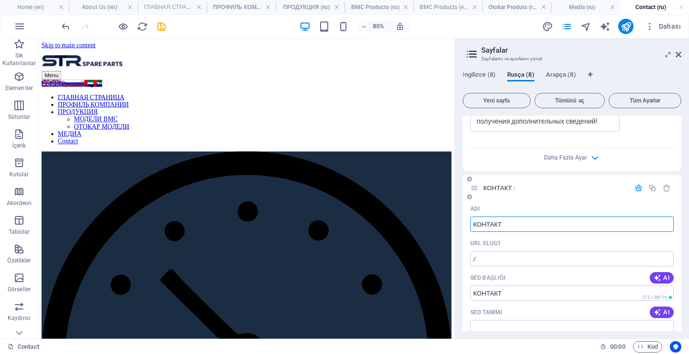
type input "КОНТАКТ"
click at [519, 311] on div "SEO Tanımı AI" at bounding box center [571, 311] width 203 height 15
click at [512, 258] on input "/" at bounding box center [571, 258] width 203 height 15
type input "/contact"
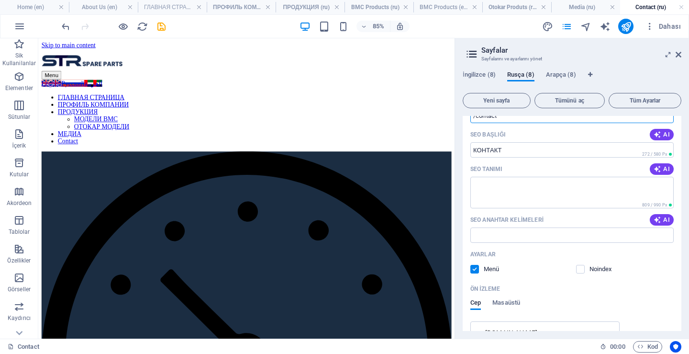
scroll to position [1372, 0]
click at [656, 170] on icon "button" at bounding box center [658, 169] width 8 height 8
click at [657, 220] on icon "button" at bounding box center [658, 219] width 8 height 8
type input "запасные части, Икителли, Башакашир, Istanbul, рабочие часы, запасные части для…"
type textarea "Запчасти для автомобилей в Стамбуле. Часы работы: пн-сб 09:00-18:00. Свяжитесь …"
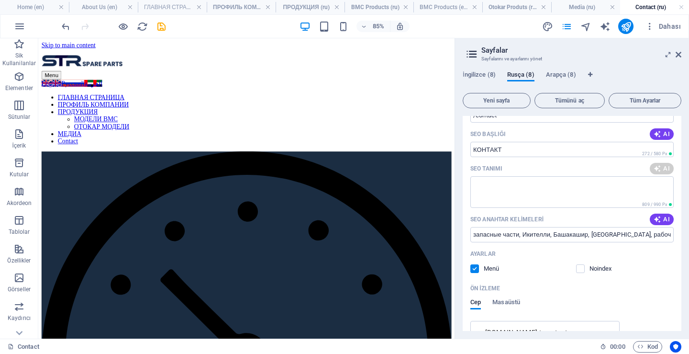
type input "запасные части, Икителли, Башакашир, Istanbul, рабочие часы, запасные части для…"
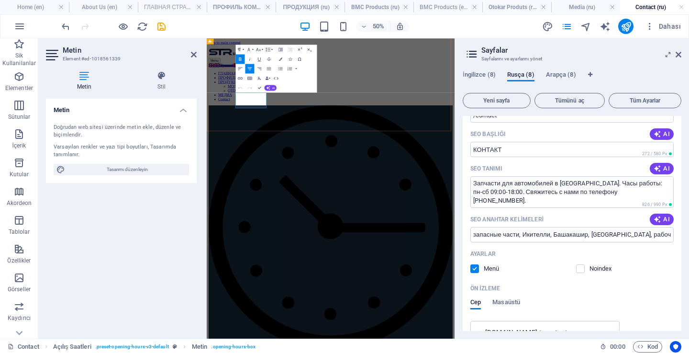
click at [679, 53] on icon at bounding box center [679, 55] width 6 height 8
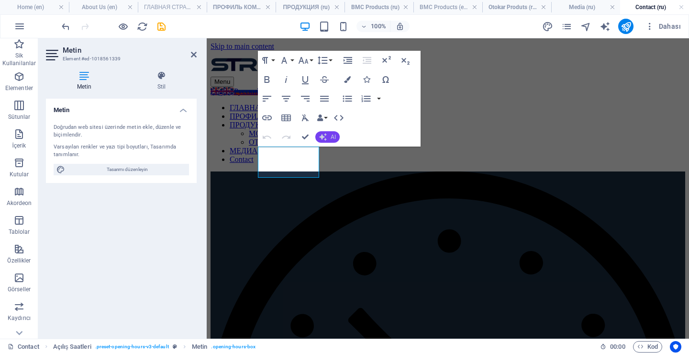
click at [328, 138] on button "AI" at bounding box center [327, 136] width 24 height 11
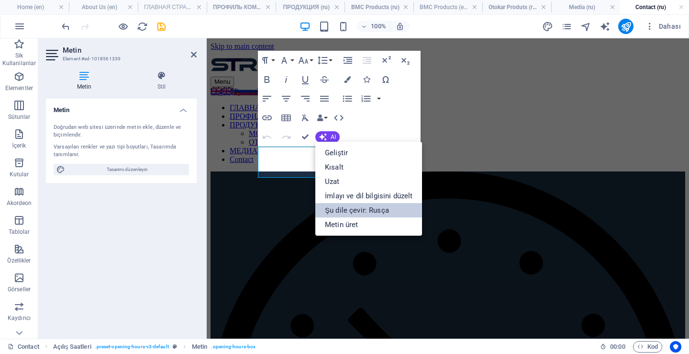
click at [352, 207] on link "Şu dile çevir: Rusça" at bounding box center [368, 210] width 107 height 14
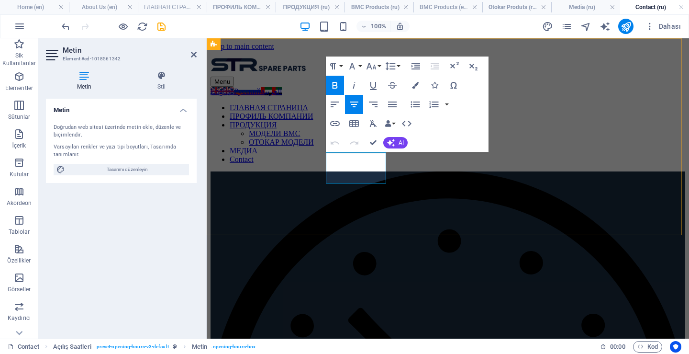
click at [398, 146] on button "AI" at bounding box center [395, 142] width 24 height 11
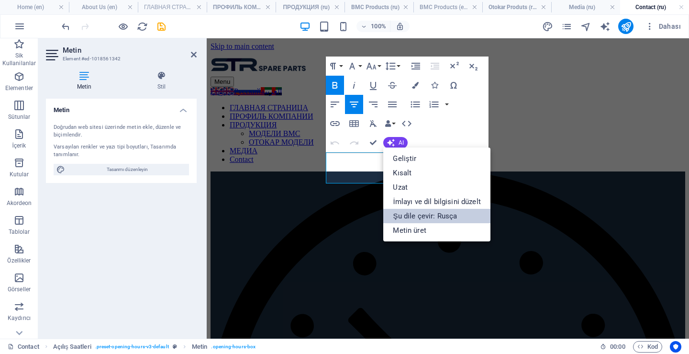
click at [409, 217] on link "Şu dile çevir: Rusça" at bounding box center [436, 216] width 107 height 14
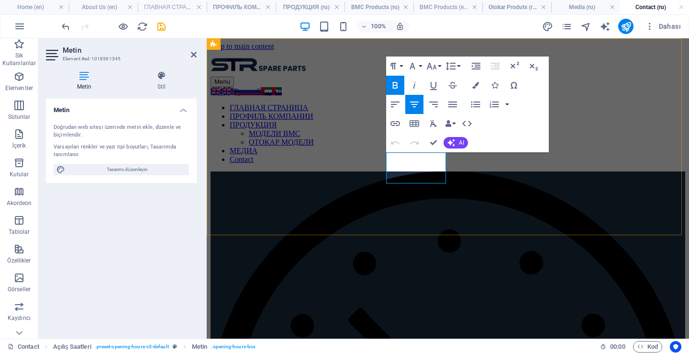
click at [457, 142] on button "AI" at bounding box center [456, 142] width 24 height 11
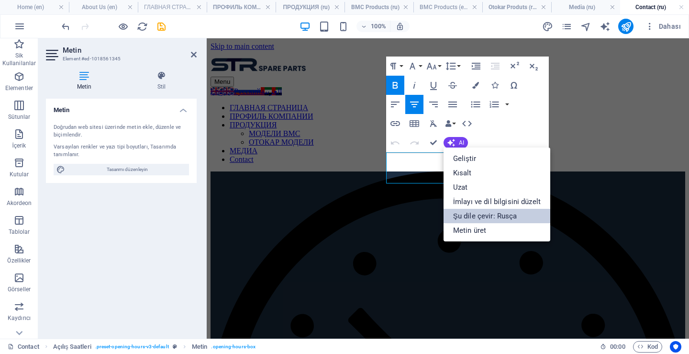
click at [472, 214] on link "Şu dile çevir: Rusça" at bounding box center [497, 216] width 107 height 14
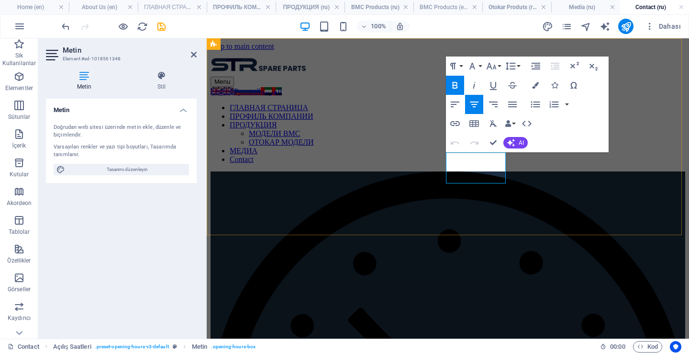
click at [524, 142] on button "AI" at bounding box center [515, 142] width 24 height 11
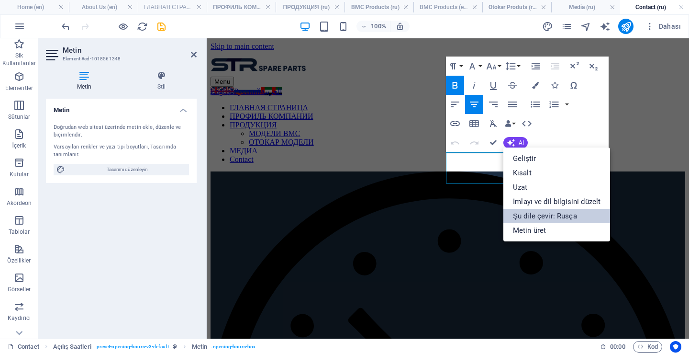
click at [532, 211] on link "Şu dile çevir: Rusça" at bounding box center [556, 216] width 107 height 14
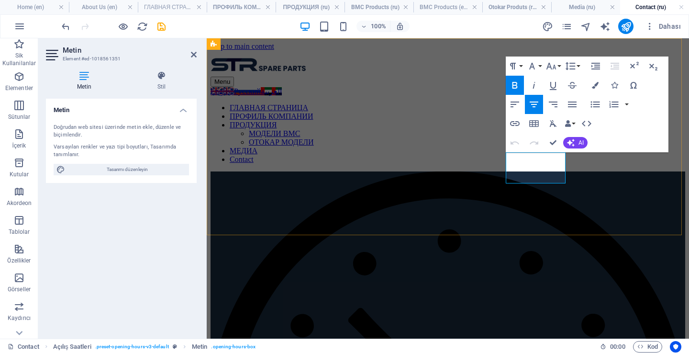
click at [573, 140] on icon "button" at bounding box center [571, 143] width 8 height 8
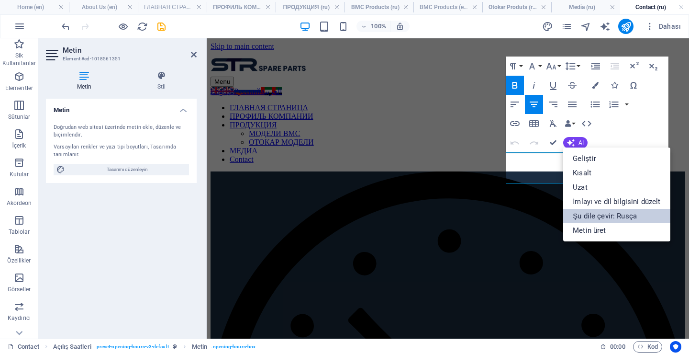
click at [581, 212] on link "Şu dile çevir: Rusça" at bounding box center [616, 216] width 107 height 14
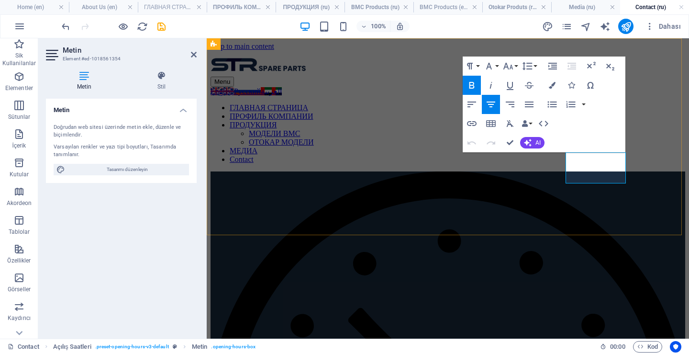
click at [540, 140] on span "AI" at bounding box center [537, 143] width 5 height 6
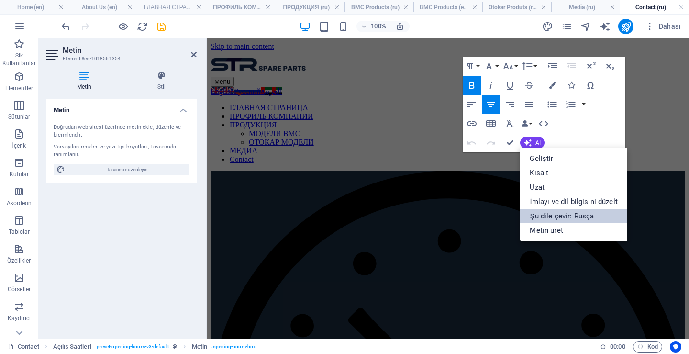
click at [555, 213] on link "Şu dile çevir: Rusça" at bounding box center [573, 216] width 107 height 14
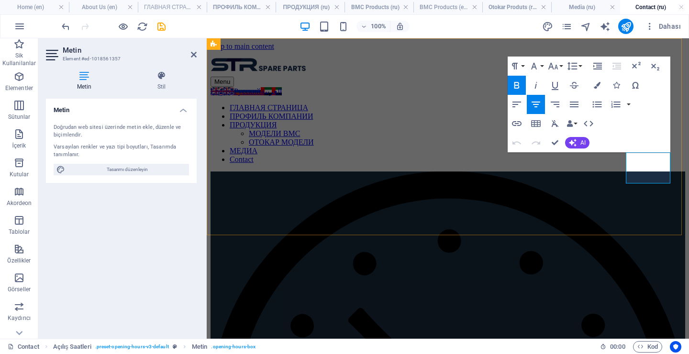
click at [585, 140] on span "AI" at bounding box center [582, 143] width 5 height 6
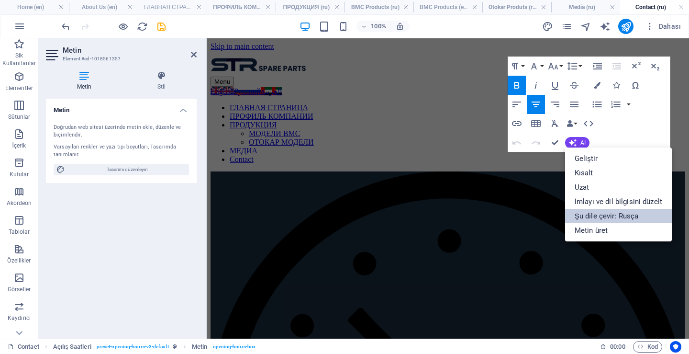
click at [597, 209] on link "Şu dile çevir: Rusça" at bounding box center [618, 216] width 107 height 14
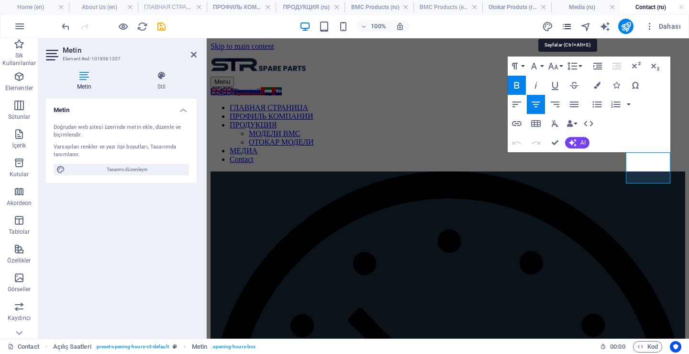
click at [569, 24] on icon "pages" at bounding box center [566, 26] width 11 height 11
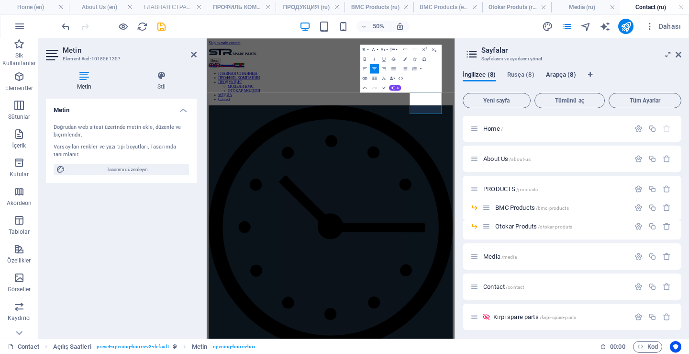
scroll to position [0, 0]
click at [548, 74] on span "Arapça (8)" at bounding box center [561, 75] width 30 height 13
click at [526, 73] on span "Rusça (8)" at bounding box center [520, 75] width 27 height 13
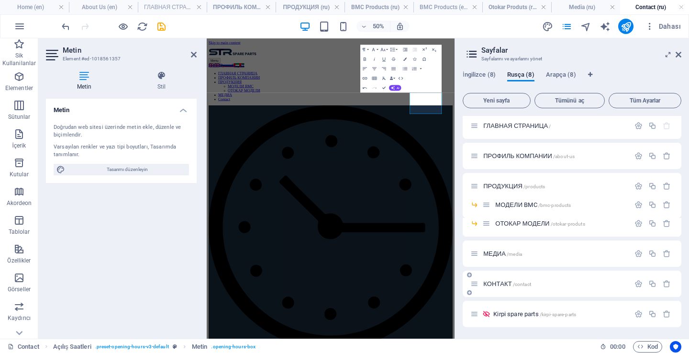
click at [502, 283] on span "КОНТАКТ /contact" at bounding box center [507, 283] width 48 height 7
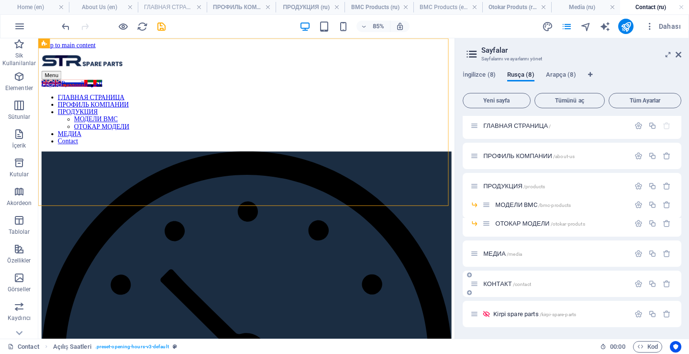
click at [497, 284] on span "КОНТАКТ /contact" at bounding box center [507, 283] width 48 height 7
click at [477, 72] on span "İngilizce (8)" at bounding box center [479, 75] width 33 height 13
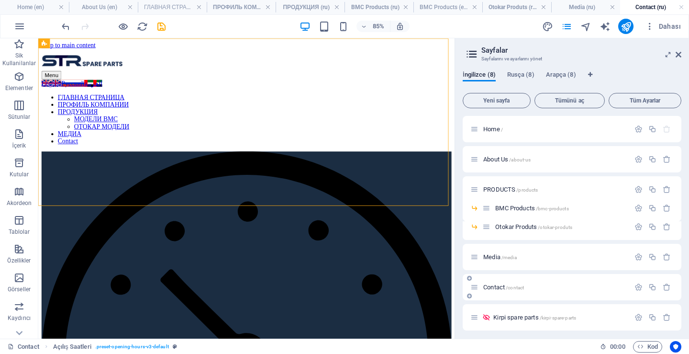
click at [492, 282] on div "Contact /contact" at bounding box center [549, 286] width 159 height 11
click at [494, 285] on span "Contact /contact" at bounding box center [503, 286] width 41 height 7
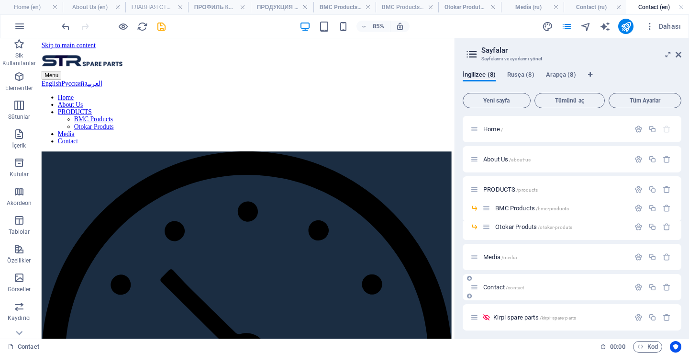
scroll to position [0, 0]
click at [513, 73] on span "Rusça (8)" at bounding box center [520, 75] width 27 height 13
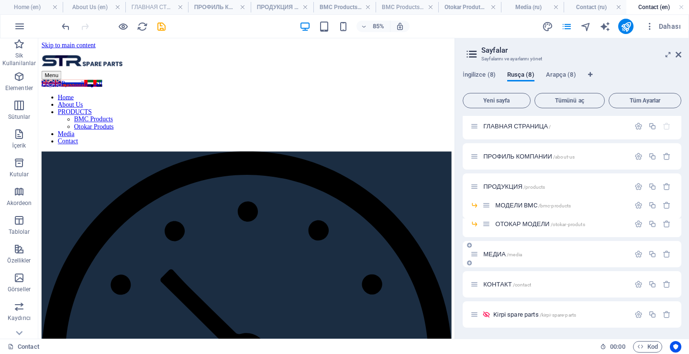
scroll to position [3, 0]
click at [500, 279] on div "КОНТАКТ /contact" at bounding box center [549, 283] width 159 height 11
click at [498, 284] on span "КОНТАКТ /contact" at bounding box center [507, 283] width 48 height 7
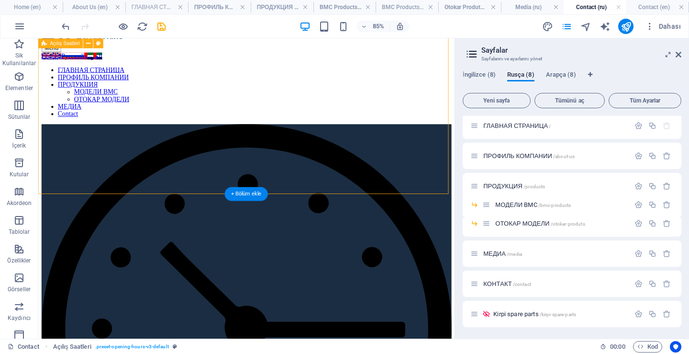
scroll to position [96, 0]
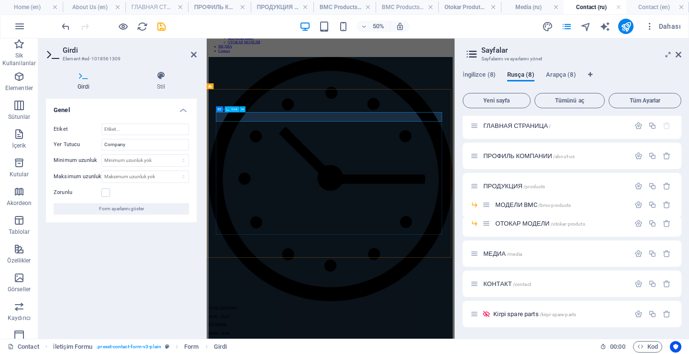
click at [683, 53] on aside "Sayfalar Sayfalarını ve ayarlarını yönet İngilizce (8) Rusça (8) Arapça (8) Yen…" at bounding box center [572, 188] width 234 height 300
click at [681, 53] on aside "Sayfalar Sayfalarını ve ayarlarını yönet İngilizce (8) Rusça (8) Arapça (8) Yen…" at bounding box center [572, 188] width 234 height 300
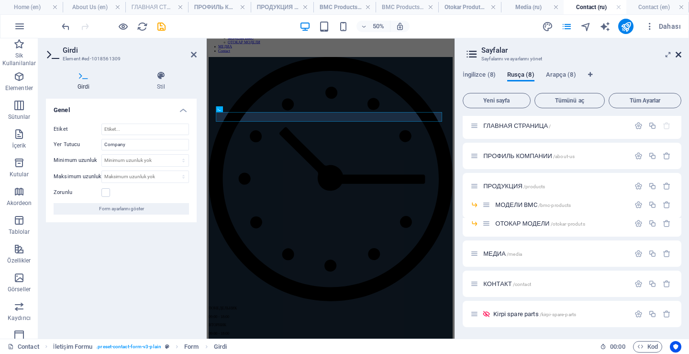
drag, startPoint x: 679, startPoint y: 56, endPoint x: 431, endPoint y: 40, distance: 249.4
click at [679, 56] on icon at bounding box center [679, 55] width 6 height 8
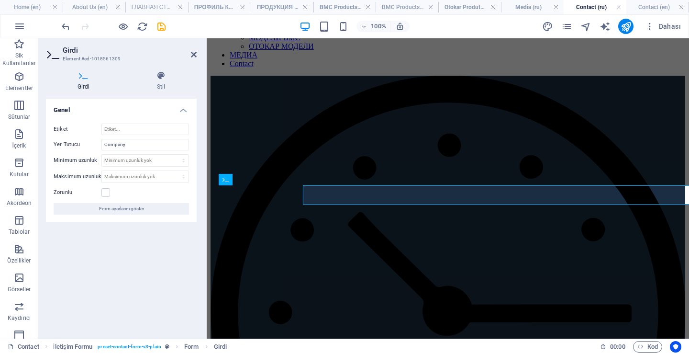
click at [194, 192] on div "Etiket Yer Tutucu Company Minimum uzunluk Minimum uzunluk yok karakter Maksimum…" at bounding box center [121, 169] width 151 height 106
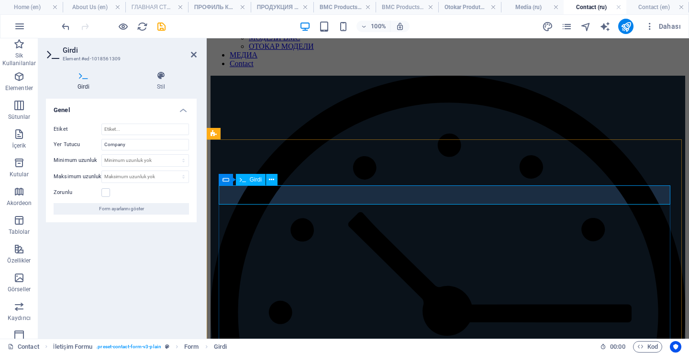
drag, startPoint x: 238, startPoint y: 193, endPoint x: 276, endPoint y: 196, distance: 37.9
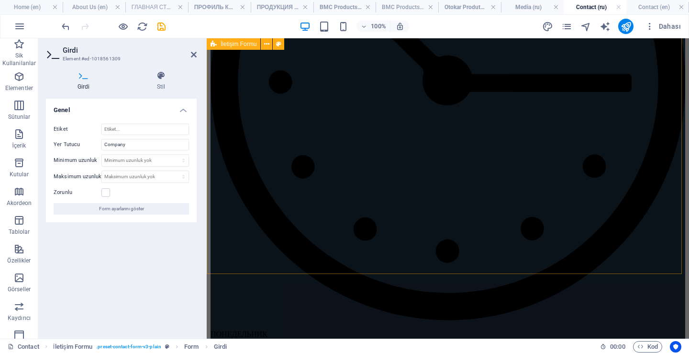
scroll to position [335, 0]
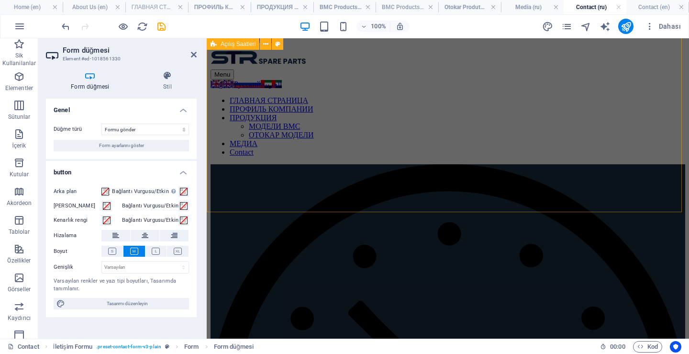
scroll to position [0, 0]
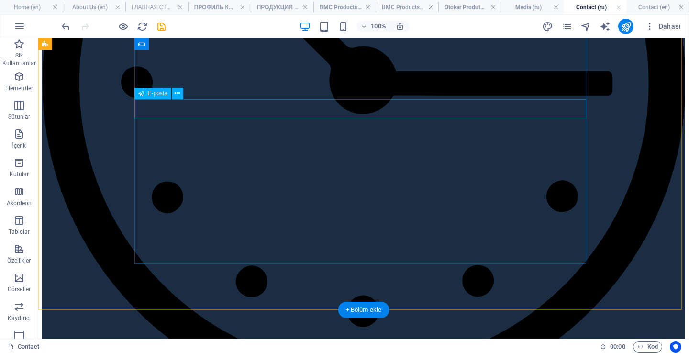
scroll to position [262, 0]
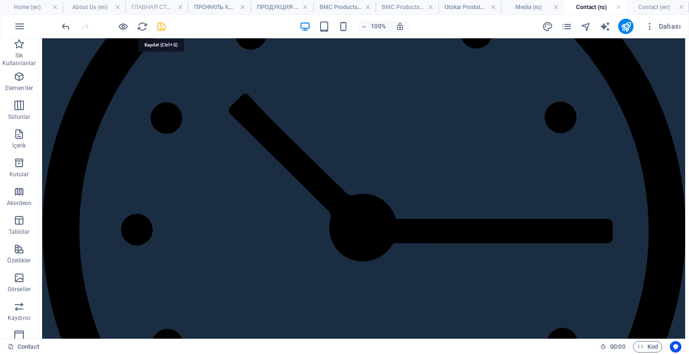
click at [163, 25] on icon "save" at bounding box center [161, 26] width 11 height 11
checkbox input "false"
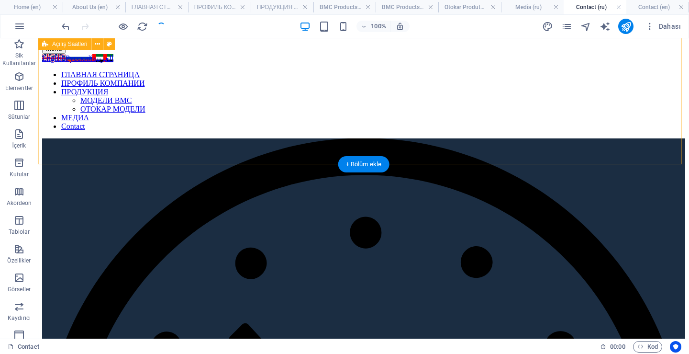
scroll to position [0, 0]
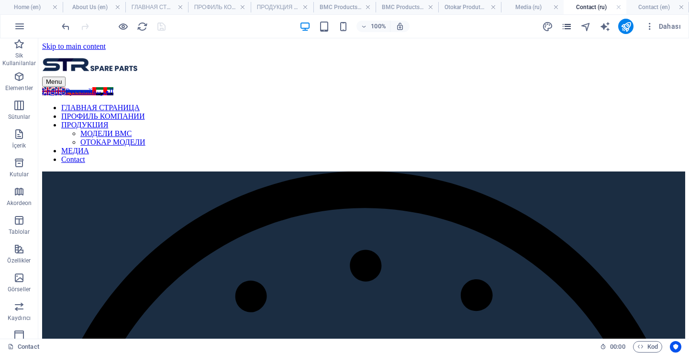
click at [572, 26] on span "pages" at bounding box center [566, 26] width 11 height 11
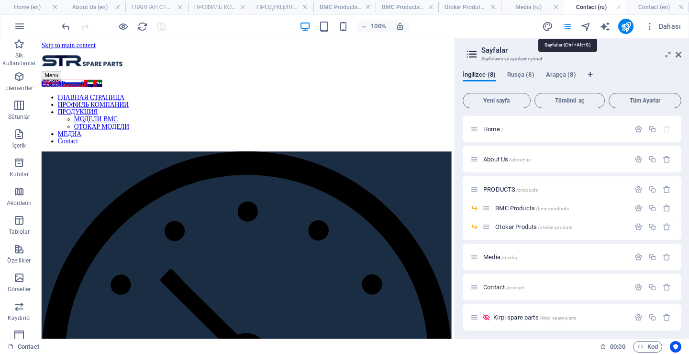
click at [567, 25] on icon "pages" at bounding box center [566, 26] width 11 height 11
click at [526, 77] on span "Rusça (8)" at bounding box center [520, 75] width 27 height 13
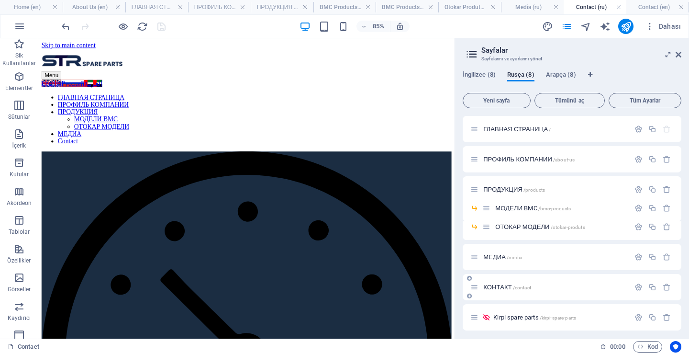
click at [495, 286] on span "КОНТАКТ /contact" at bounding box center [507, 286] width 48 height 7
click at [489, 255] on span "МЕДИА /media" at bounding box center [502, 256] width 39 height 7
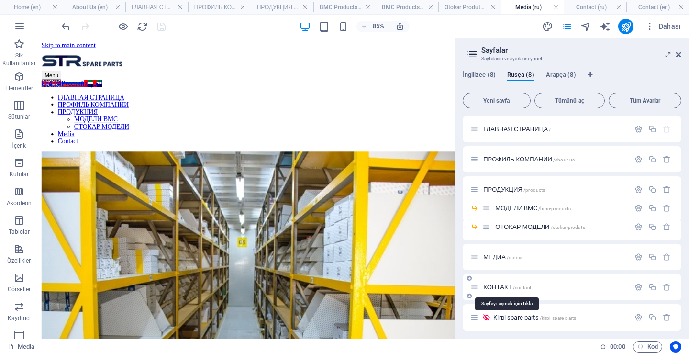
click at [494, 288] on span "КОНТАКТ /contact" at bounding box center [507, 286] width 48 height 7
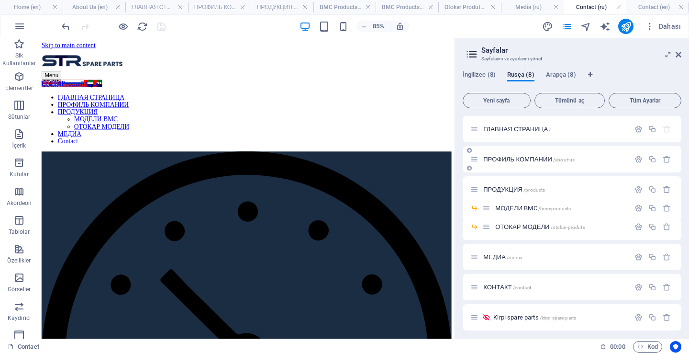
click at [501, 165] on div "ПРОФИЛЬ КОМПАНИИ /about-us" at bounding box center [572, 159] width 219 height 26
click at [503, 155] on div "ПРОФИЛЬ КОМПАНИИ /about-us" at bounding box center [549, 159] width 159 height 11
click at [507, 158] on span "ПРОФИЛЬ КОМПАНИИ /about-us" at bounding box center [528, 158] width 91 height 7
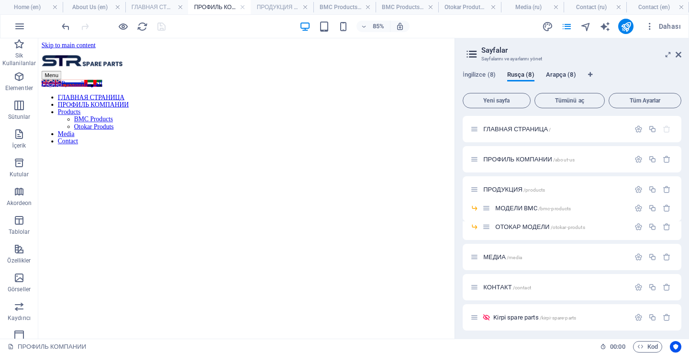
click at [555, 72] on span "Arapça (8)" at bounding box center [561, 75] width 30 height 13
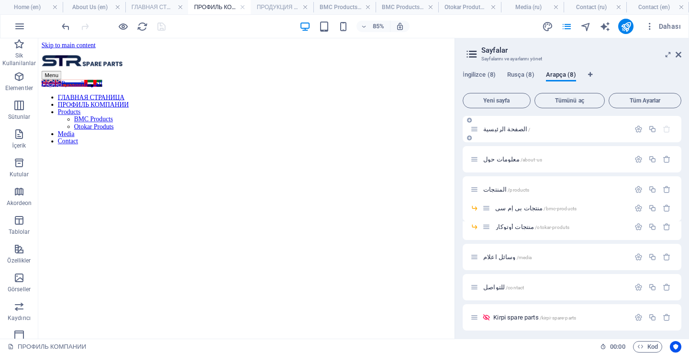
click at [499, 128] on span "الصفحة الرئيسية /" at bounding box center [506, 128] width 47 height 7
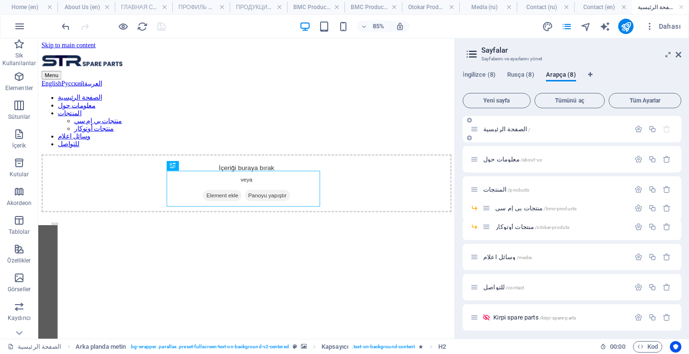
scroll to position [214, 0]
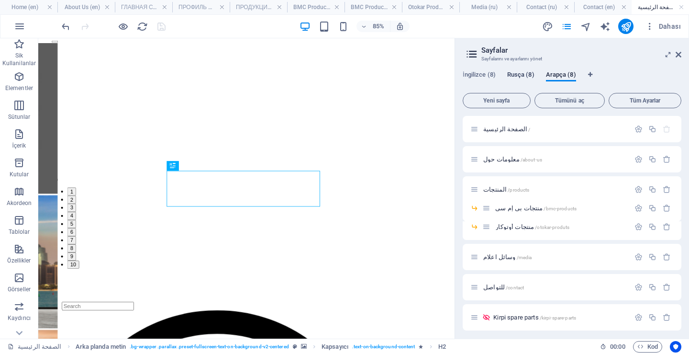
click at [519, 73] on span "Rusça (8)" at bounding box center [520, 75] width 27 height 13
click at [494, 287] on span "КОНТАКТ /contact" at bounding box center [507, 286] width 48 height 7
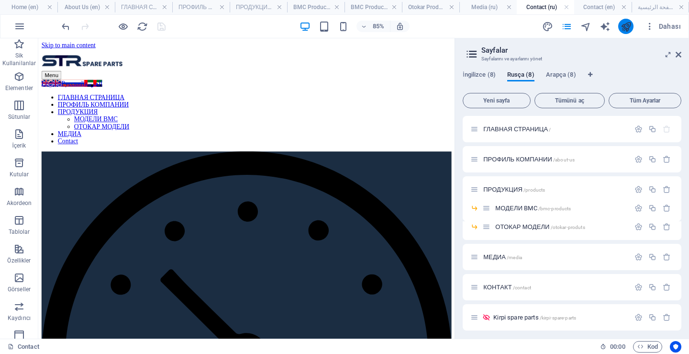
drag, startPoint x: 622, startPoint y: 26, endPoint x: 473, endPoint y: 51, distance: 151.3
click at [622, 26] on icon "publish" at bounding box center [626, 26] width 11 height 11
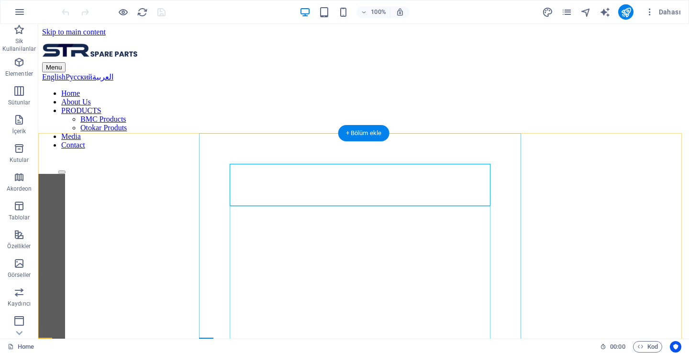
scroll to position [220, 0]
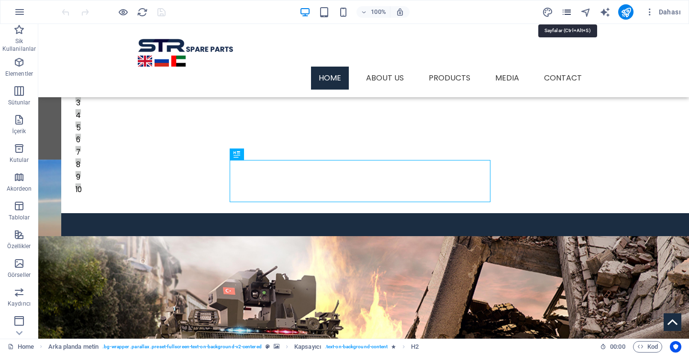
click at [566, 10] on icon "pages" at bounding box center [566, 12] width 11 height 11
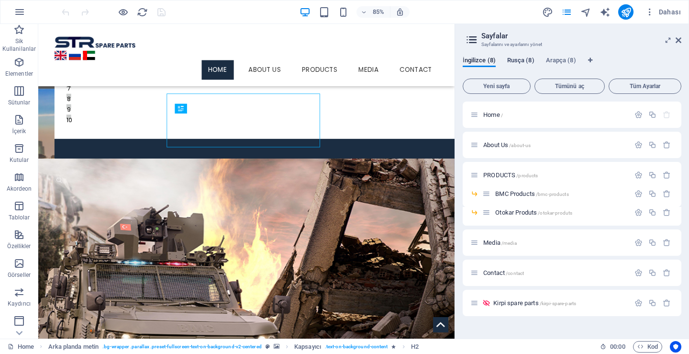
click at [522, 61] on span "Rusça (8)" at bounding box center [520, 61] width 27 height 13
click at [501, 269] on span "КОНТАКТ /contact" at bounding box center [507, 272] width 48 height 7
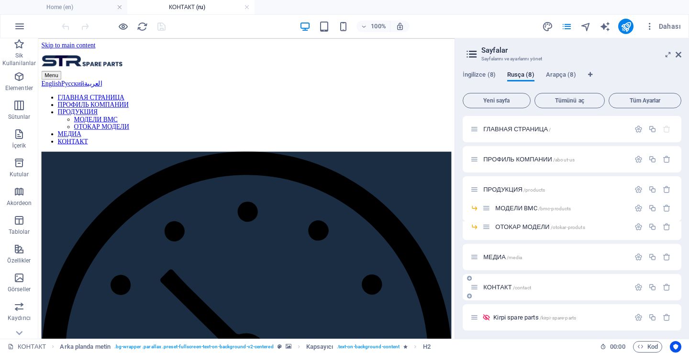
scroll to position [0, 0]
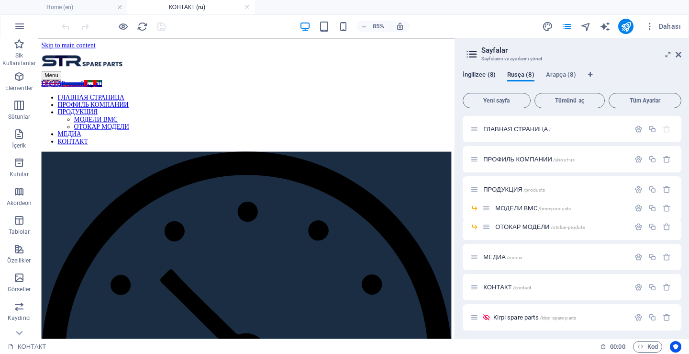
click at [484, 75] on span "İngilizce (8)" at bounding box center [479, 75] width 33 height 13
click at [500, 191] on span "PRODUCTS /products" at bounding box center [510, 189] width 55 height 7
